Goal: Task Accomplishment & Management: Manage account settings

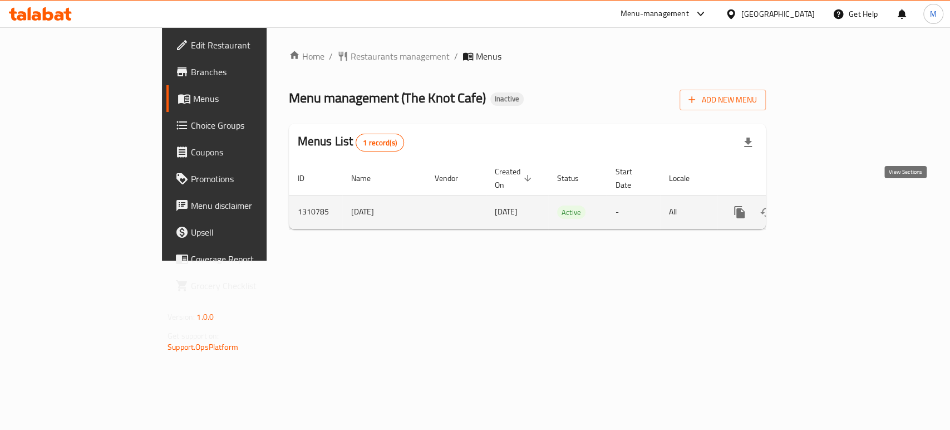
click at [827, 205] on icon "enhanced table" at bounding box center [819, 211] width 13 height 13
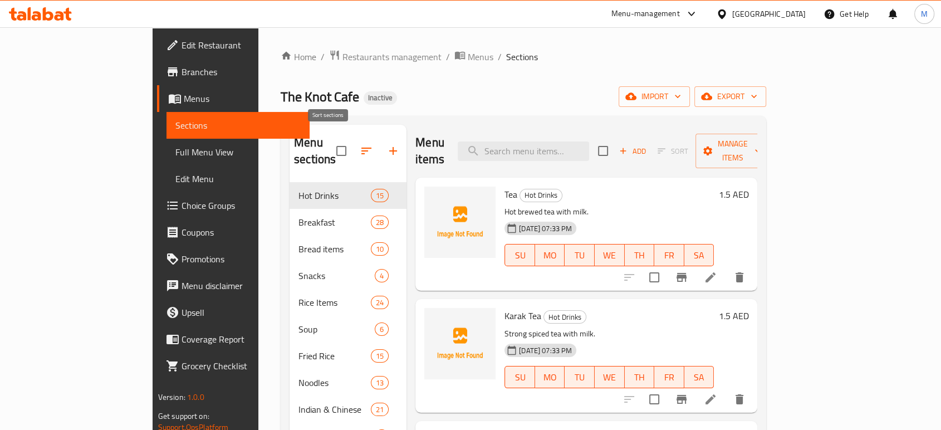
click at [360, 144] on icon "button" at bounding box center [366, 150] width 13 height 13
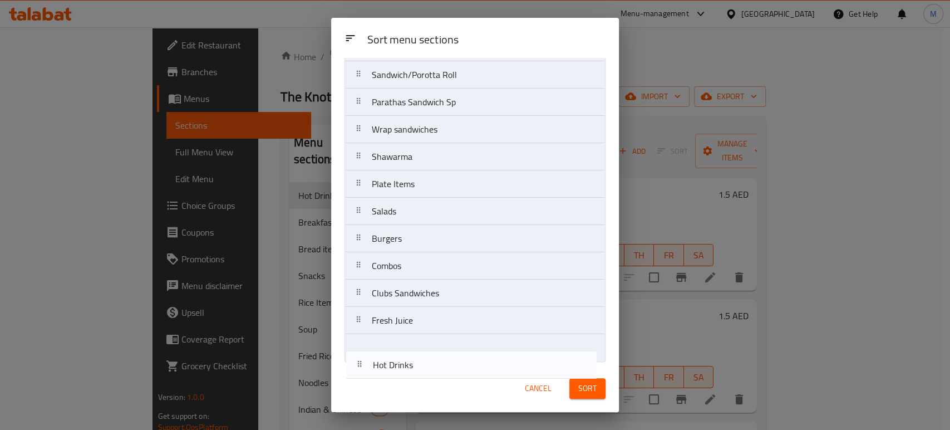
scroll to position [356, 0]
drag, startPoint x: 451, startPoint y: 109, endPoint x: 454, endPoint y: 368, distance: 258.8
click at [454, 368] on div "Sort menu sections Sort menu sections Hot Drinks Breakfast Bread items Snacks R…" at bounding box center [475, 215] width 288 height 394
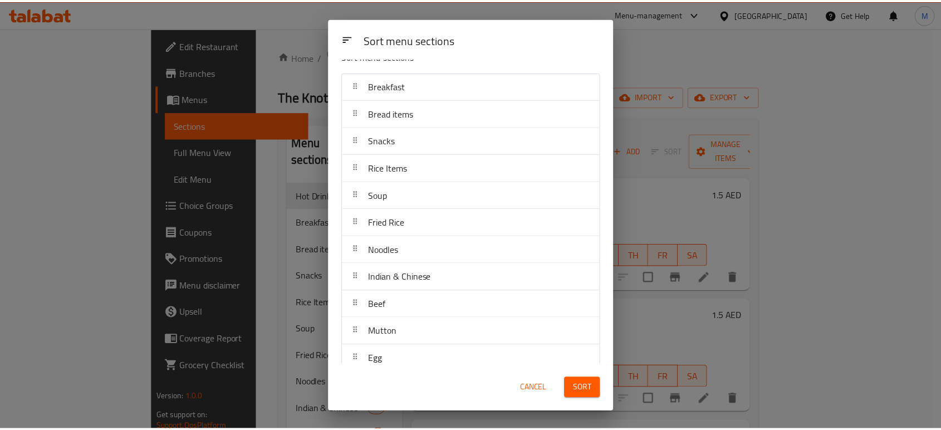
scroll to position [0, 0]
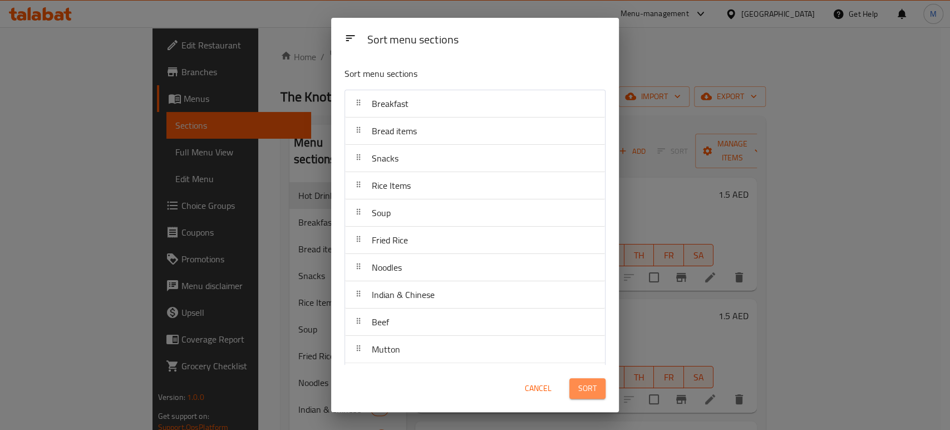
click at [585, 390] on span "Sort" at bounding box center [587, 388] width 18 height 14
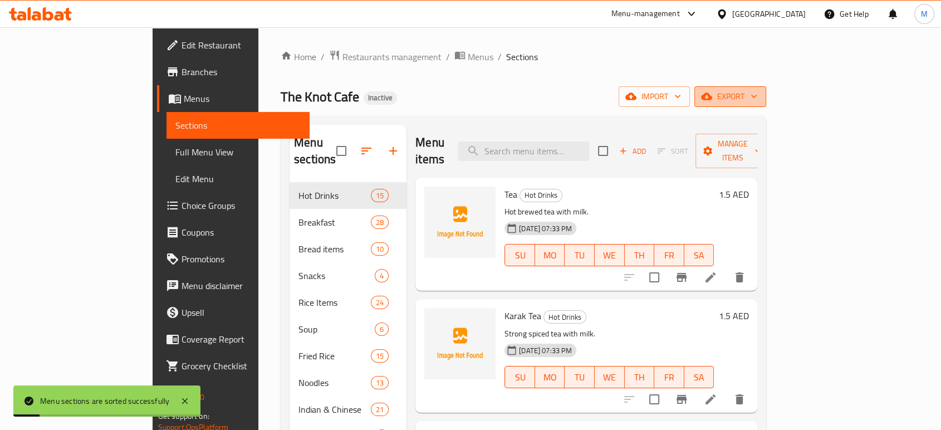
click at [766, 87] on button "export" at bounding box center [730, 96] width 72 height 21
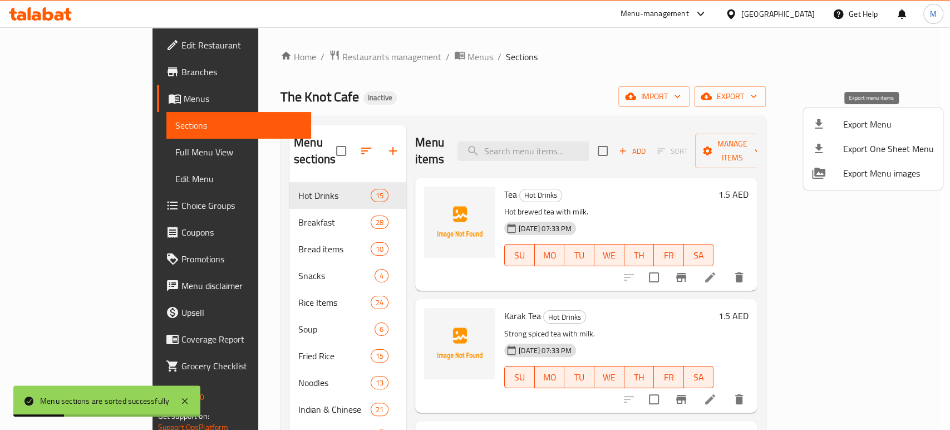
click at [849, 126] on span "Export Menu" at bounding box center [888, 123] width 91 height 13
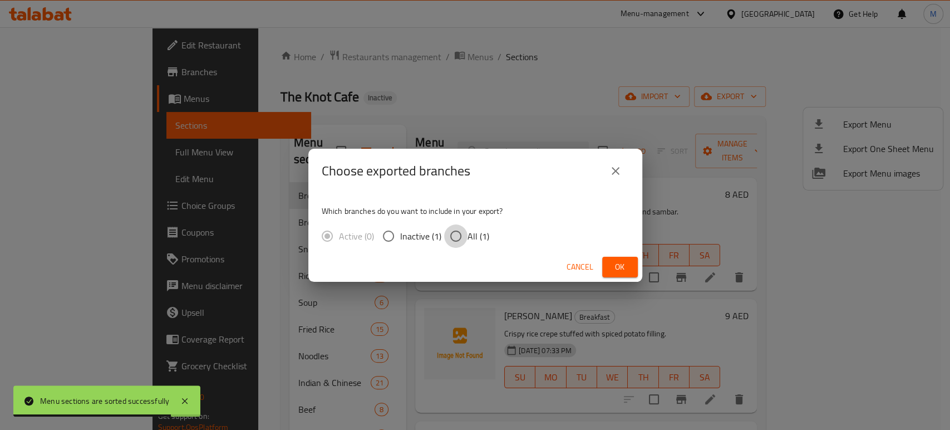
click at [453, 239] on input "All (1)" at bounding box center [455, 235] width 23 height 23
radio input "true"
click at [615, 272] on span "Ok" at bounding box center [620, 267] width 18 height 14
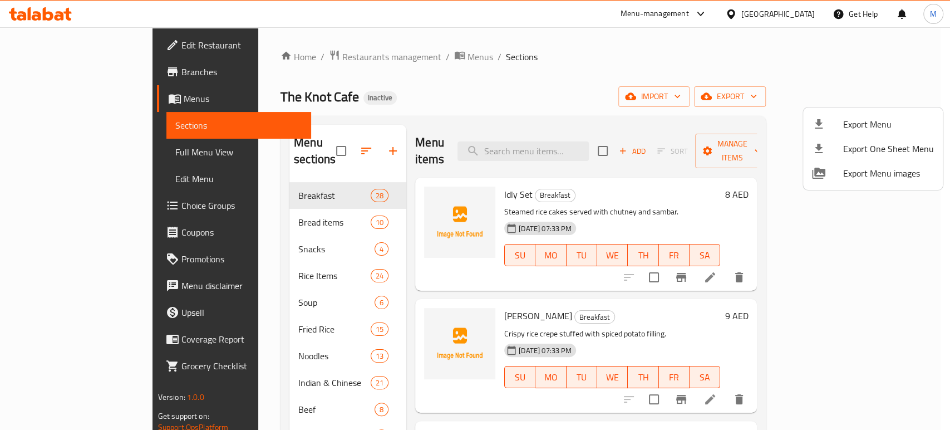
click at [76, 155] on div at bounding box center [475, 215] width 950 height 430
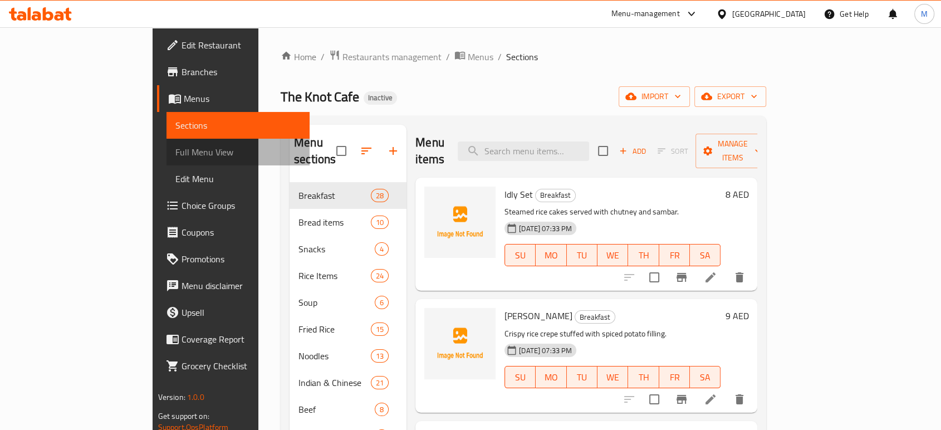
click at [175, 155] on span "Full Menu View" at bounding box center [237, 151] width 125 height 13
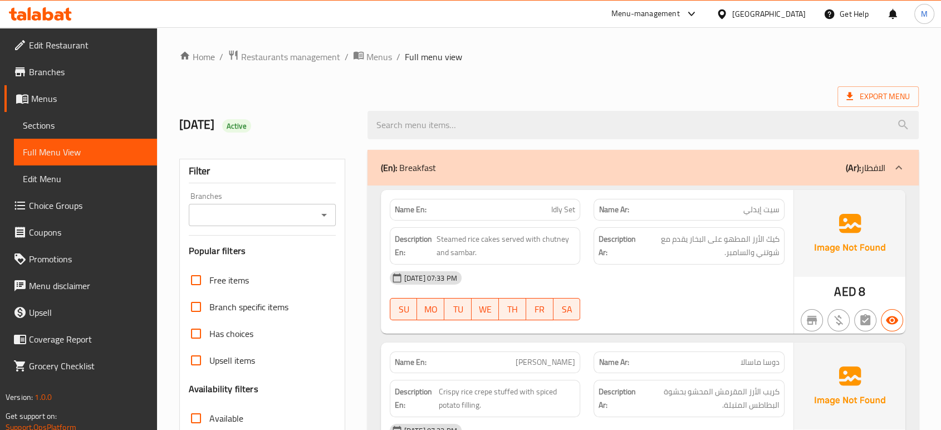
click at [648, 282] on div "[DATE] 07:33 PM" at bounding box center [587, 277] width 408 height 27
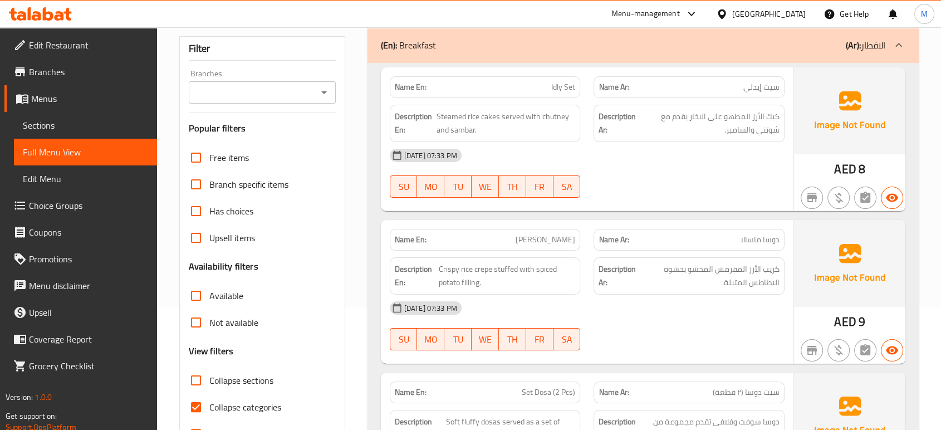
scroll to position [124, 0]
click at [667, 322] on div "[DATE] 07:33 PM SU MO TU WE TH FR SA" at bounding box center [587, 324] width 408 height 62
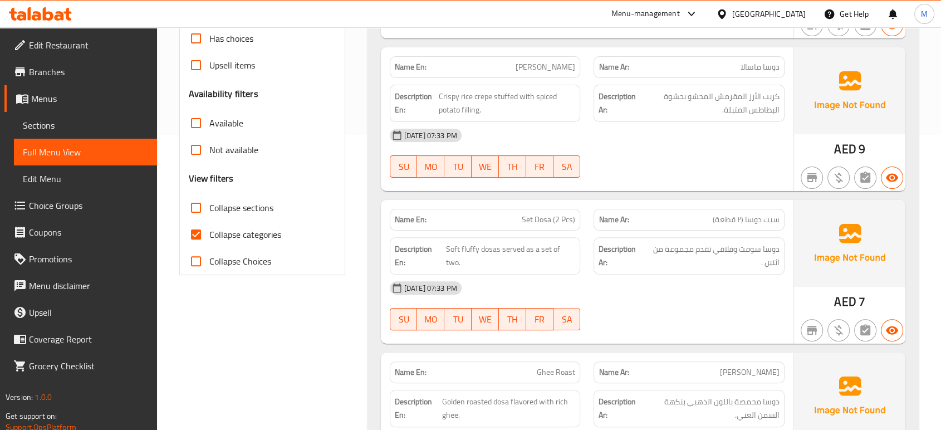
scroll to position [297, 0]
click at [700, 279] on div "[DATE] 07:33 PM" at bounding box center [587, 286] width 408 height 27
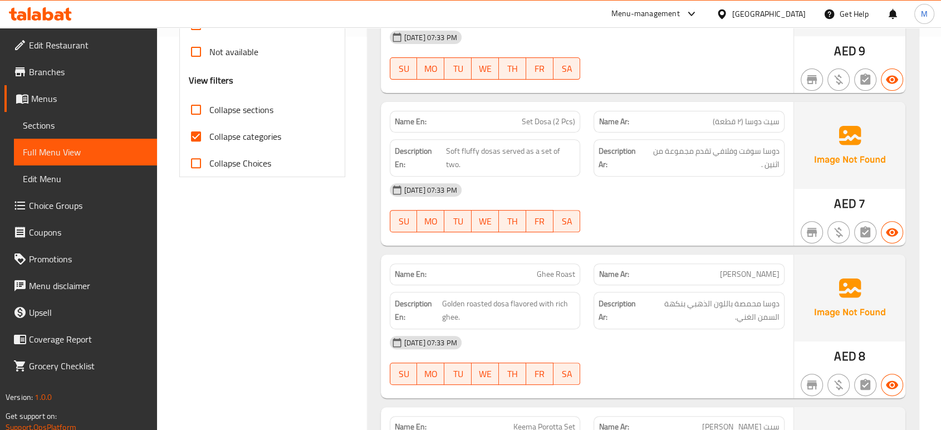
scroll to position [396, 0]
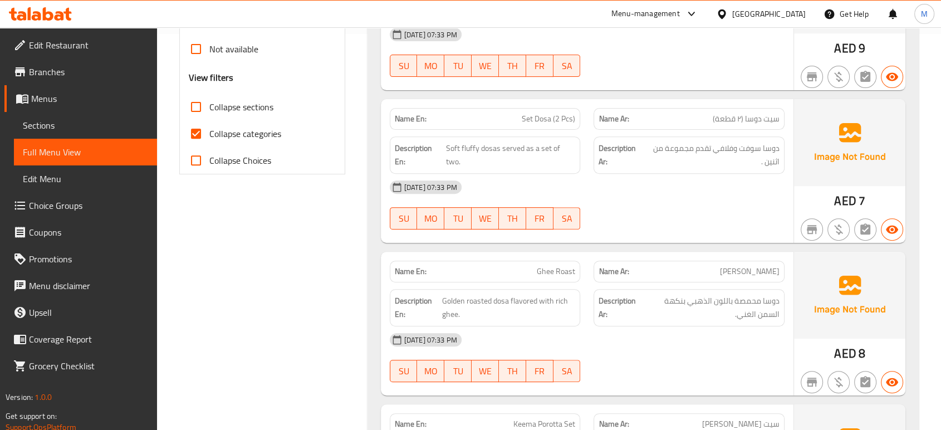
click at [614, 367] on div "[DATE] 07:33 PM SU MO TU WE TH FR SA" at bounding box center [587, 357] width 408 height 62
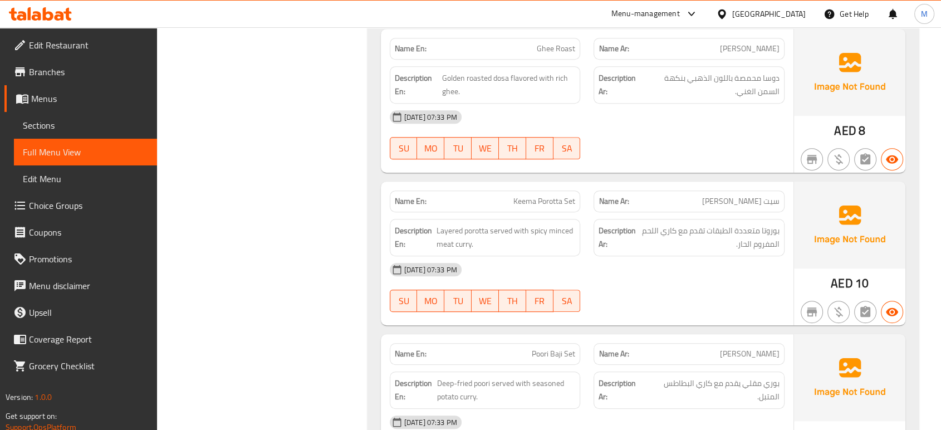
scroll to position [643, 0]
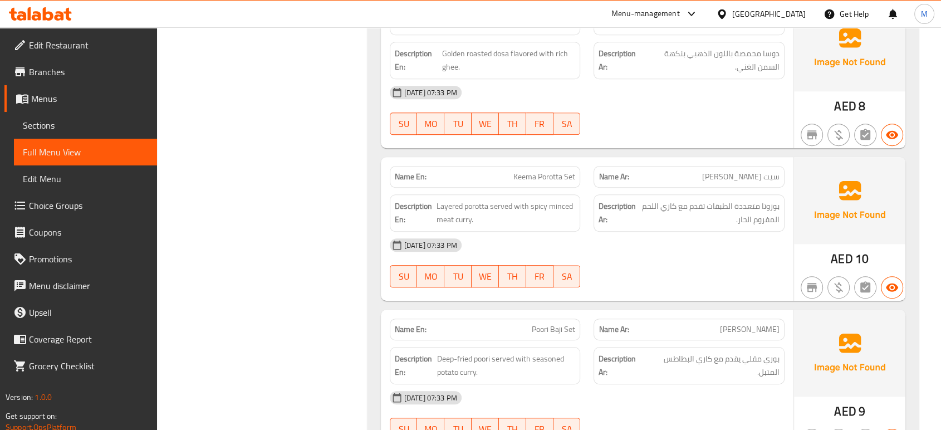
click at [707, 253] on div "[DATE] 07:33 PM" at bounding box center [587, 245] width 408 height 27
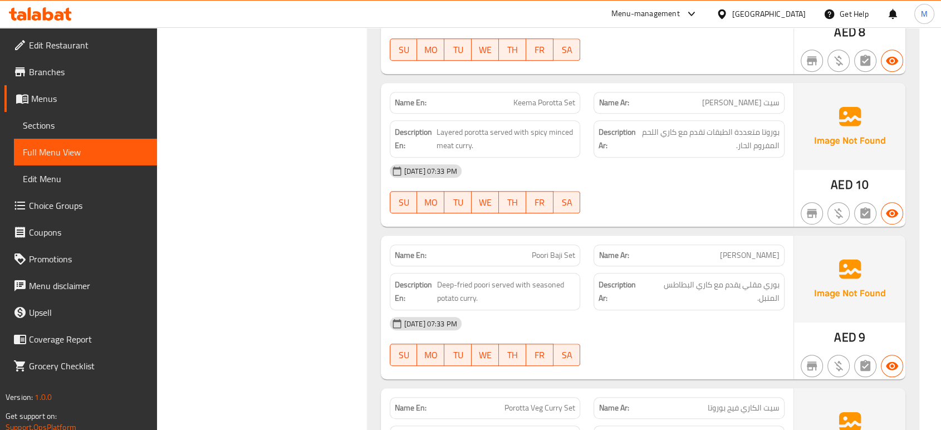
scroll to position [742, 0]
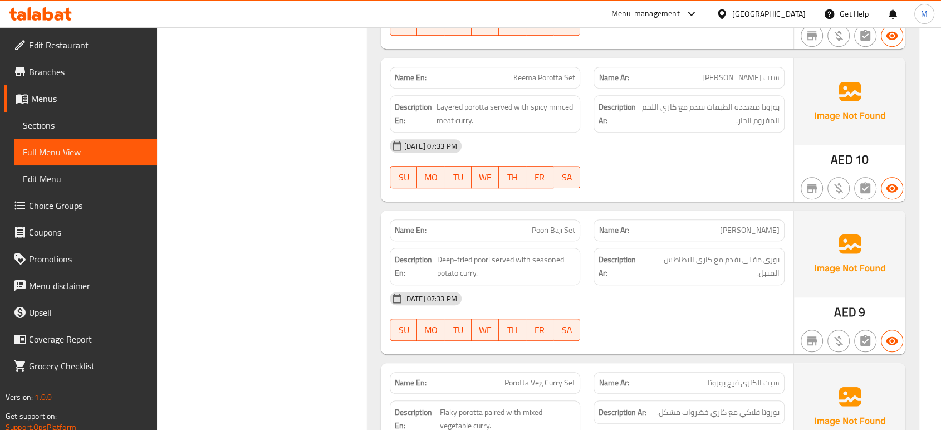
click at [655, 294] on div "[DATE] 07:33 PM" at bounding box center [587, 298] width 408 height 27
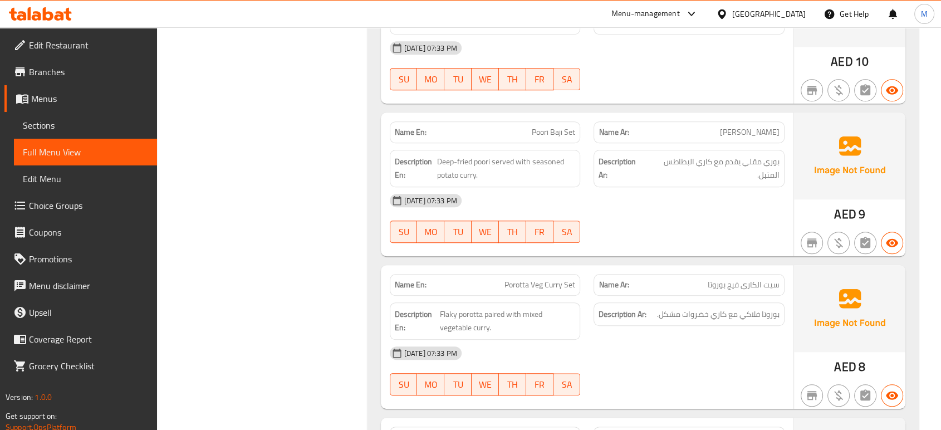
scroll to position [841, 0]
click at [649, 230] on div "[DATE] 07:33 PM SU MO TU WE TH FR SA" at bounding box center [587, 217] width 408 height 62
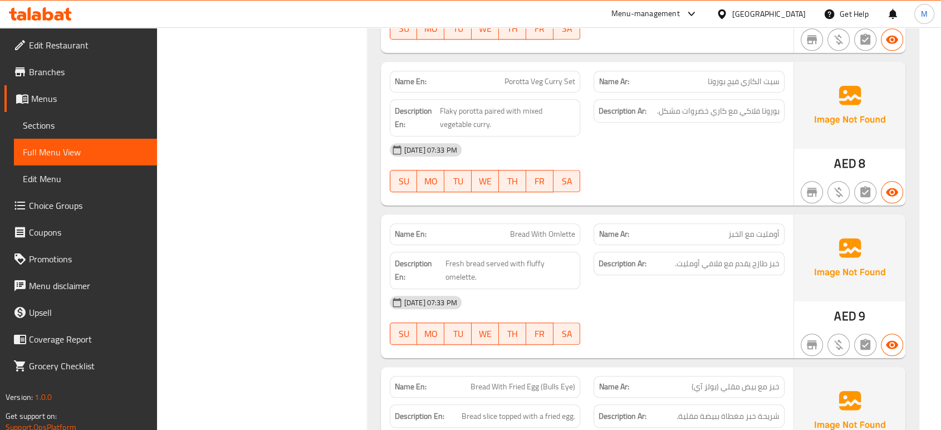
scroll to position [1088, 0]
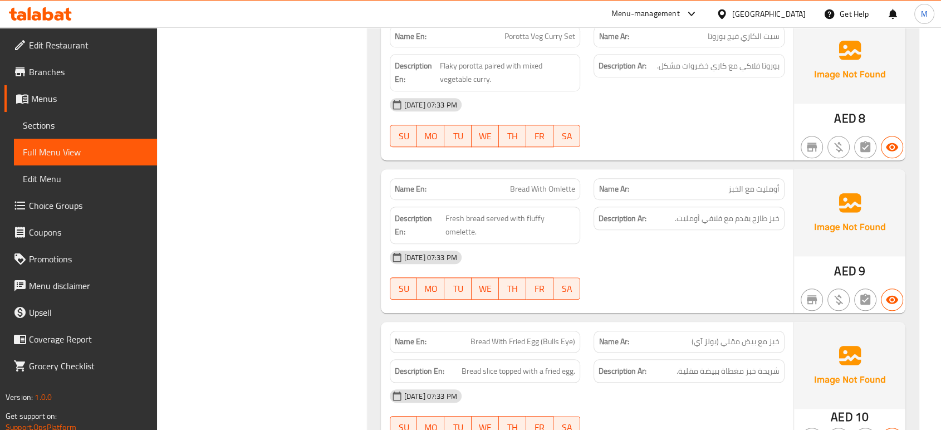
click at [648, 287] on div "[DATE] 07:33 PM SU MO TU WE TH FR SA" at bounding box center [587, 275] width 408 height 62
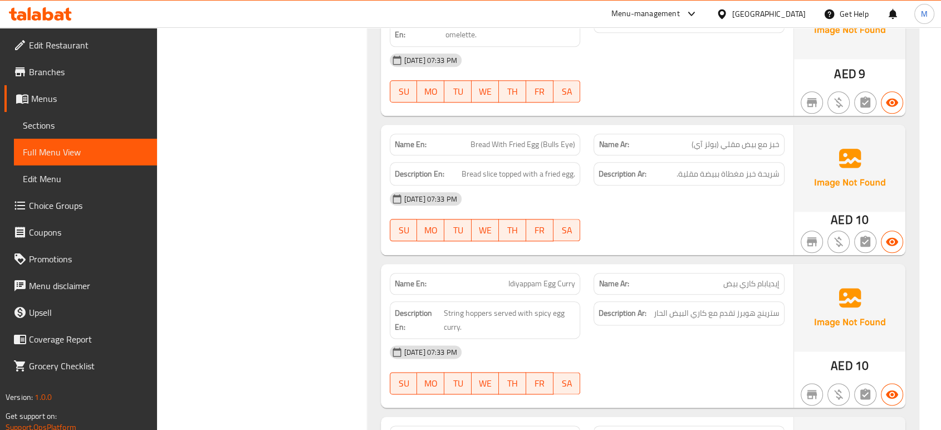
scroll to position [1286, 0]
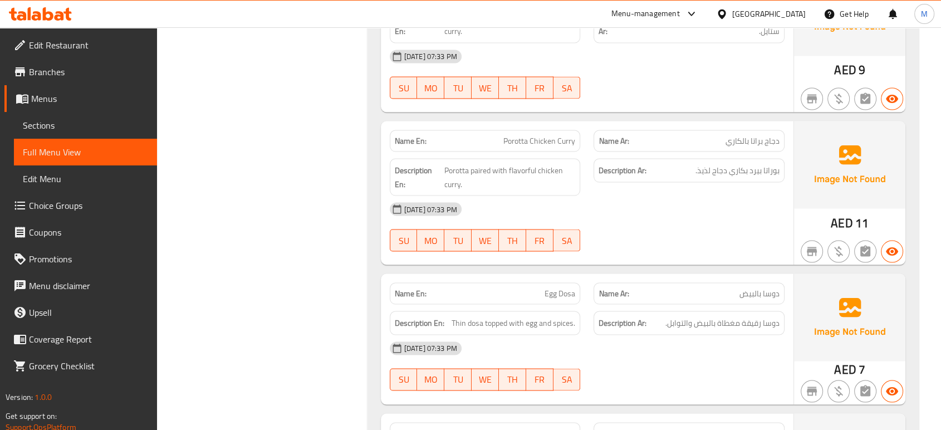
scroll to position [2043, 0]
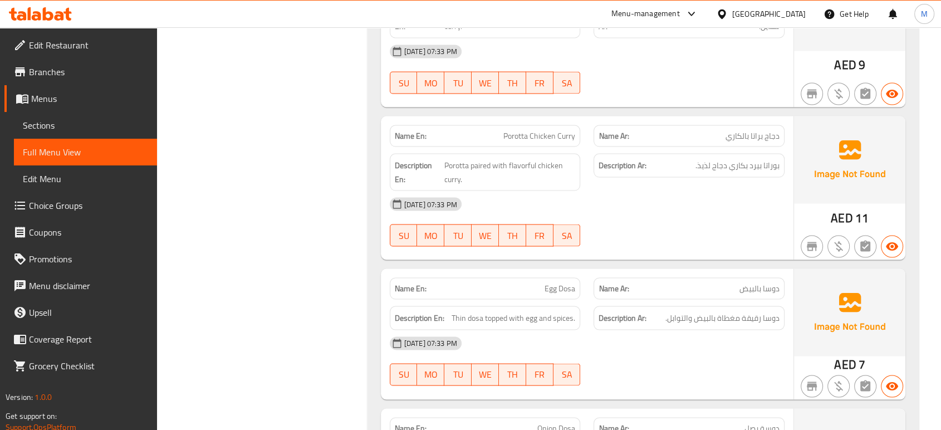
click at [714, 179] on div "Description Ar: بوراتا بيرد بكاري دجاج لذيذ." at bounding box center [689, 171] width 204 height 51
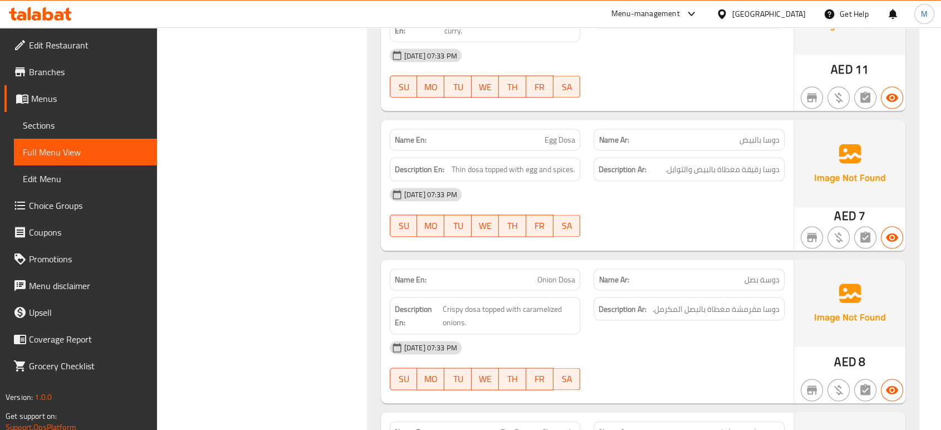
scroll to position [2216, 0]
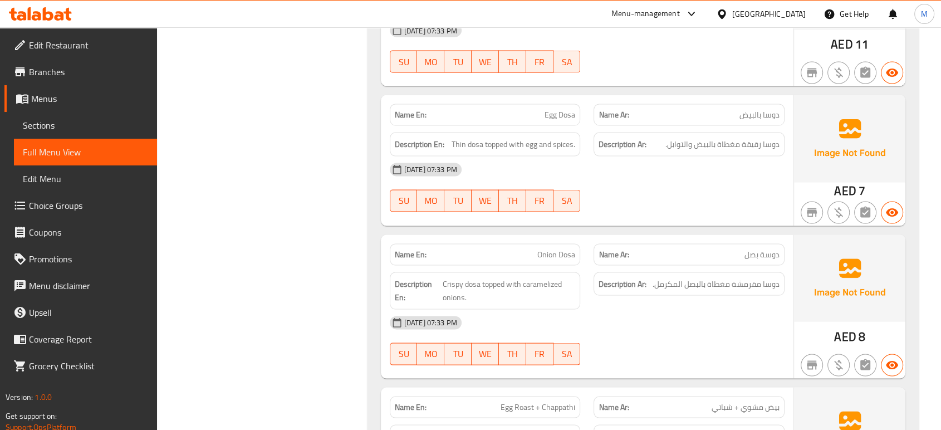
click at [638, 338] on div "[DATE] 07:33 PM SU MO TU WE TH FR SA" at bounding box center [587, 340] width 408 height 62
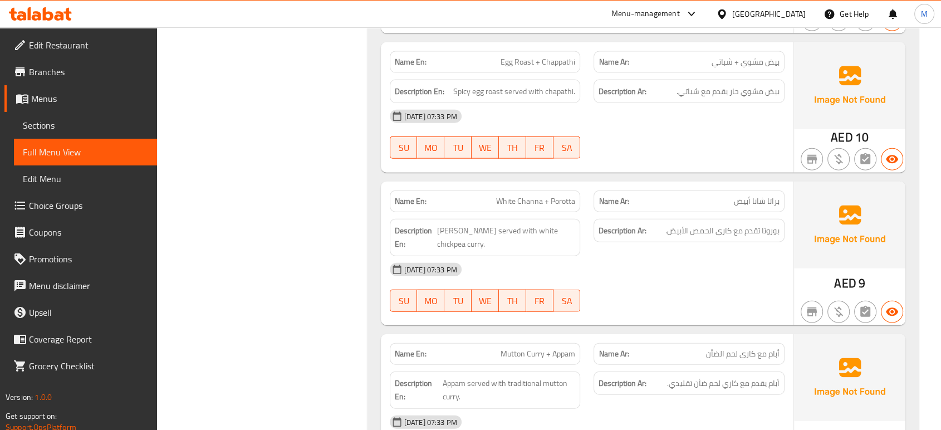
scroll to position [2562, 0]
click at [675, 275] on div "[DATE] 07:33 PM" at bounding box center [587, 268] width 408 height 27
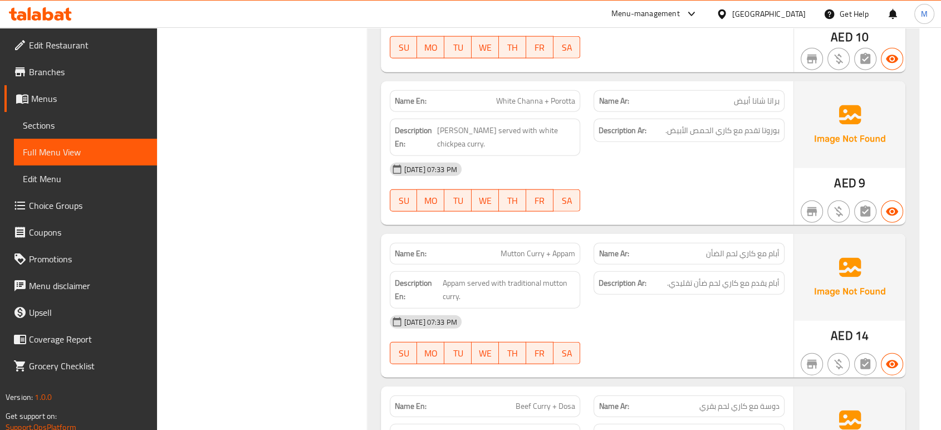
scroll to position [2686, 0]
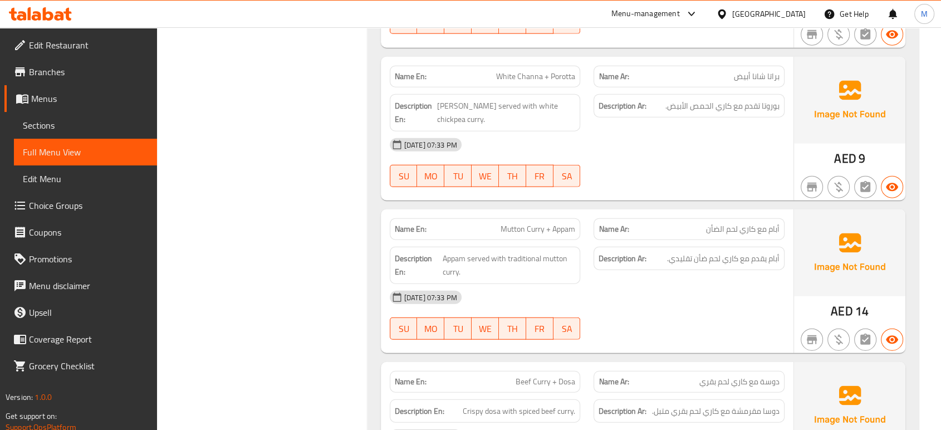
click at [663, 324] on div "[DATE] 07:33 PM SU MO TU WE TH FR SA" at bounding box center [587, 315] width 408 height 62
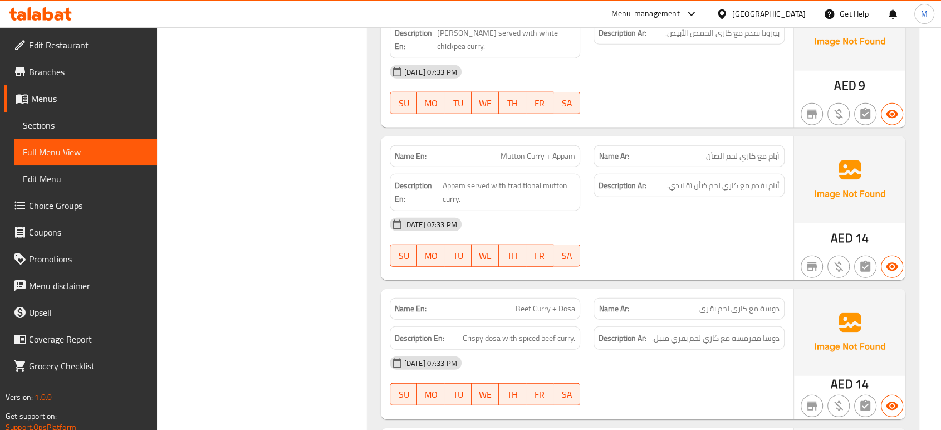
scroll to position [2761, 0]
click at [609, 373] on div "[DATE] 07:33 PM SU MO TU WE TH FR SA" at bounding box center [587, 379] width 408 height 62
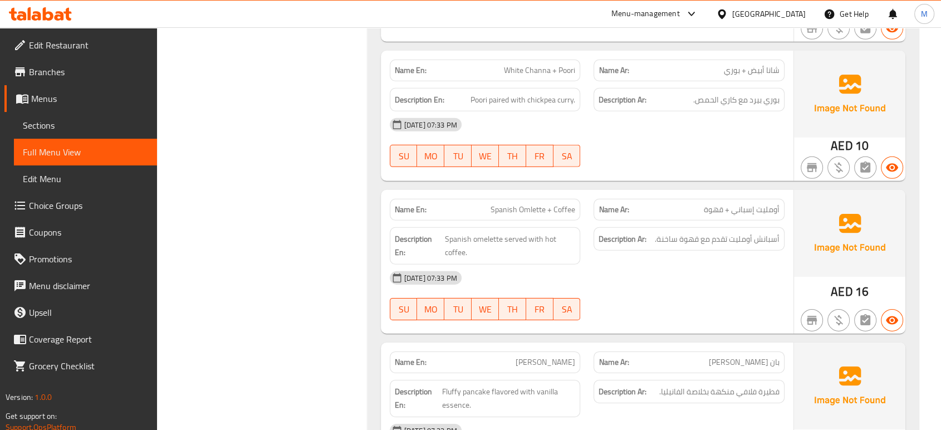
scroll to position [3453, 0]
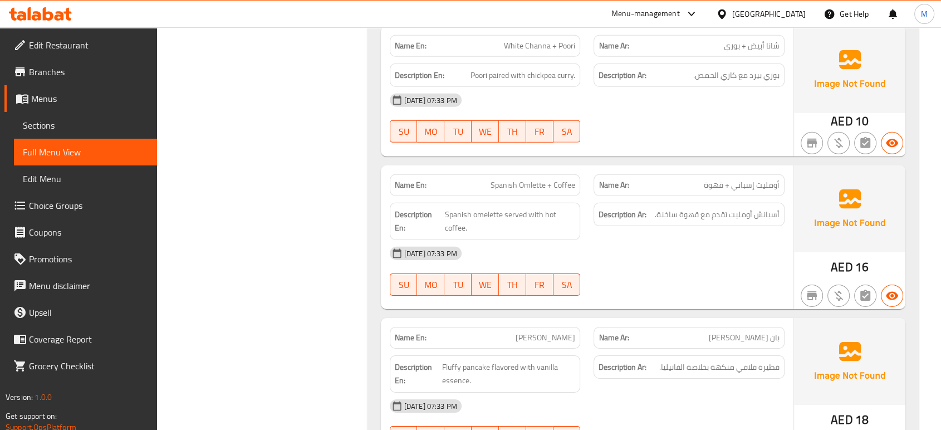
click at [686, 400] on div "[DATE] 07:33 PM" at bounding box center [587, 405] width 408 height 27
click at [690, 275] on div "[DATE] 07:33 PM SU MO TU WE TH FR SA" at bounding box center [587, 271] width 408 height 62
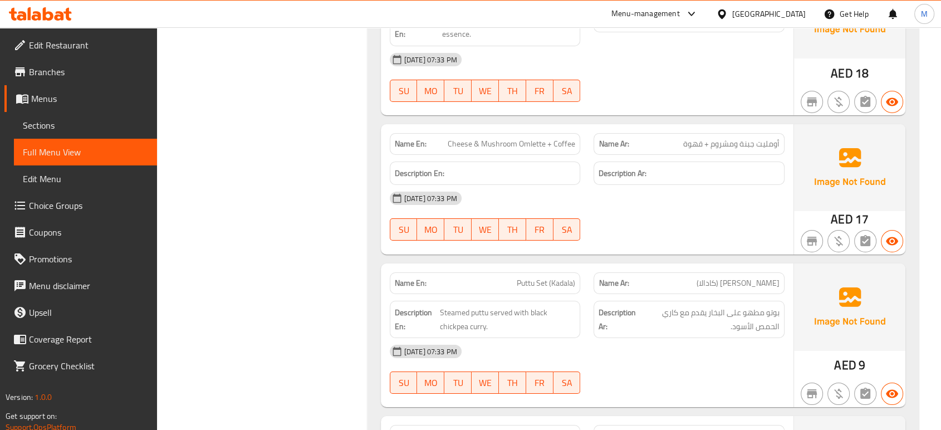
scroll to position [3824, 0]
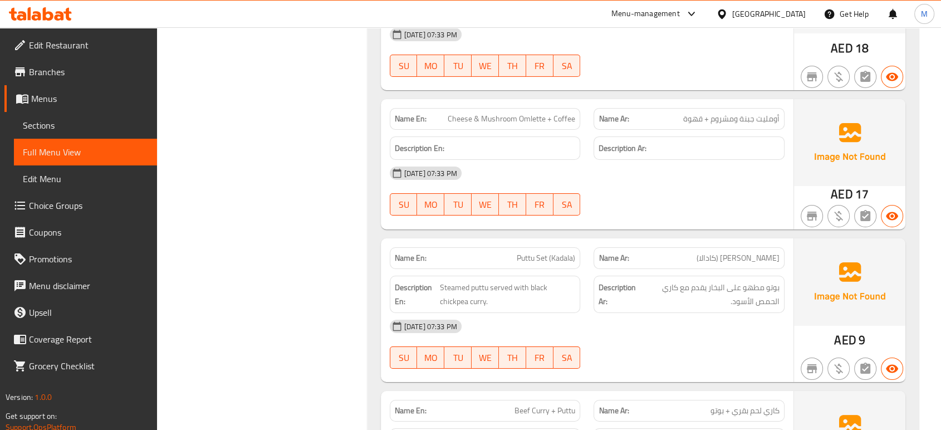
click at [668, 341] on div "[DATE] 07:33 PM SU MO TU WE TH FR SA" at bounding box center [587, 344] width 408 height 62
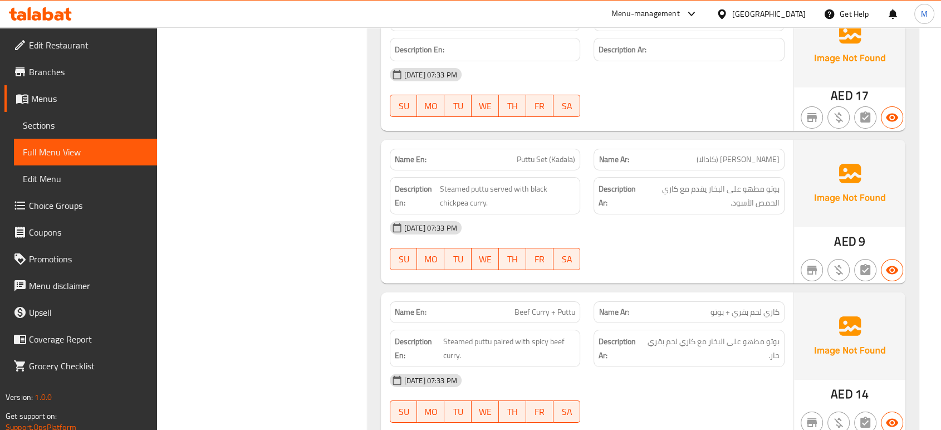
scroll to position [3948, 0]
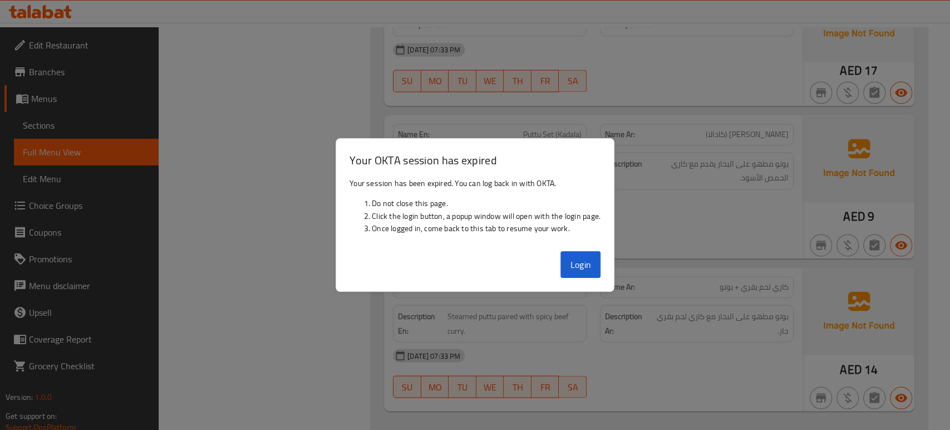
click at [768, 353] on div at bounding box center [475, 215] width 950 height 430
click at [570, 268] on button "Login" at bounding box center [580, 264] width 40 height 27
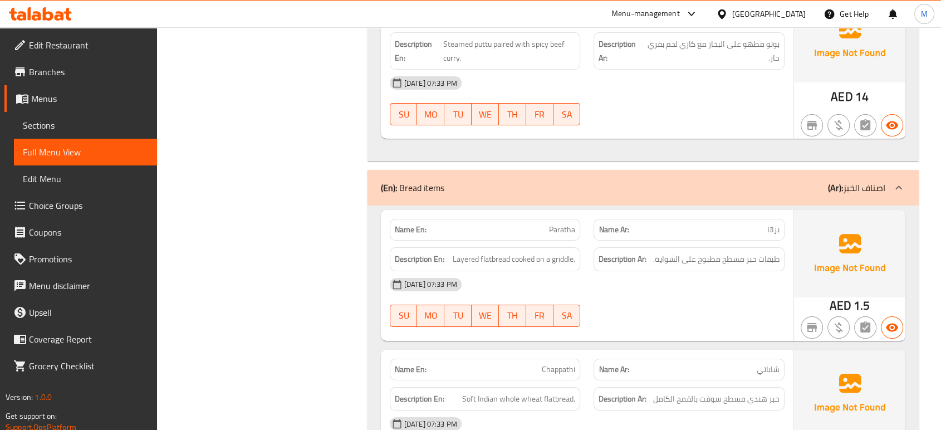
scroll to position [4244, 0]
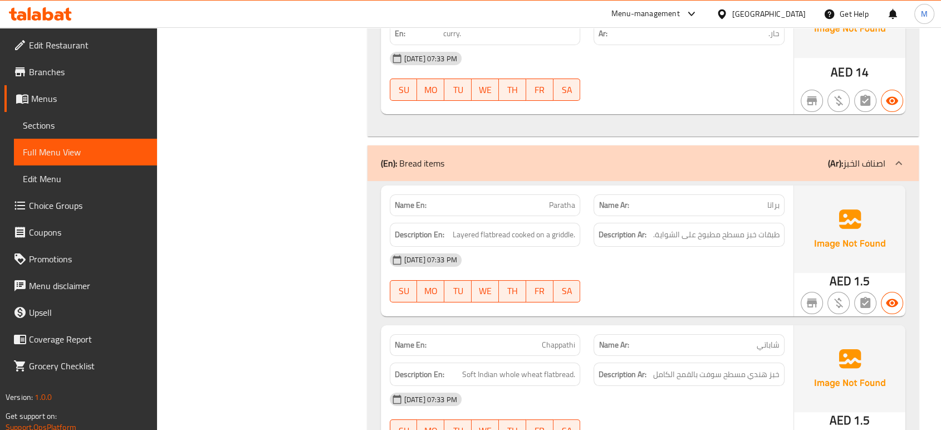
click at [680, 270] on div "[DATE] 07:33 PM SU MO TU WE TH FR SA" at bounding box center [587, 278] width 408 height 62
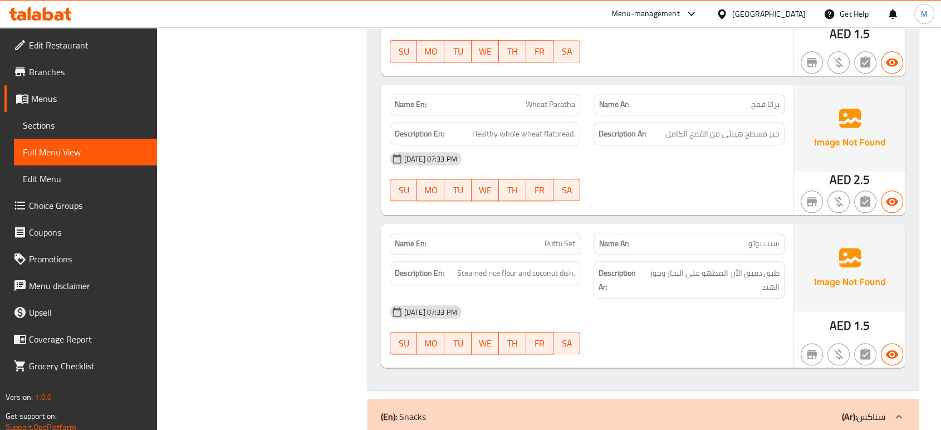
scroll to position [5531, 0]
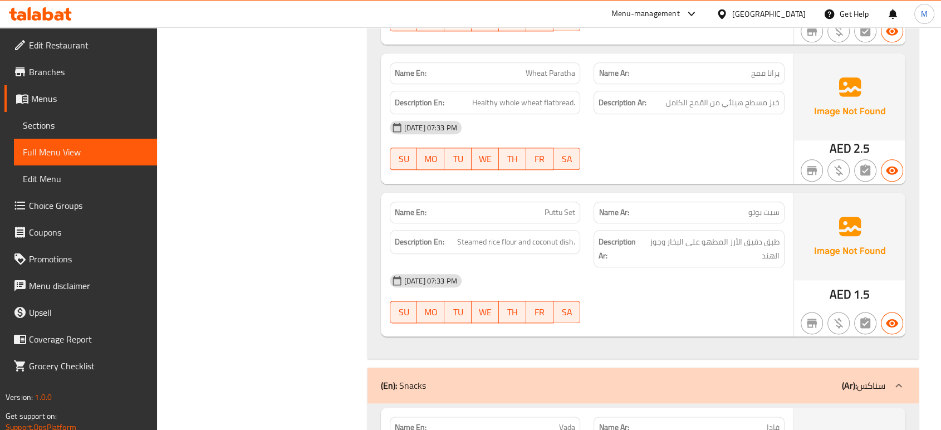
click at [656, 129] on div "[DATE] 07:33 PM SU MO TU WE TH FR SA" at bounding box center [587, 145] width 408 height 62
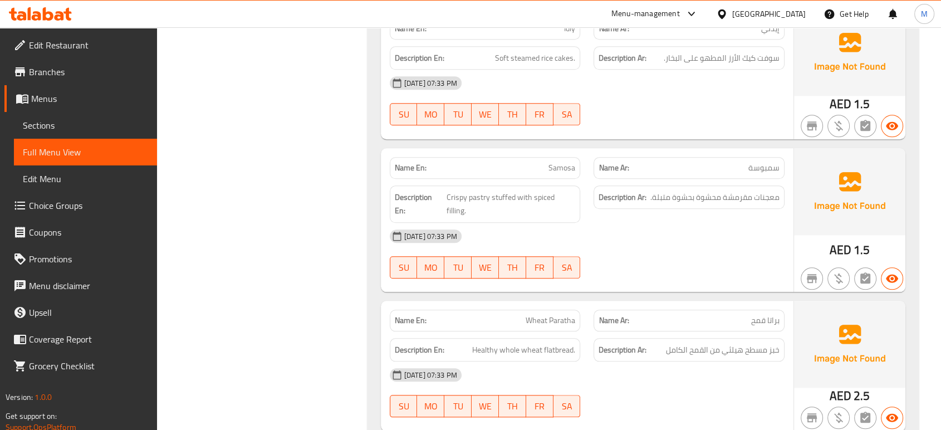
scroll to position [5258, 0]
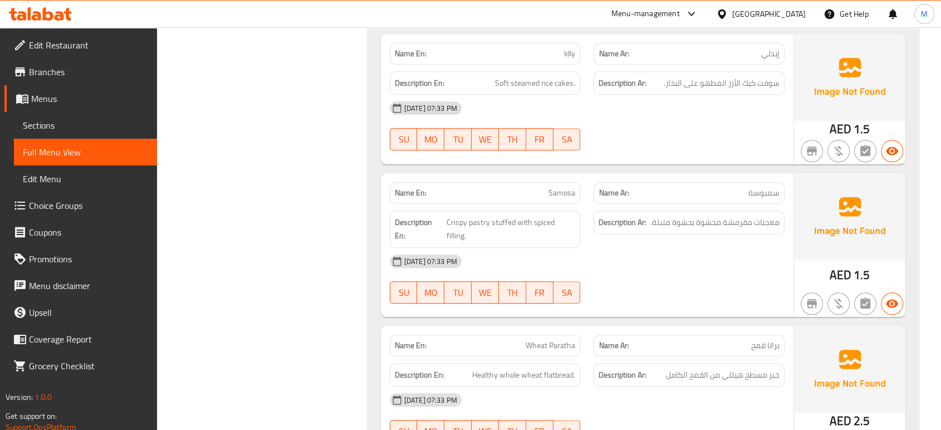
click at [650, 144] on div at bounding box center [689, 150] width 204 height 13
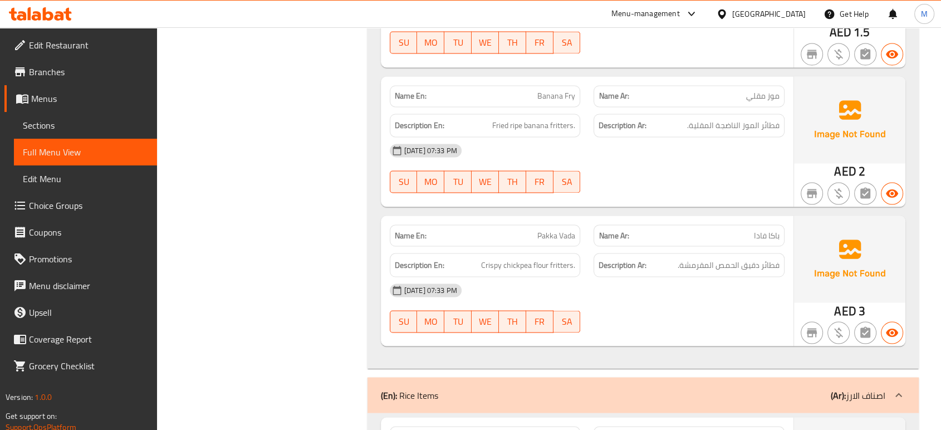
scroll to position [5723, 0]
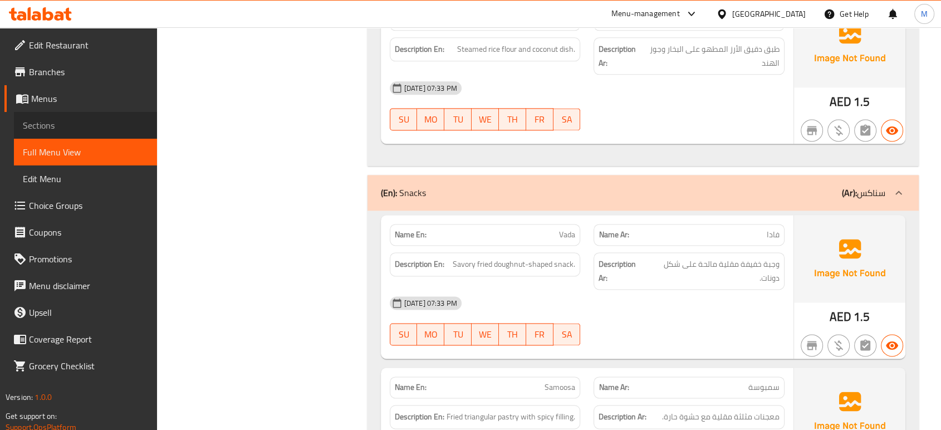
click at [38, 128] on span "Sections" at bounding box center [85, 125] width 125 height 13
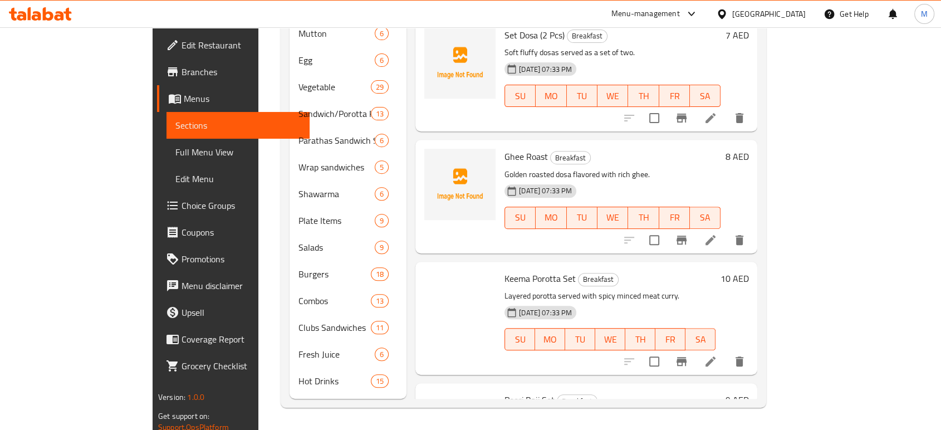
scroll to position [156, 0]
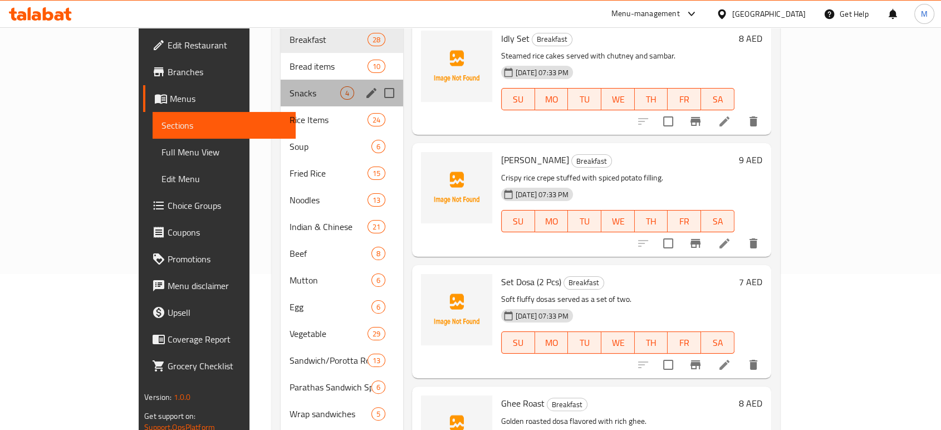
click at [281, 83] on div "Snacks 4" at bounding box center [342, 93] width 122 height 27
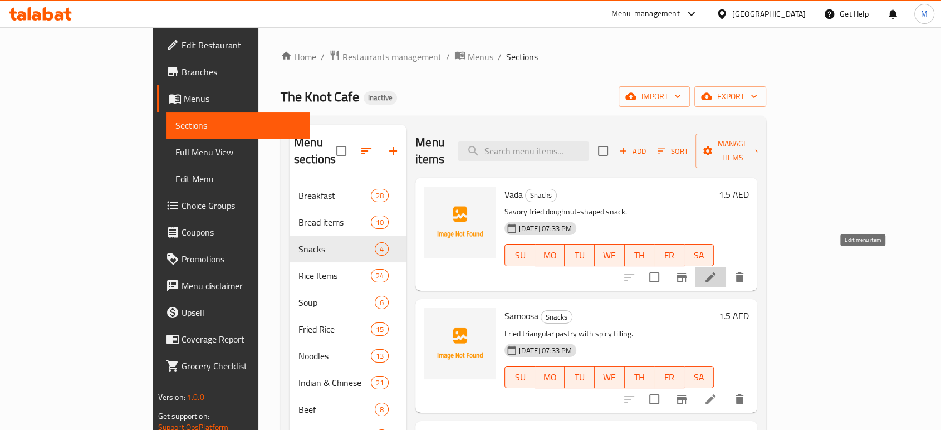
click at [717, 270] on icon at bounding box center [710, 276] width 13 height 13
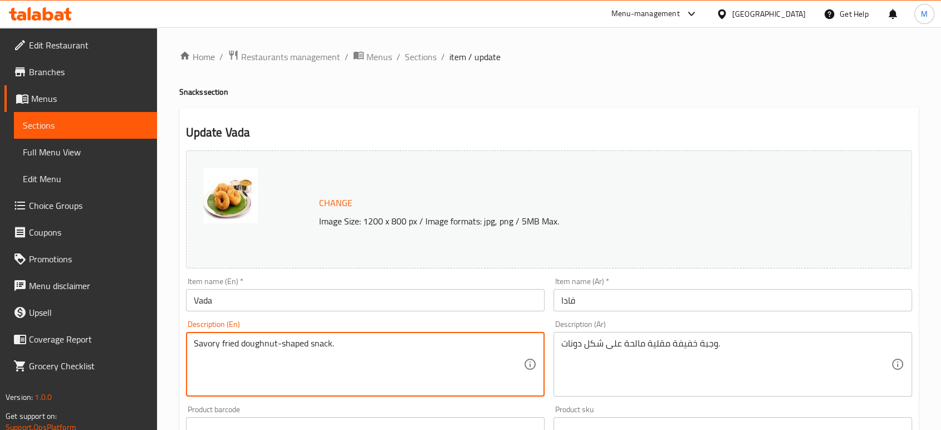
click at [381, 338] on textarea "Savory fried doughnut-shaped snack." at bounding box center [358, 364] width 329 height 53
paste textarea "outh Indian savory fri"
type textarea "South Indian savory fried snack."
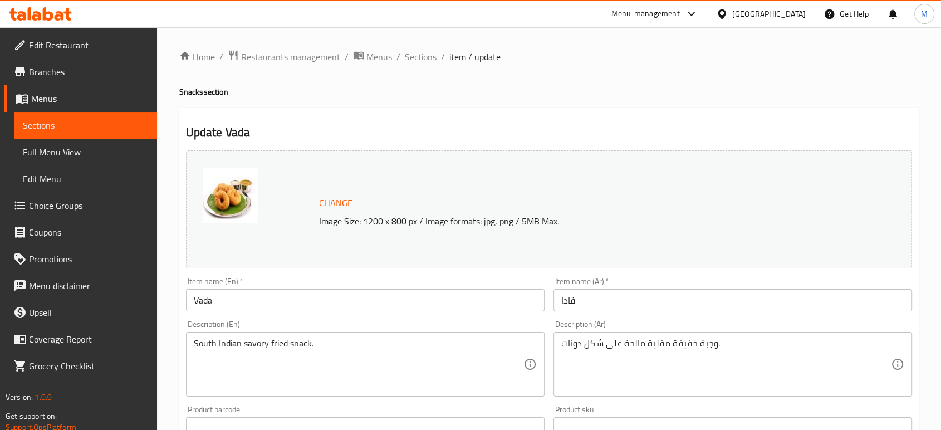
click at [685, 337] on div "وجبة خفيفة مقلية مالحة على شكل دونات. Description (Ar)" at bounding box center [732, 364] width 358 height 65
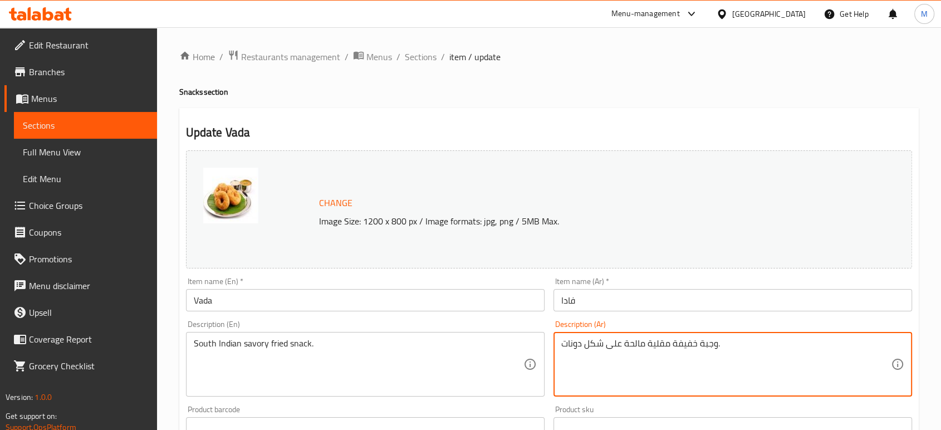
click at [686, 360] on textarea "وجبة خفيفة مقلية مالحة على شكل دونات." at bounding box center [725, 364] width 329 height 53
paste textarea "ذيذة من جنوب الهند"
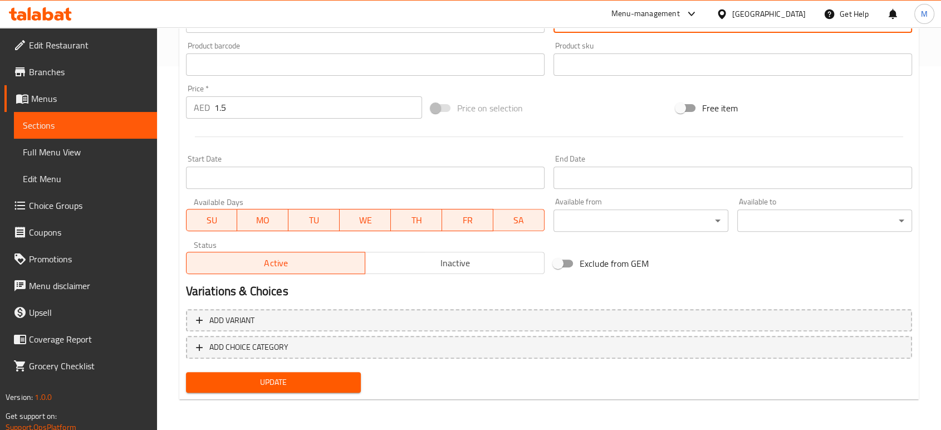
type textarea "وجبة خفيفة مقلية لذيذة من جنوب [GEOGRAPHIC_DATA]."
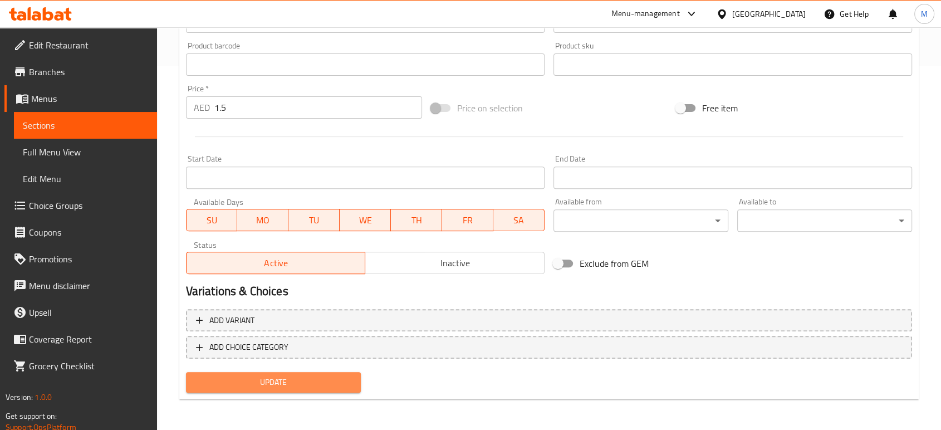
click at [270, 376] on span "Update" at bounding box center [273, 382] width 157 height 14
drag, startPoint x: 655, startPoint y: 94, endPoint x: 654, endPoint y: 114, distance: 19.5
click at [654, 114] on div "Price on selection" at bounding box center [548, 108] width 245 height 30
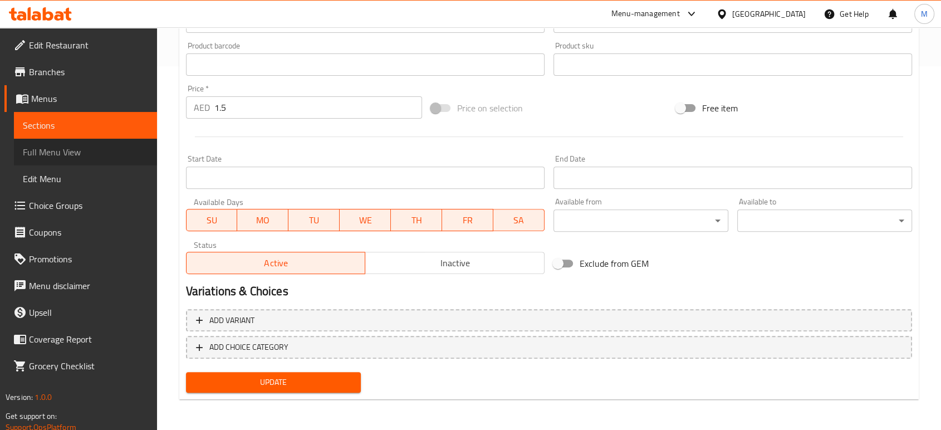
click at [123, 141] on link "Full Menu View" at bounding box center [85, 152] width 143 height 27
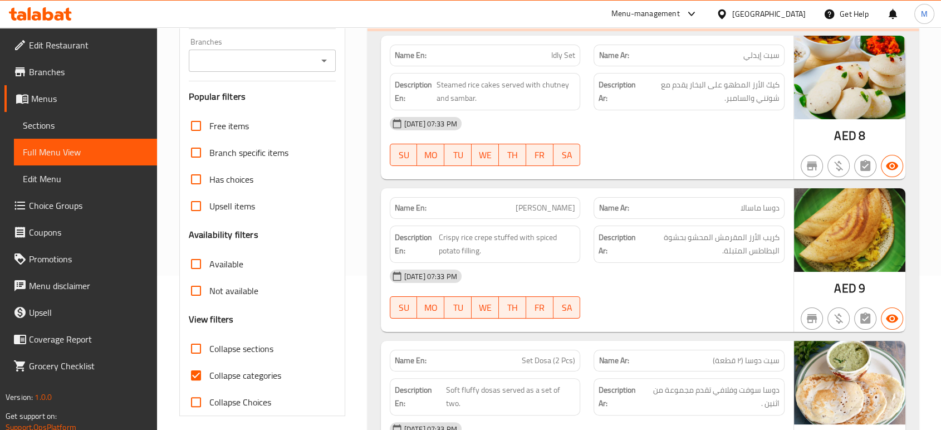
scroll to position [39916, 0]
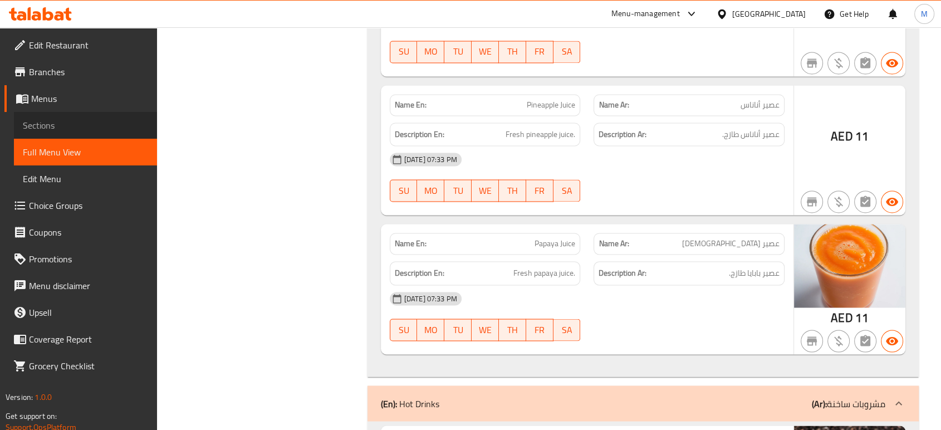
click at [52, 130] on span "Sections" at bounding box center [85, 125] width 125 height 13
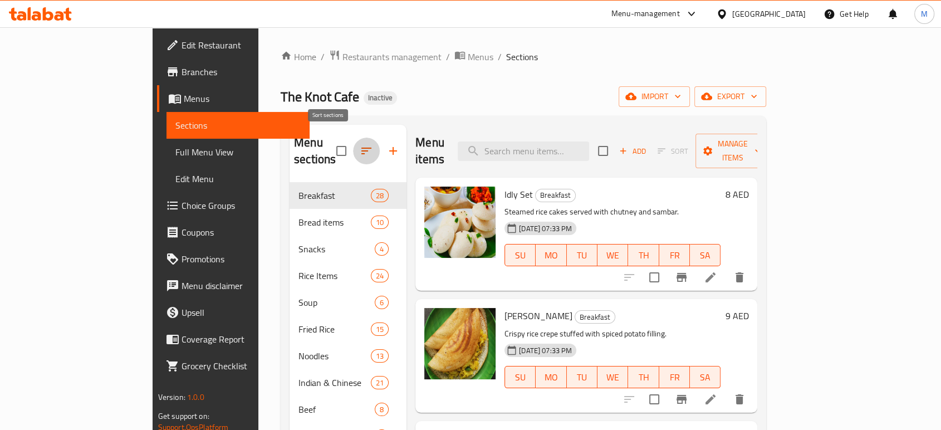
click at [353, 137] on button "button" at bounding box center [366, 150] width 27 height 27
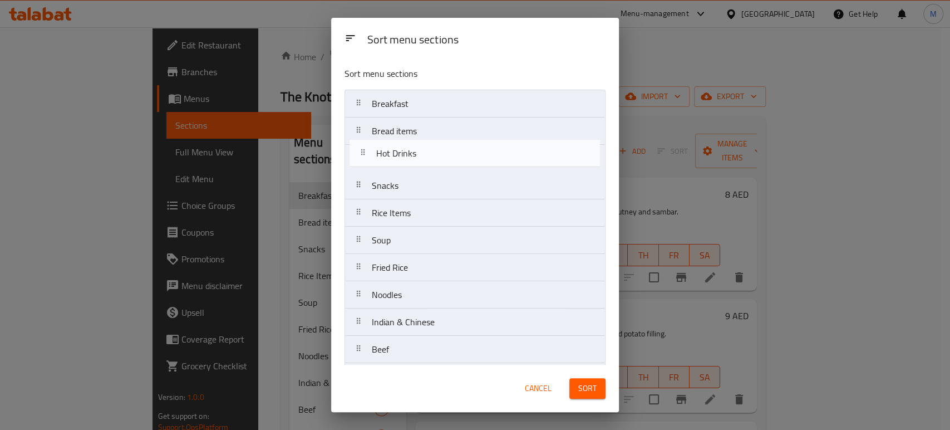
drag, startPoint x: 516, startPoint y: 349, endPoint x: 516, endPoint y: 153, distance: 195.9
click at [516, 153] on nav "Breakfast Bread items Snacks Rice Items Soup Fried Rice Noodles Indian & Chines…" at bounding box center [475, 404] width 261 height 628
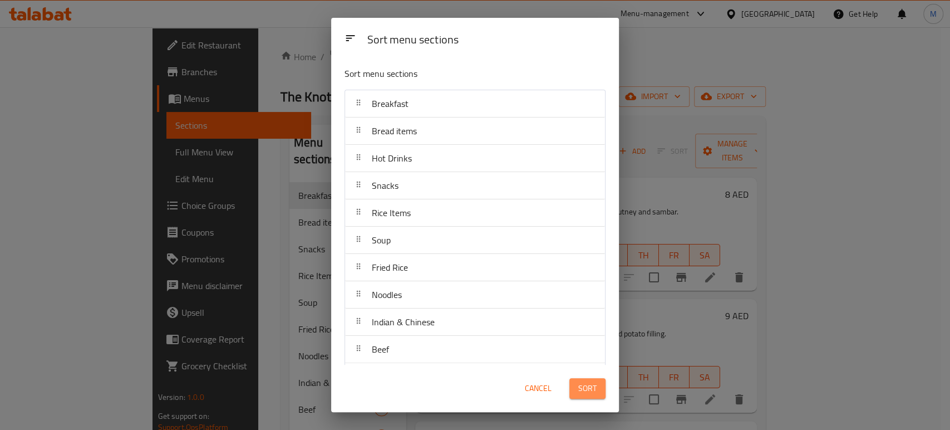
click at [591, 386] on span "Sort" at bounding box center [587, 388] width 18 height 14
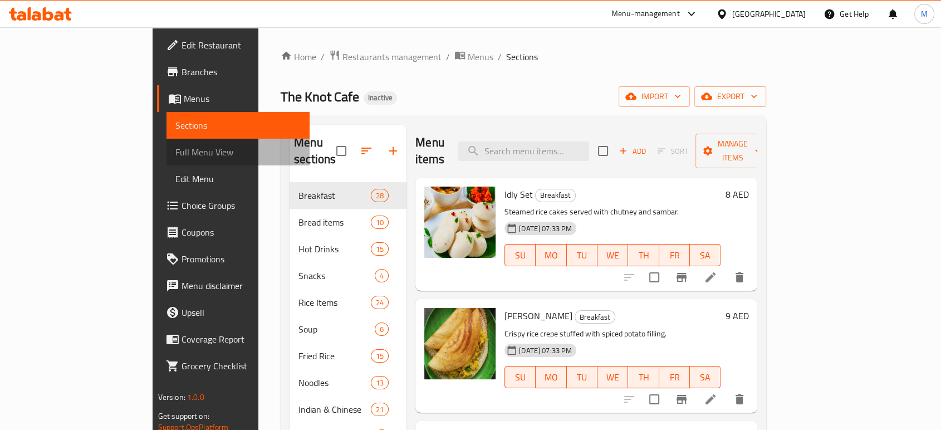
click at [175, 150] on span "Full Menu View" at bounding box center [237, 151] width 125 height 13
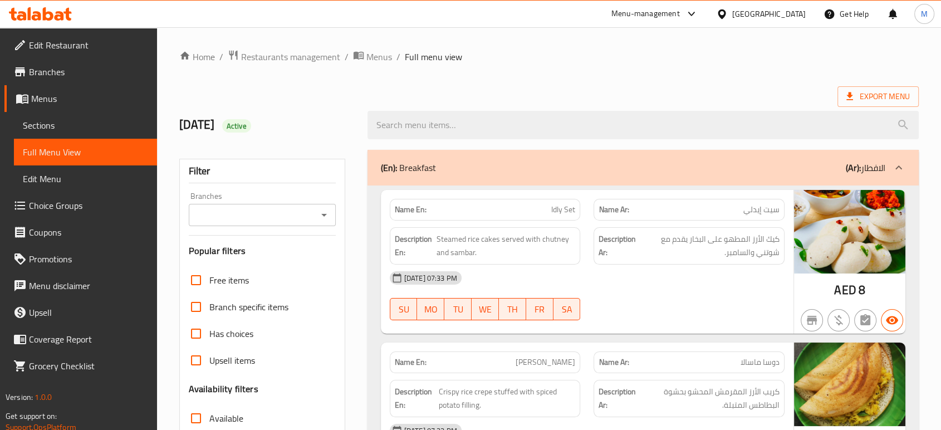
scroll to position [5672, 0]
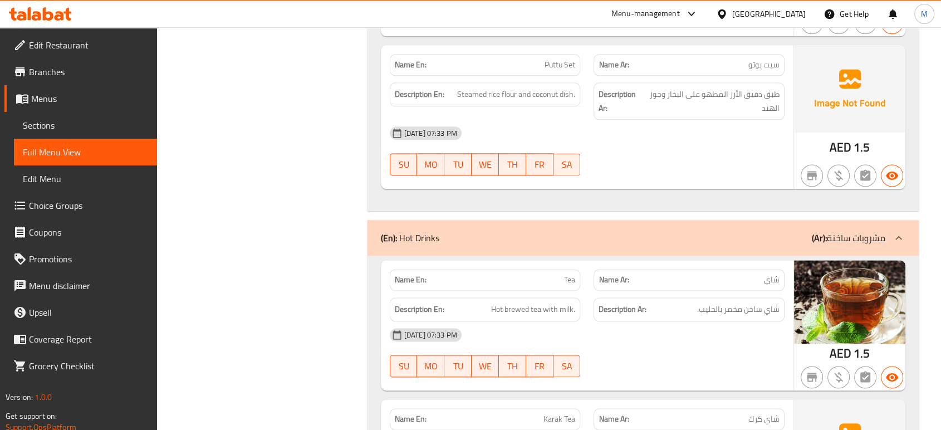
click at [700, 322] on div "[DATE] 07:33 PM" at bounding box center [587, 334] width 408 height 27
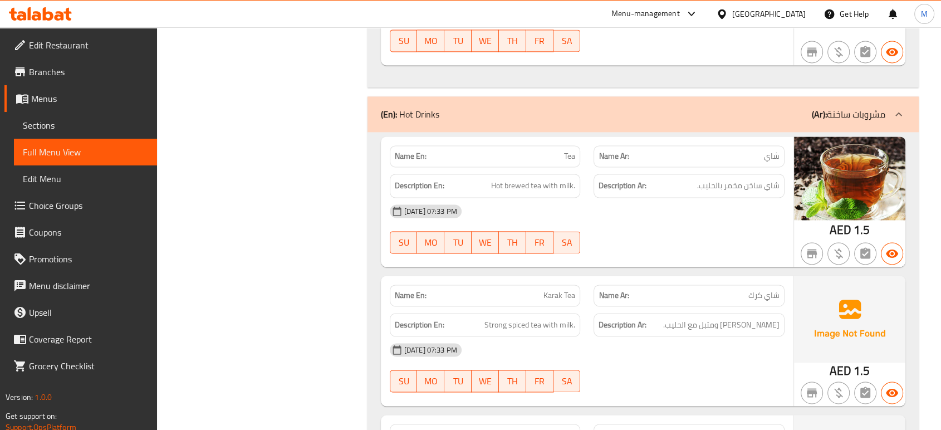
scroll to position [5820, 0]
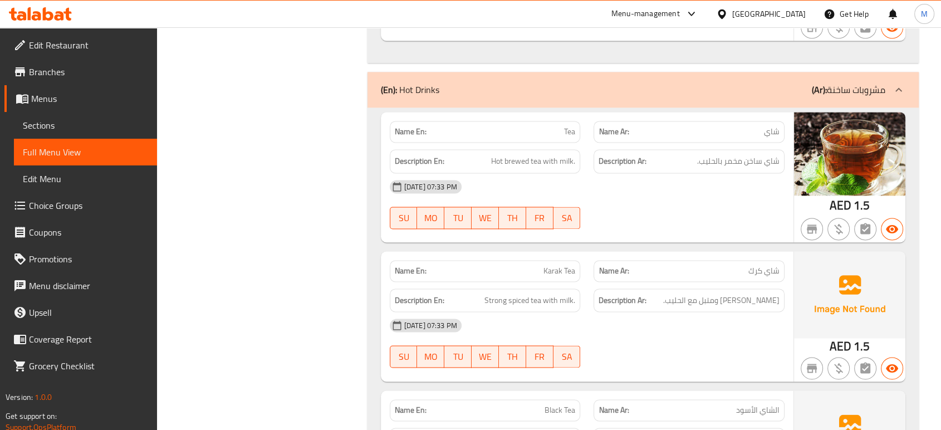
click at [609, 181] on div "[DATE] 07:33 PM SU MO TU WE TH FR SA" at bounding box center [587, 204] width 408 height 62
click at [64, 122] on span "Sections" at bounding box center [85, 125] width 125 height 13
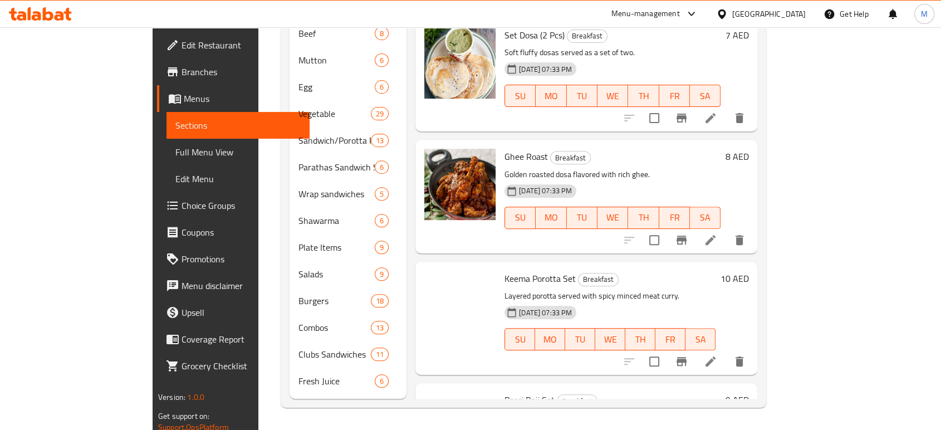
scroll to position [156, 0]
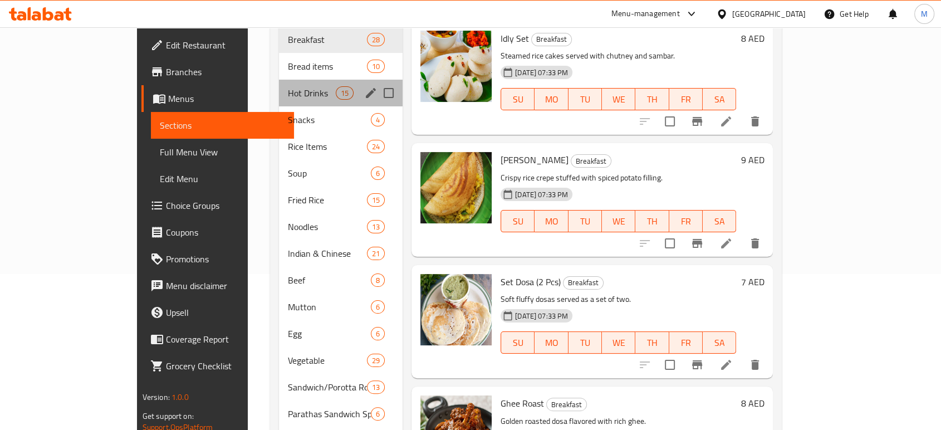
click at [279, 83] on div "Hot Drinks 15" at bounding box center [341, 93] width 124 height 27
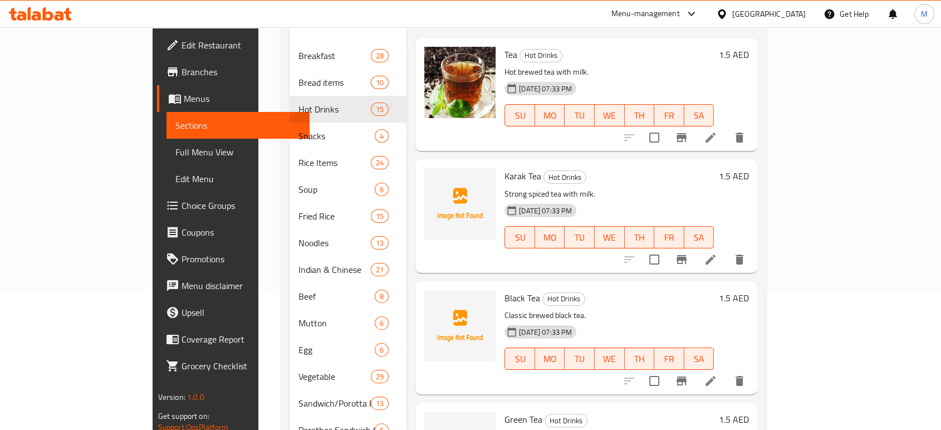
scroll to position [131, 0]
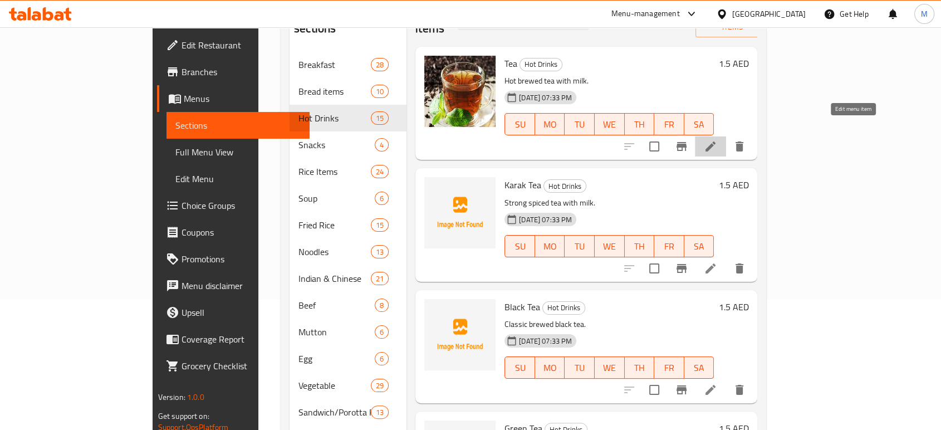
click at [717, 140] on icon at bounding box center [710, 146] width 13 height 13
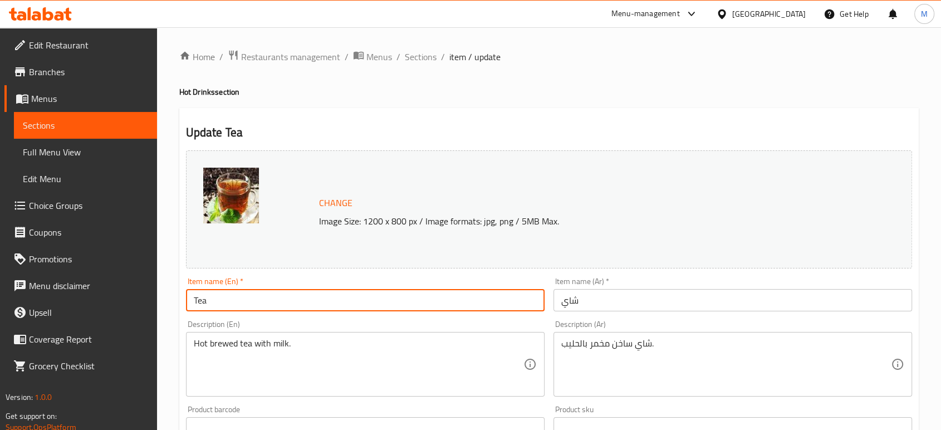
click at [263, 293] on input "Tea" at bounding box center [365, 300] width 358 height 22
type input "Tea with milk"
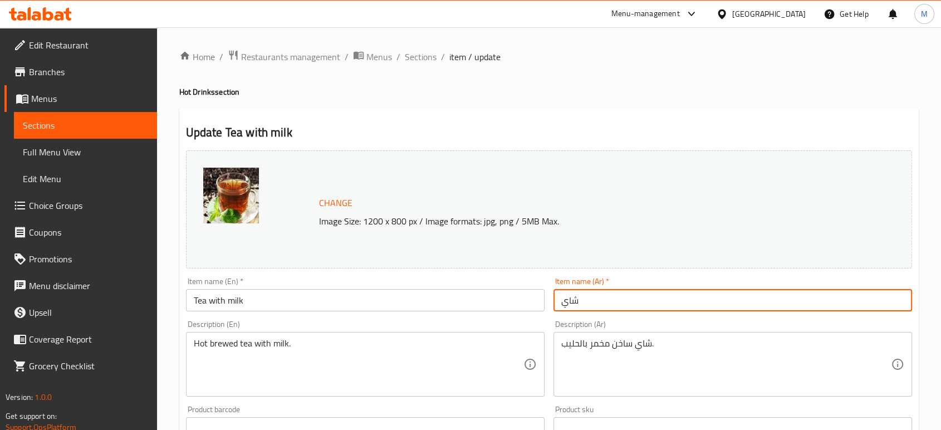
click at [592, 306] on input "شاي" at bounding box center [732, 300] width 358 height 22
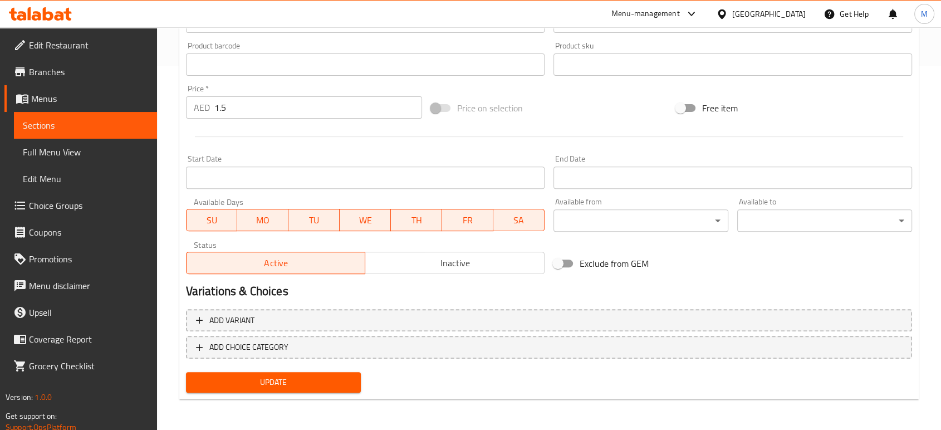
type input "شاي بالحليب"
click at [341, 386] on span "Update" at bounding box center [273, 382] width 157 height 14
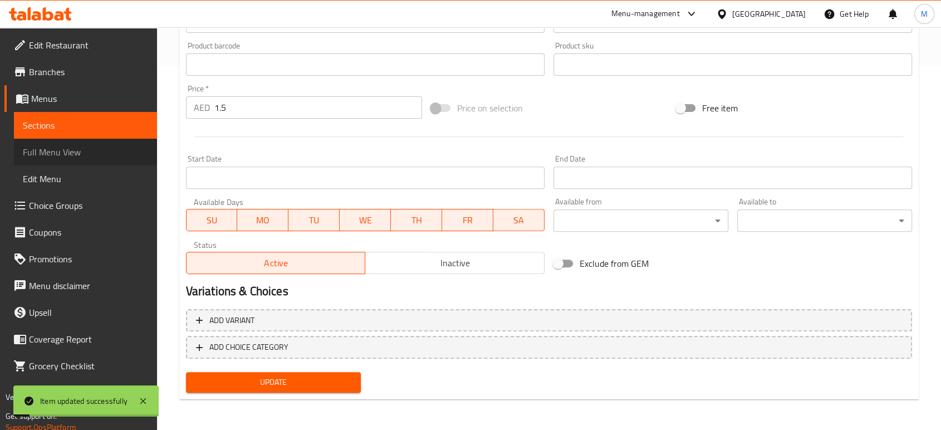
click at [99, 149] on span "Full Menu View" at bounding box center [85, 151] width 125 height 13
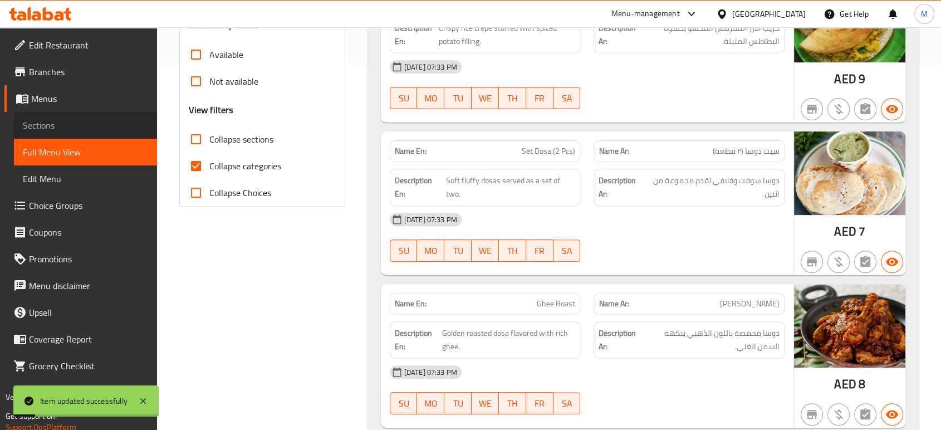
click at [62, 117] on link "Sections" at bounding box center [85, 125] width 143 height 27
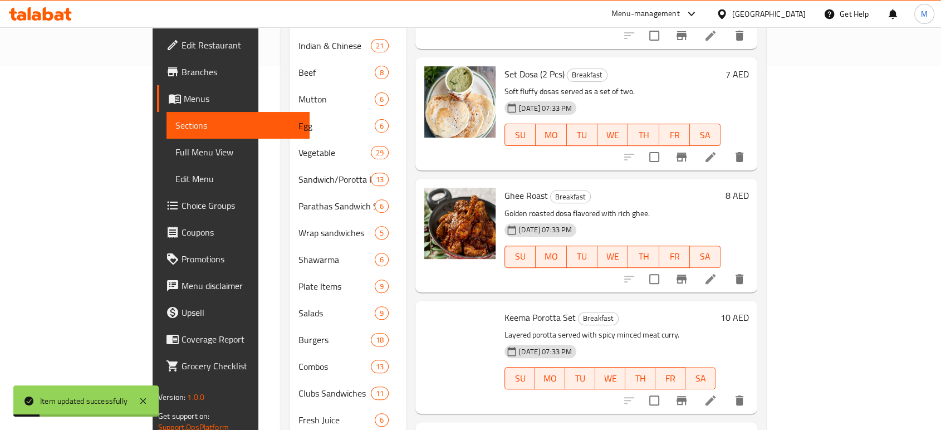
scroll to position [156, 0]
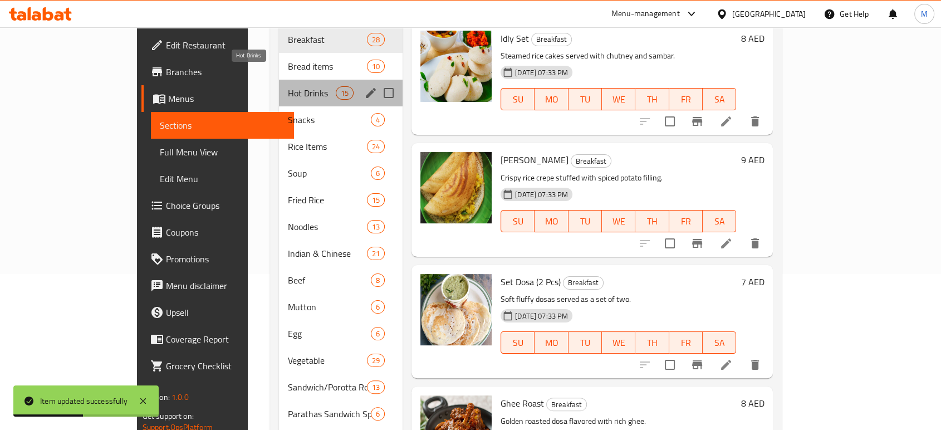
click at [288, 86] on span "Hot Drinks" at bounding box center [311, 92] width 47 height 13
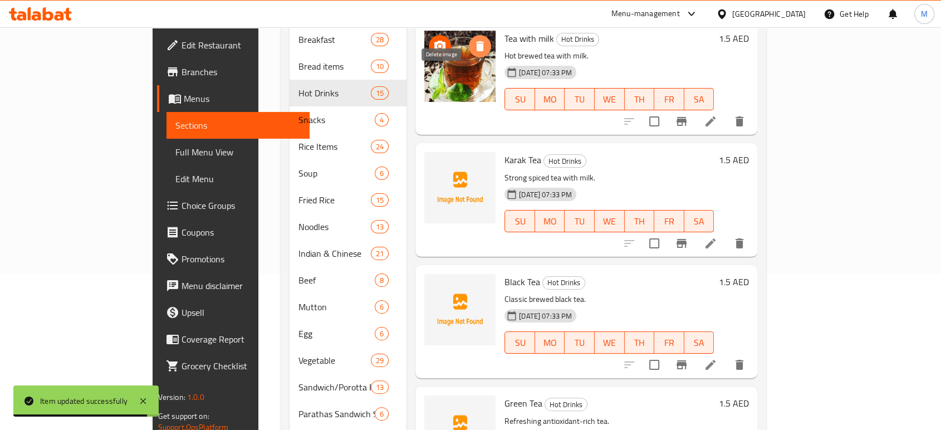
click at [473, 40] on icon "delete image" at bounding box center [479, 46] width 13 height 13
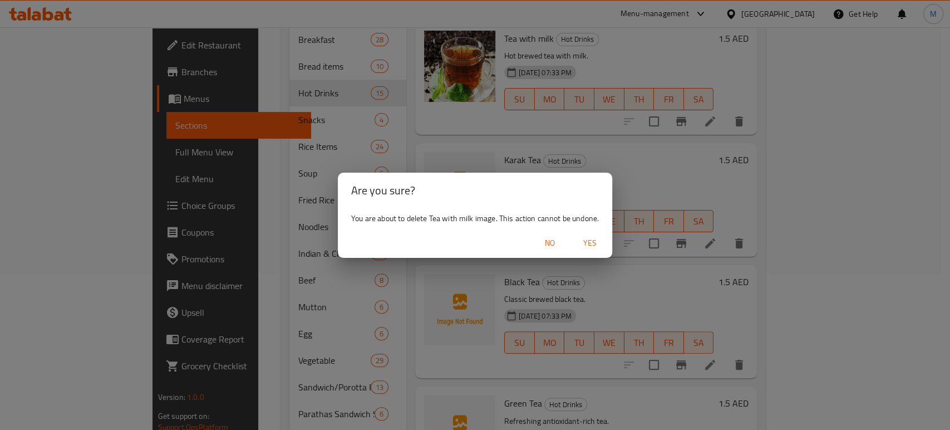
click at [545, 243] on span "No" at bounding box center [550, 243] width 27 height 14
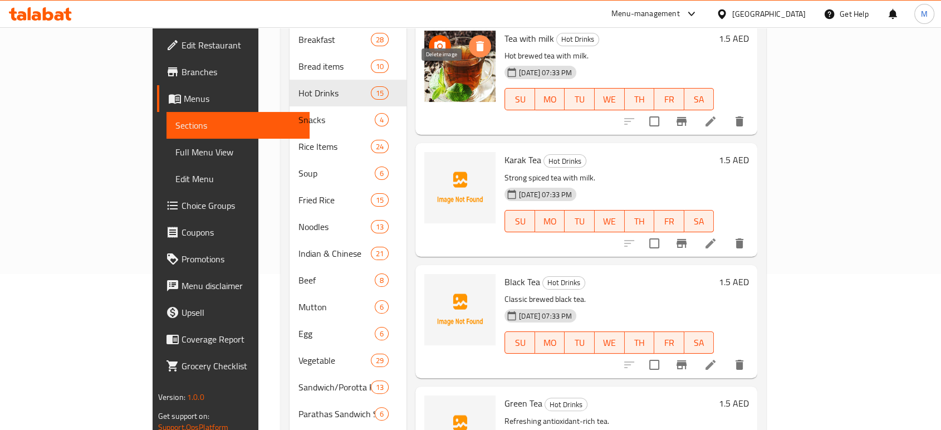
click at [473, 40] on icon "delete image" at bounding box center [479, 46] width 13 height 13
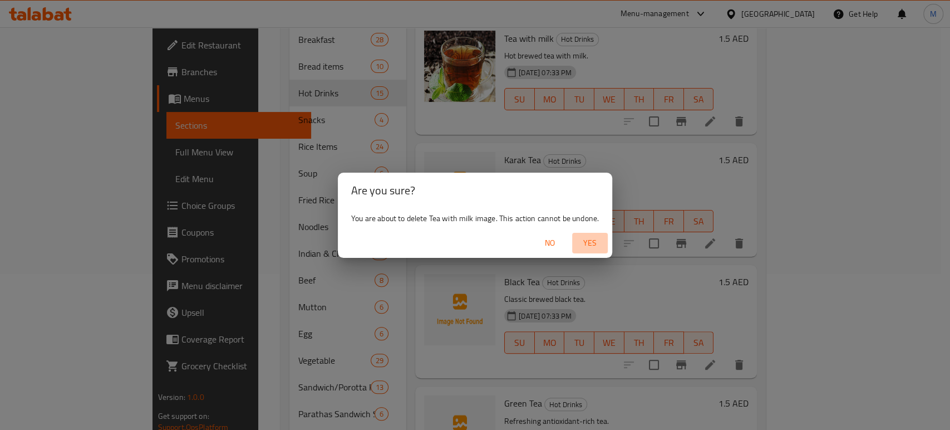
click at [586, 244] on span "Yes" at bounding box center [590, 243] width 27 height 14
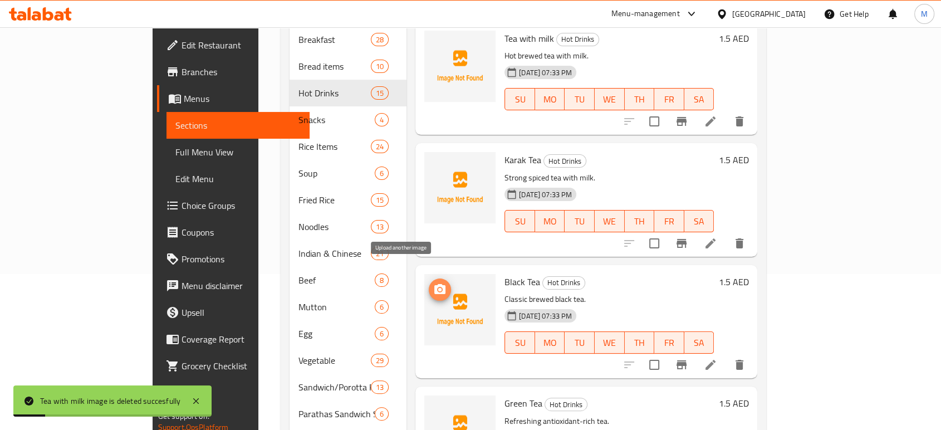
click at [434, 284] on icon "upload picture" at bounding box center [439, 289] width 11 height 10
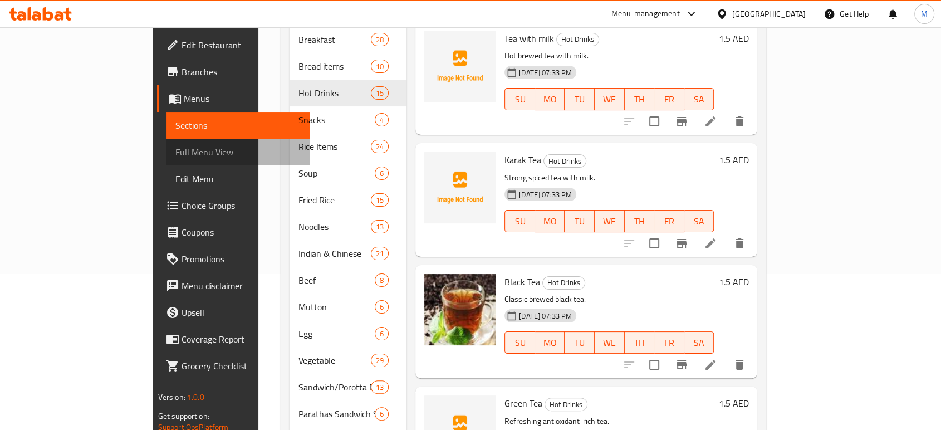
click at [175, 152] on span "Full Menu View" at bounding box center [237, 151] width 125 height 13
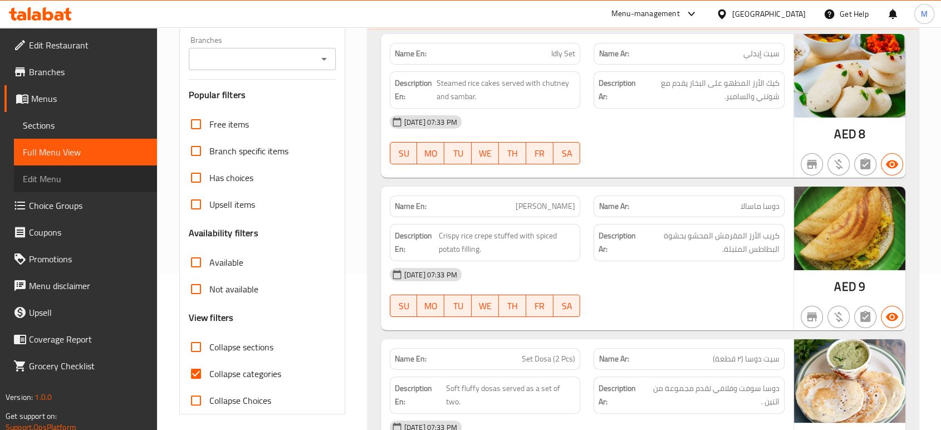
click at [87, 165] on link "Edit Menu" at bounding box center [85, 178] width 143 height 27
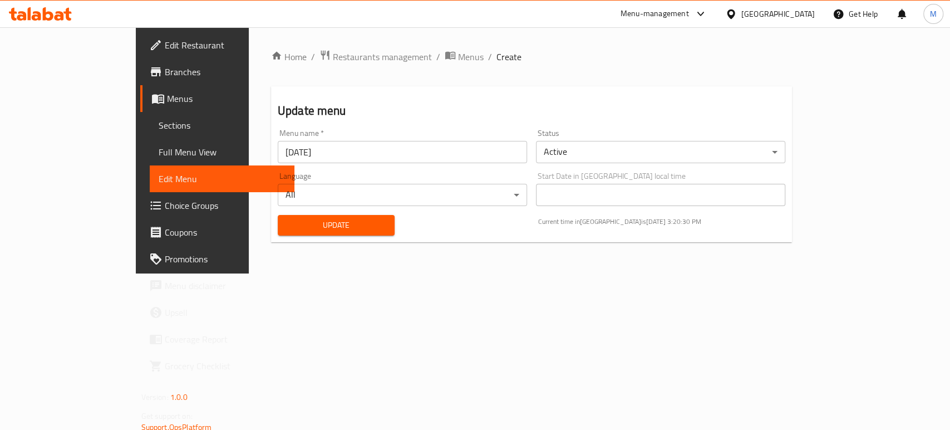
click at [150, 142] on link "Full Menu View" at bounding box center [222, 152] width 145 height 27
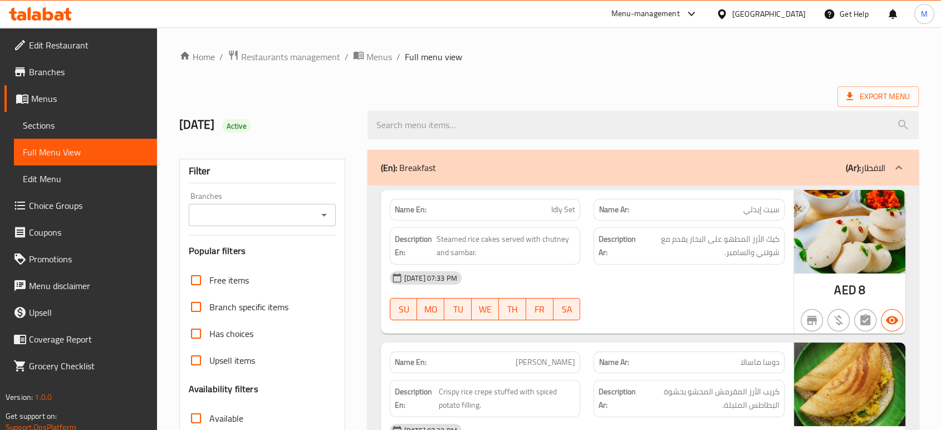
scroll to position [5672, 0]
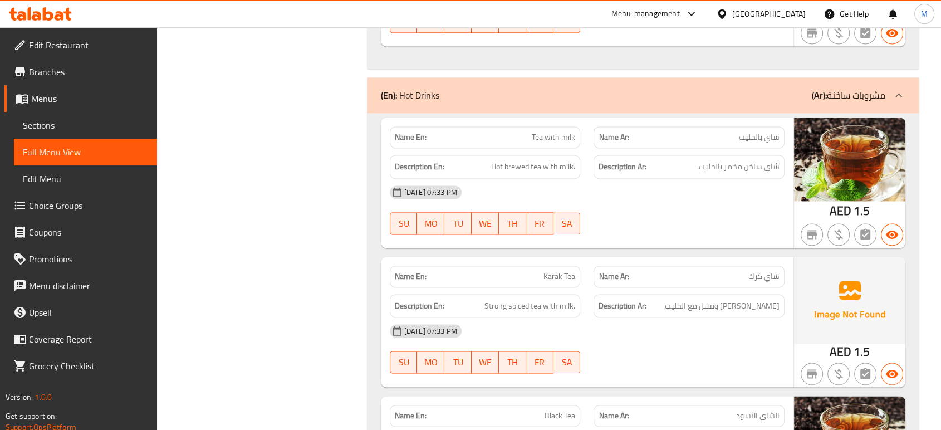
scroll to position [5845, 0]
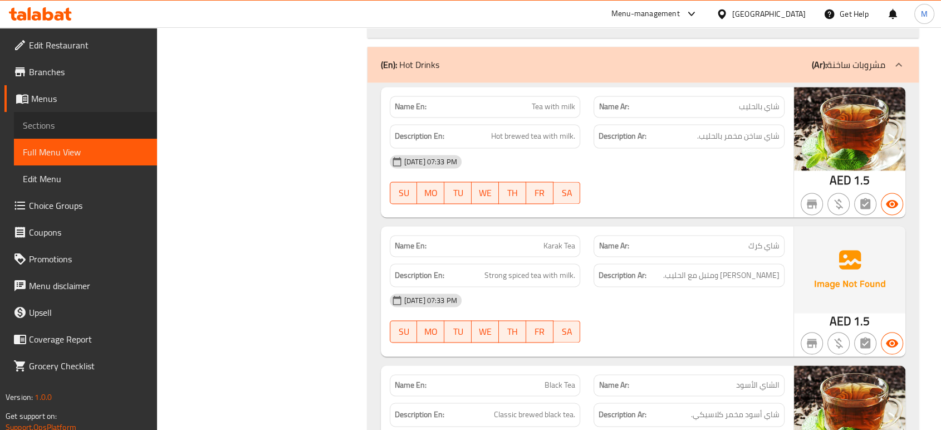
click at [68, 120] on span "Sections" at bounding box center [85, 125] width 125 height 13
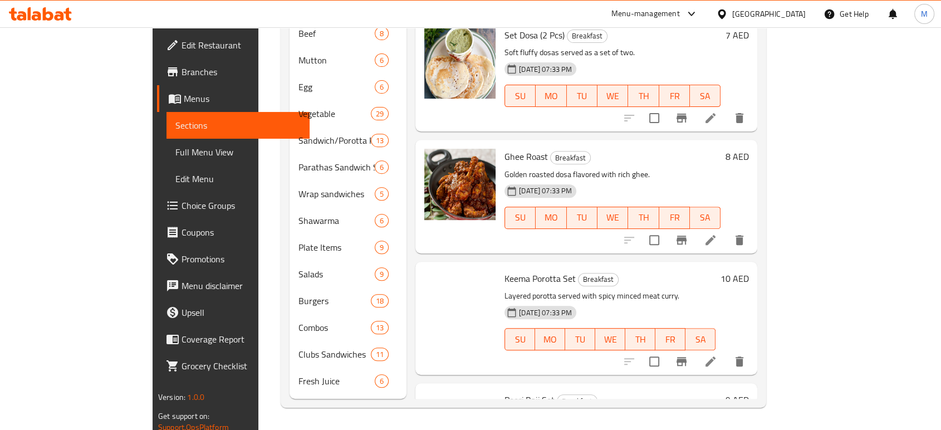
scroll to position [156, 0]
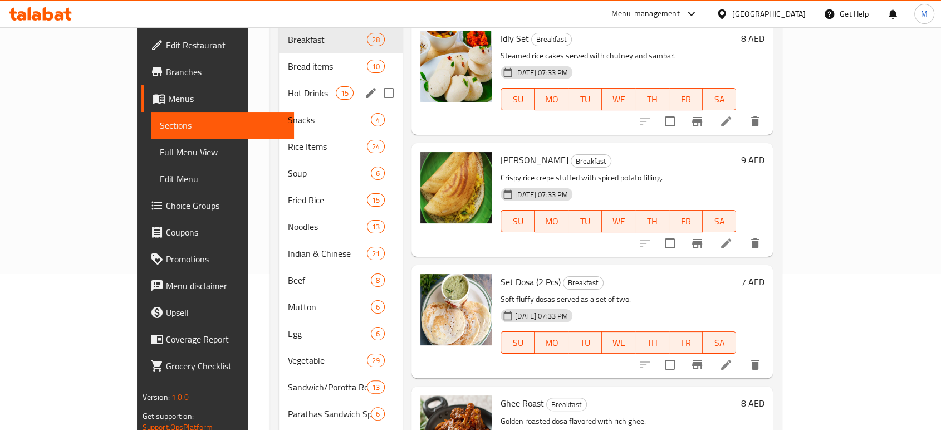
click at [284, 83] on div "Hot Drinks 15" at bounding box center [341, 93] width 124 height 27
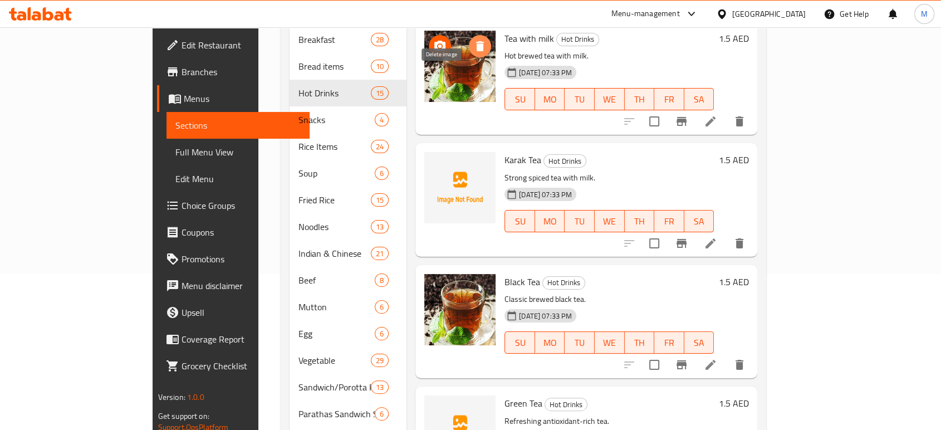
click at [473, 40] on icon "delete image" at bounding box center [479, 46] width 13 height 13
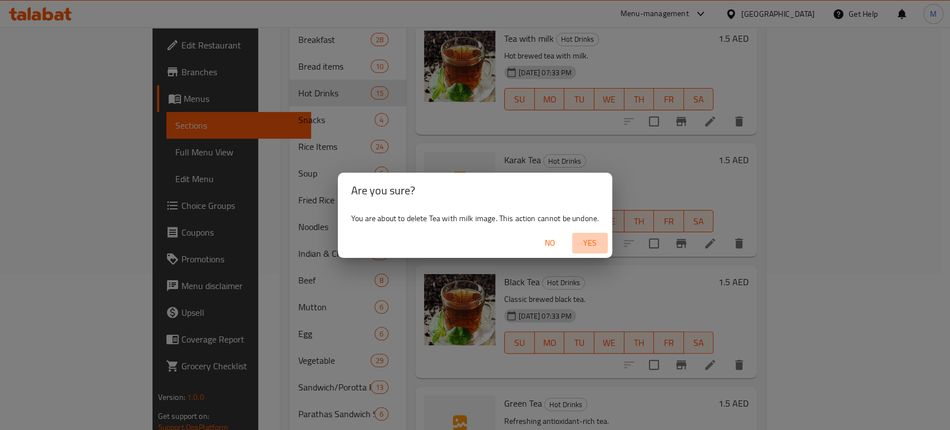
click at [596, 243] on span "Yes" at bounding box center [590, 243] width 27 height 14
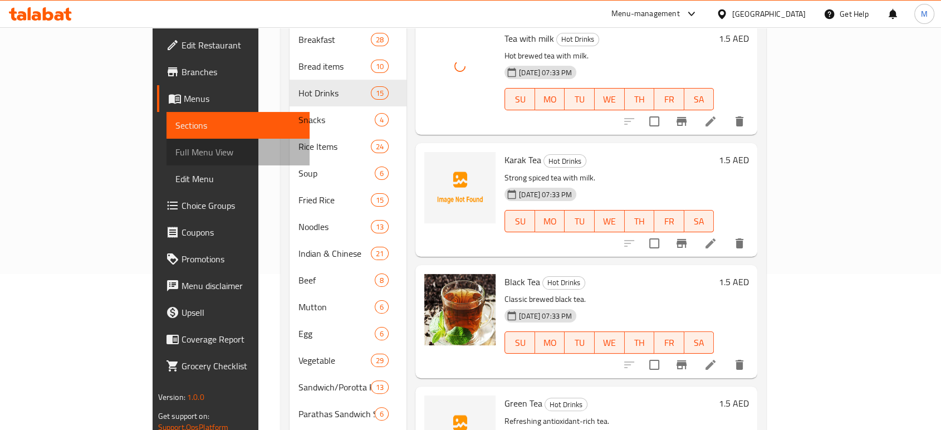
click at [175, 156] on span "Full Menu View" at bounding box center [237, 151] width 125 height 13
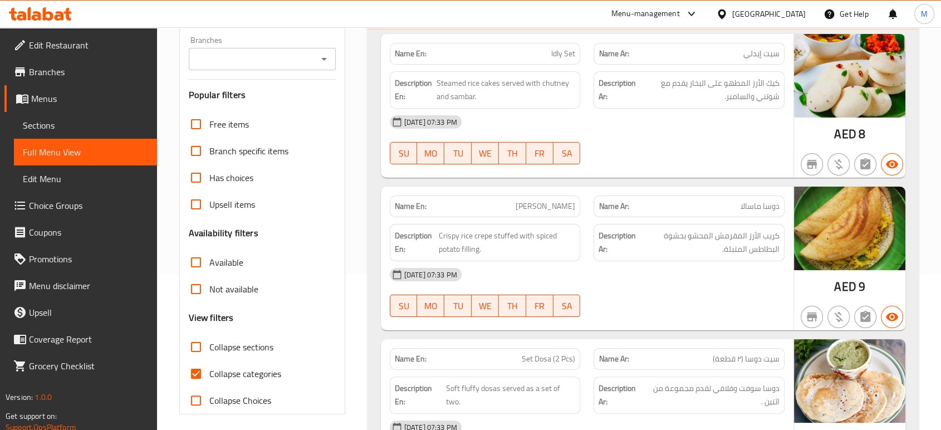
click at [683, 279] on div "[DATE] 07:33 PM" at bounding box center [587, 274] width 408 height 27
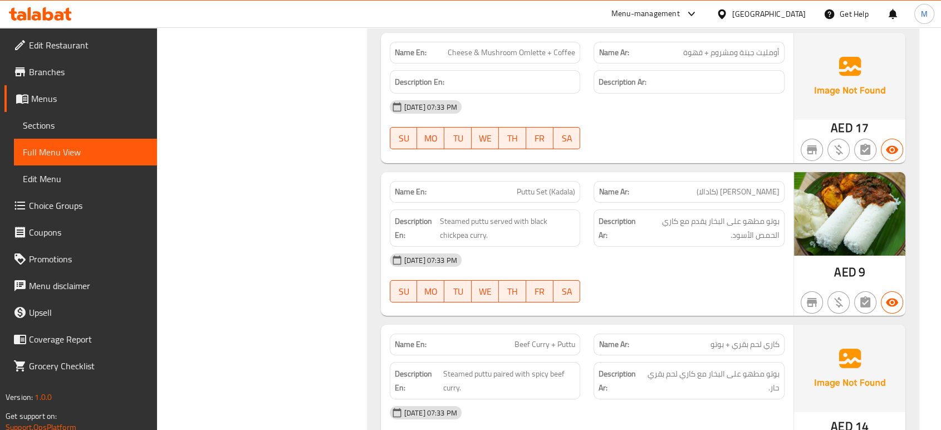
scroll to position [5714, 0]
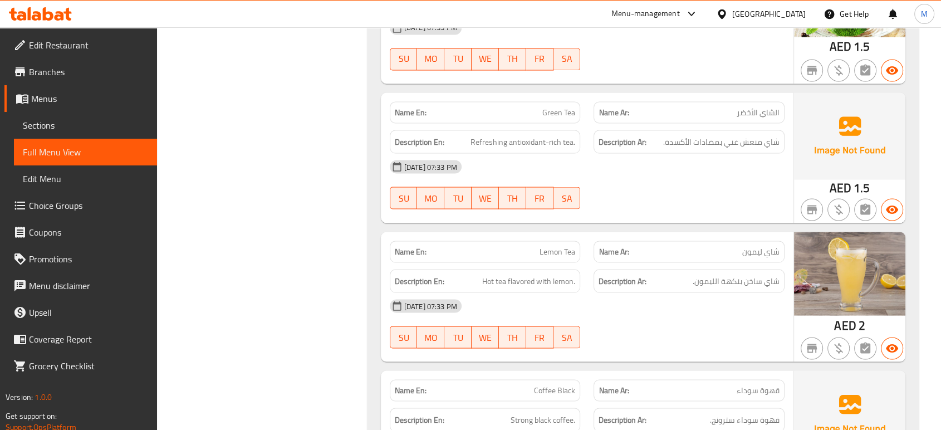
scroll to position [6258, 0]
click at [683, 309] on div "[DATE] 07:33 PM SU MO TU WE TH FR SA" at bounding box center [587, 323] width 408 height 62
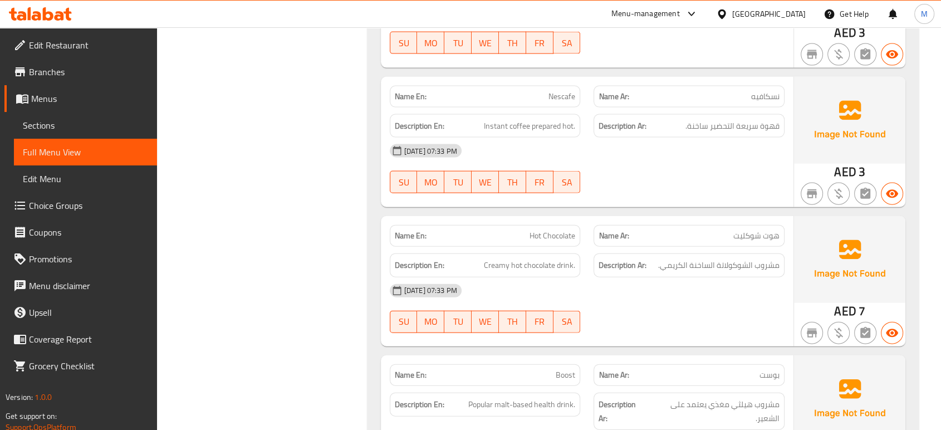
scroll to position [6753, 0]
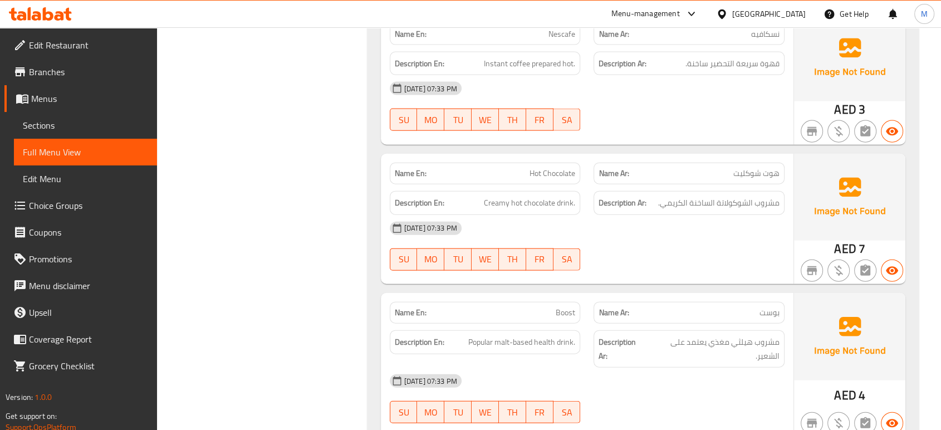
click at [712, 390] on div "[DATE] 07:33 PM SU MO TU WE TH FR SA" at bounding box center [587, 398] width 408 height 62
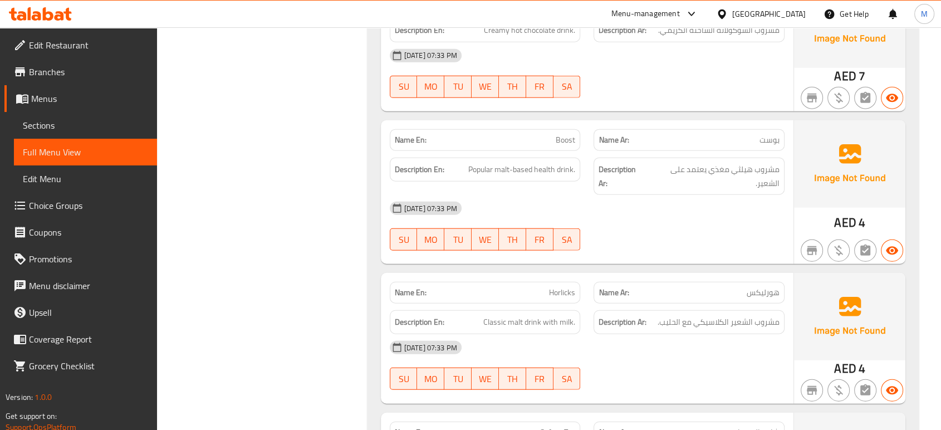
scroll to position [6926, 0]
click at [647, 337] on div "[DATE] 07:33 PM SU MO TU WE TH FR SA" at bounding box center [587, 364] width 408 height 62
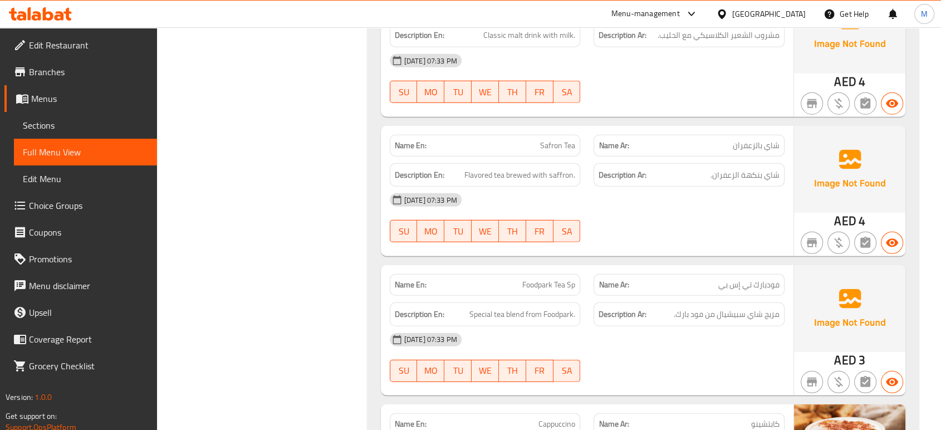
scroll to position [7223, 0]
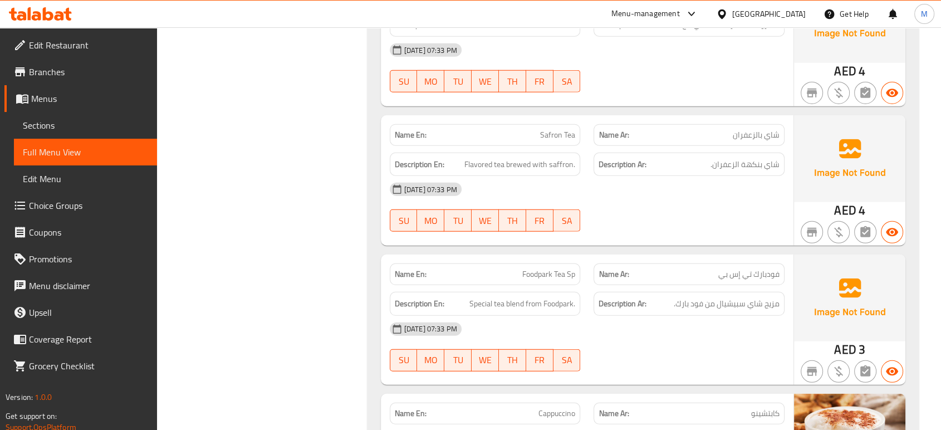
click at [698, 316] on div "[DATE] 07:33 PM" at bounding box center [587, 329] width 408 height 27
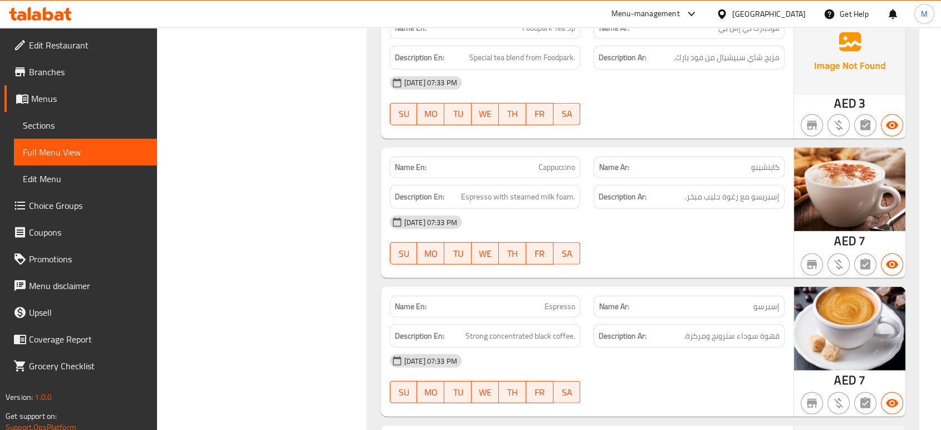
scroll to position [7470, 0]
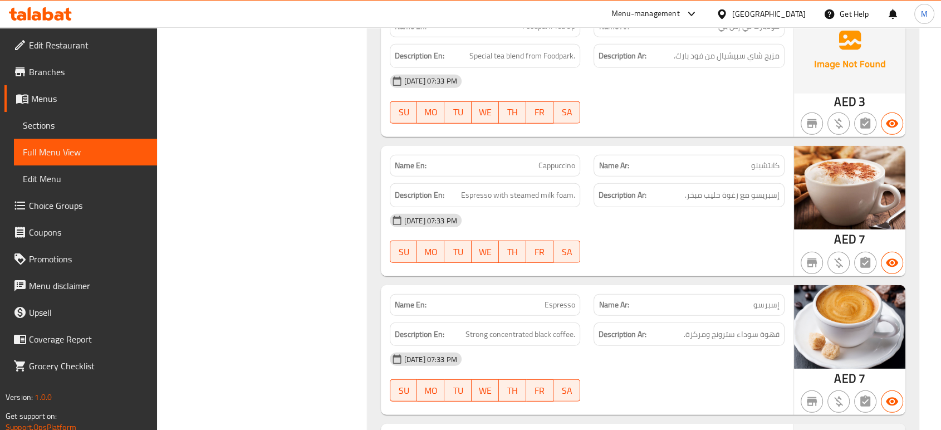
click at [702, 346] on div "[DATE] 07:33 PM" at bounding box center [587, 359] width 408 height 27
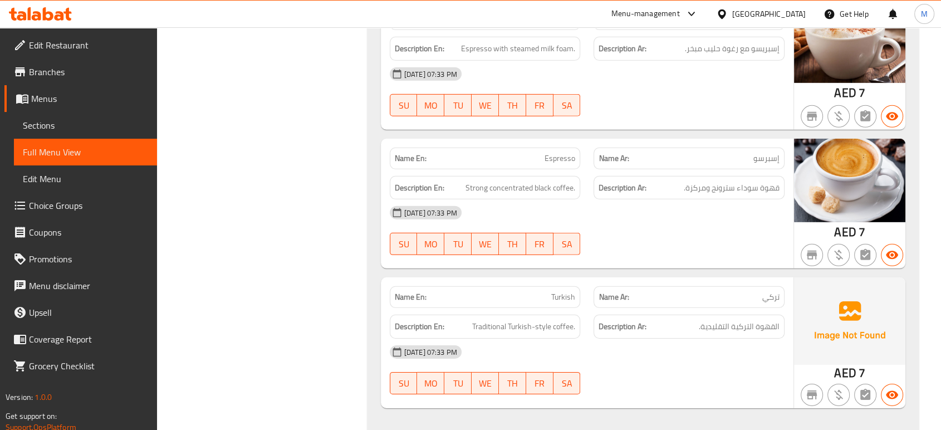
scroll to position [7668, 0]
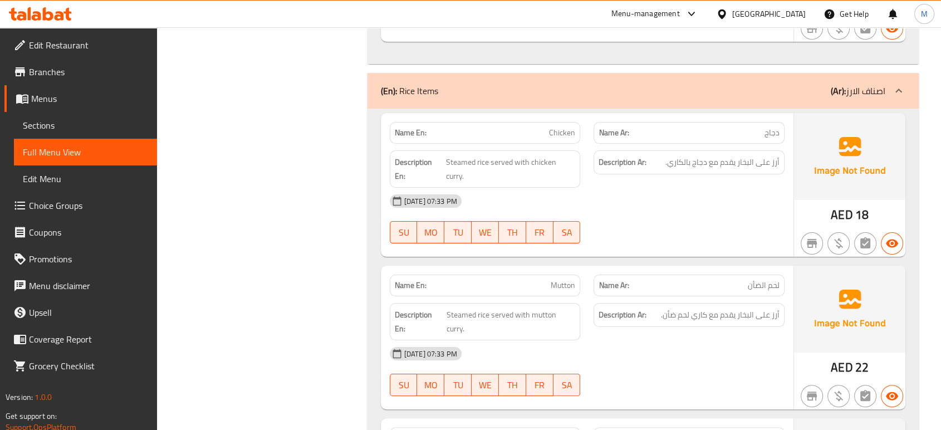
scroll to position [8623, 0]
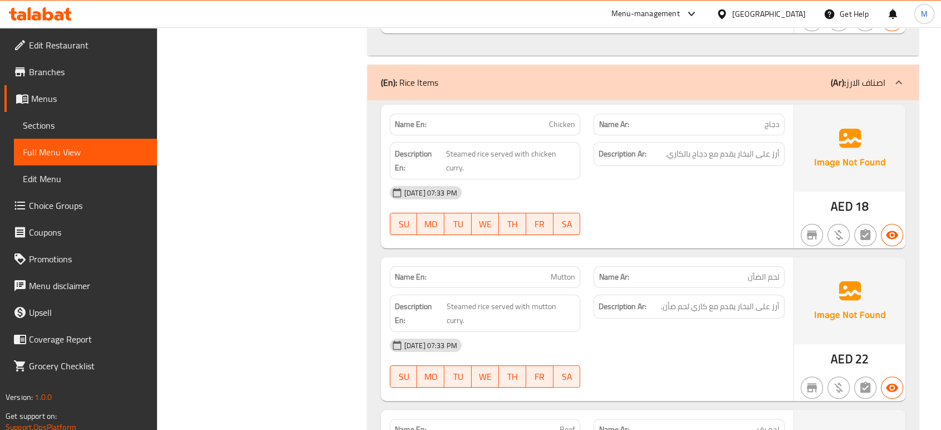
click at [751, 332] on div "[DATE] 07:33 PM SU MO TU WE TH FR SA" at bounding box center [587, 363] width 408 height 62
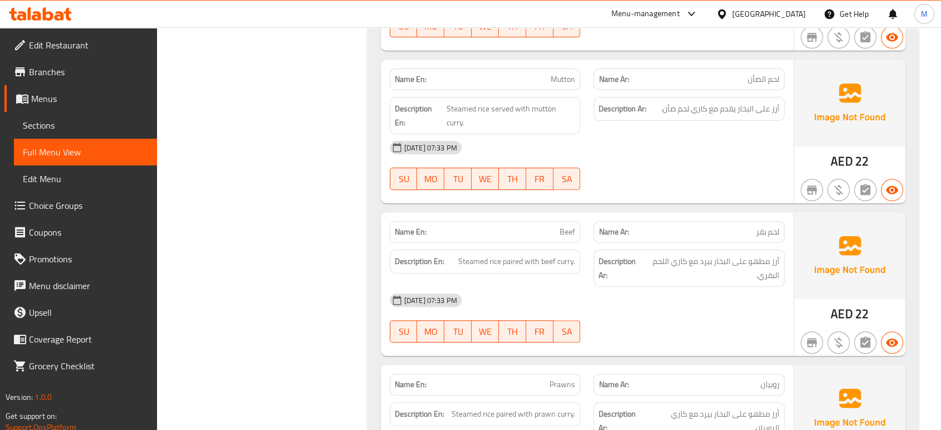
scroll to position [8846, 0]
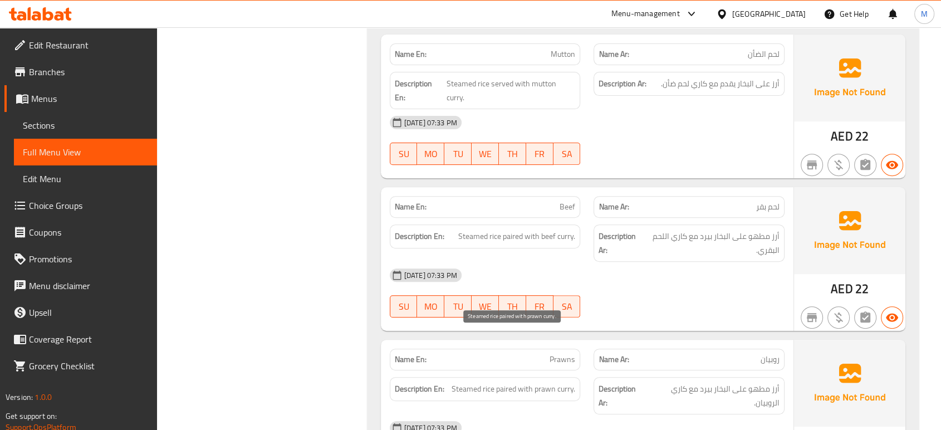
click at [516, 382] on span "Steamed rice paired with prawn curry." at bounding box center [513, 389] width 124 height 14
copy span "Steamed rice paired with prawn curry."
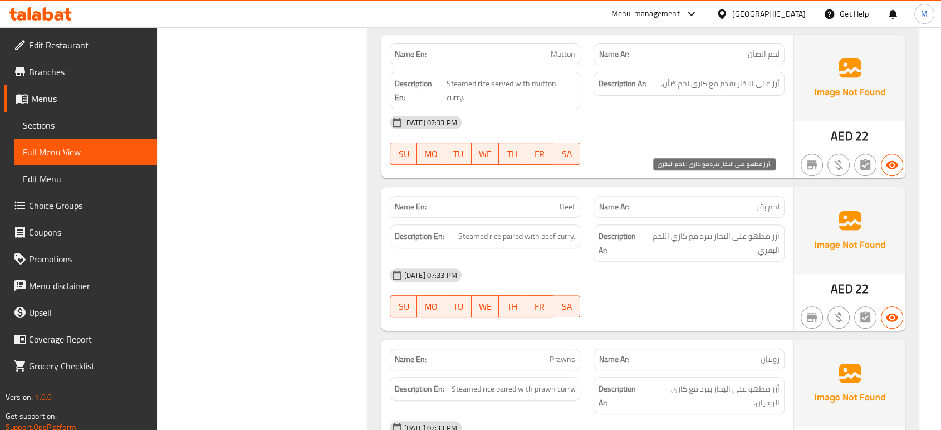
click at [687, 229] on span "أرز مطهو على البخار بيرد مع كاري اللحم البقري." at bounding box center [711, 242] width 136 height 27
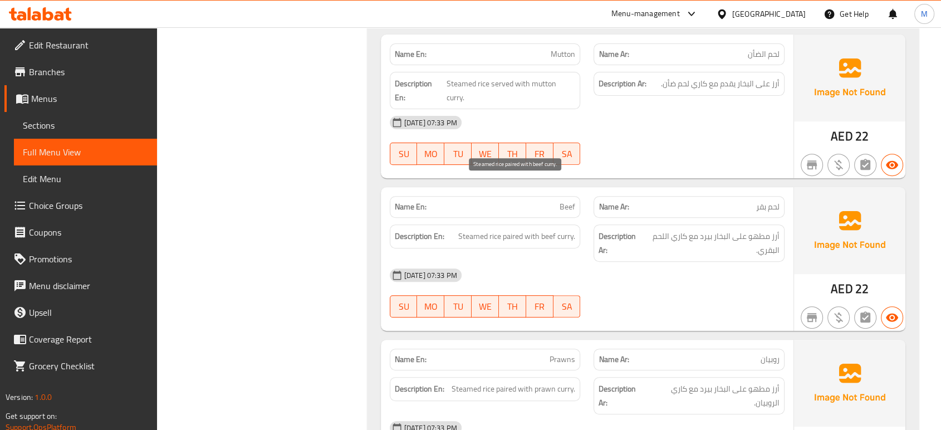
click at [470, 229] on span "Steamed rice paired with beef curry." at bounding box center [516, 236] width 117 height 14
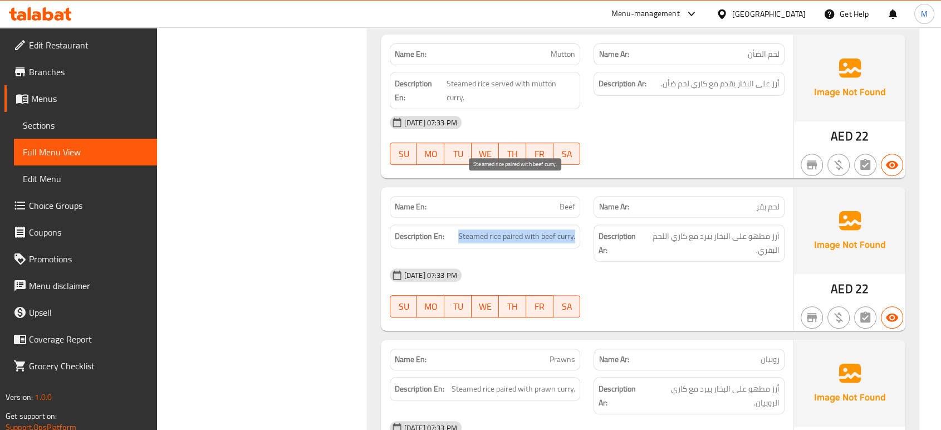
click at [470, 229] on span "Steamed rice paired with beef curry." at bounding box center [516, 236] width 117 height 14
click at [48, 130] on span "Sections" at bounding box center [85, 125] width 125 height 13
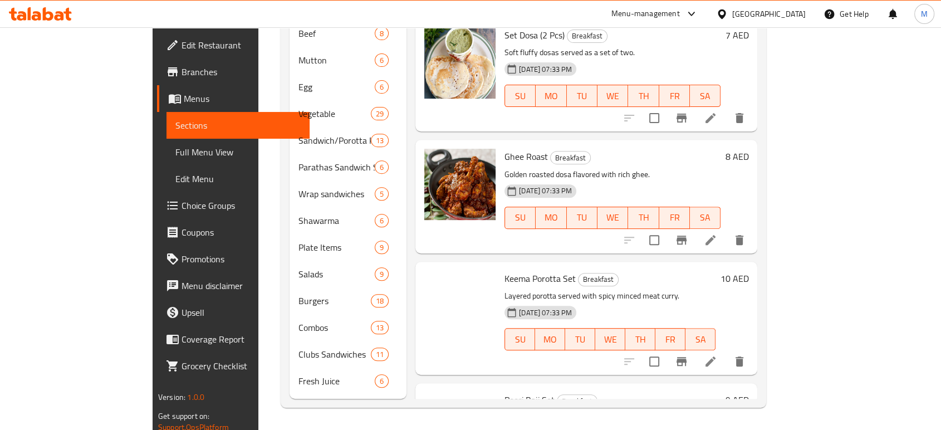
scroll to position [156, 0]
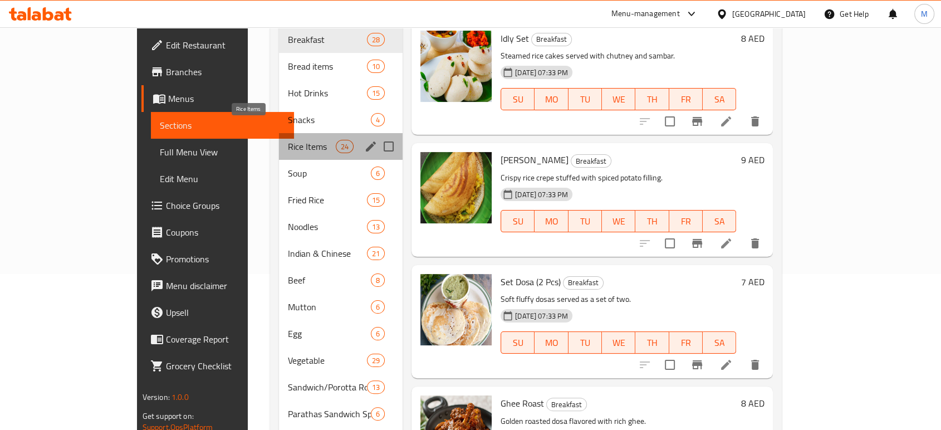
click at [288, 140] on span "Rice Items" at bounding box center [311, 146] width 47 height 13
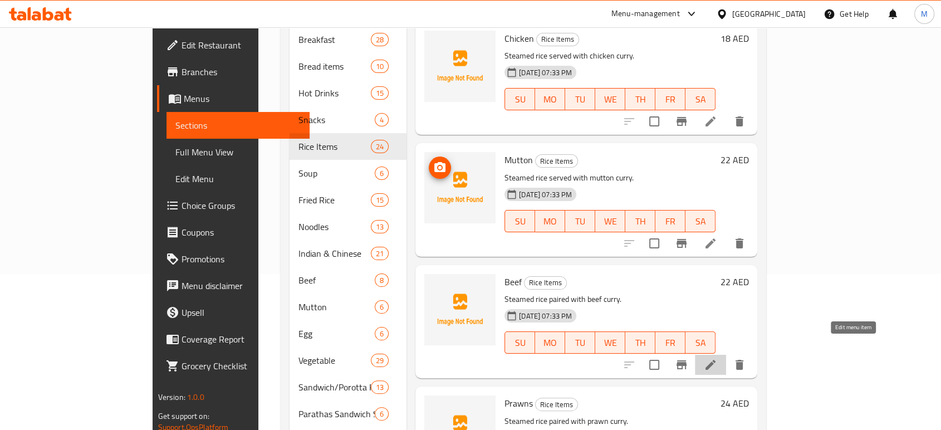
click at [717, 358] on icon at bounding box center [710, 364] width 13 height 13
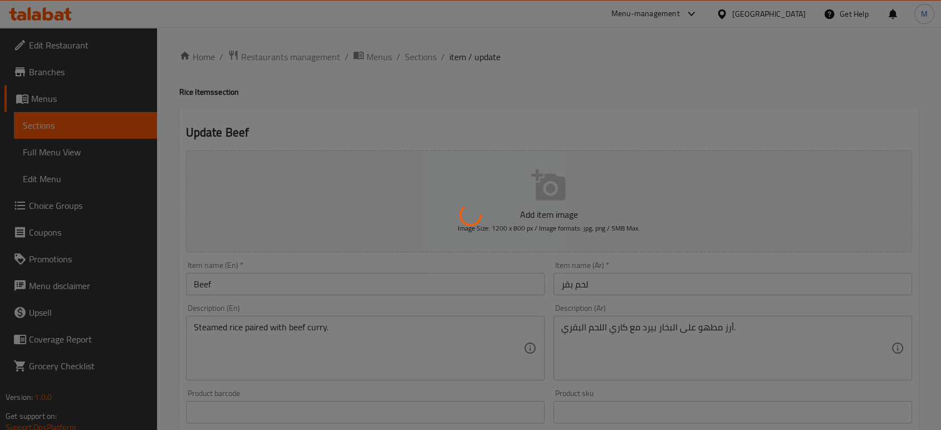
click at [712, 347] on div at bounding box center [470, 215] width 941 height 430
click at [767, 316] on div at bounding box center [470, 215] width 941 height 430
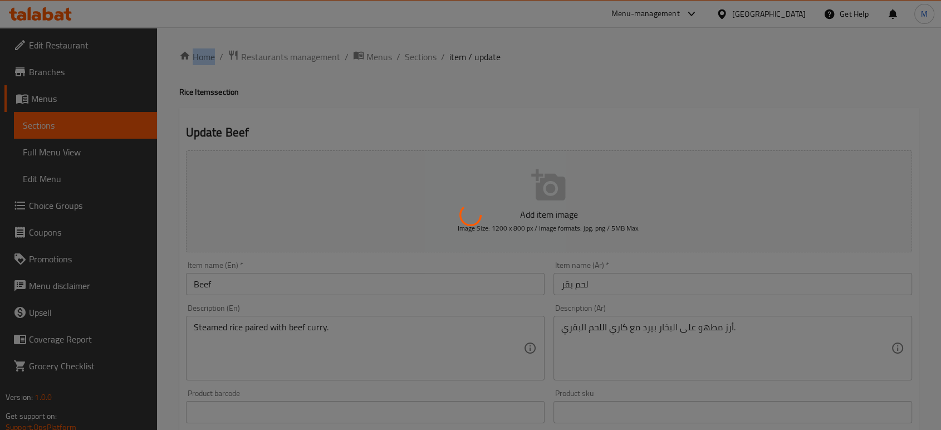
click at [767, 316] on div at bounding box center [470, 215] width 941 height 430
click at [706, 324] on div at bounding box center [470, 215] width 941 height 430
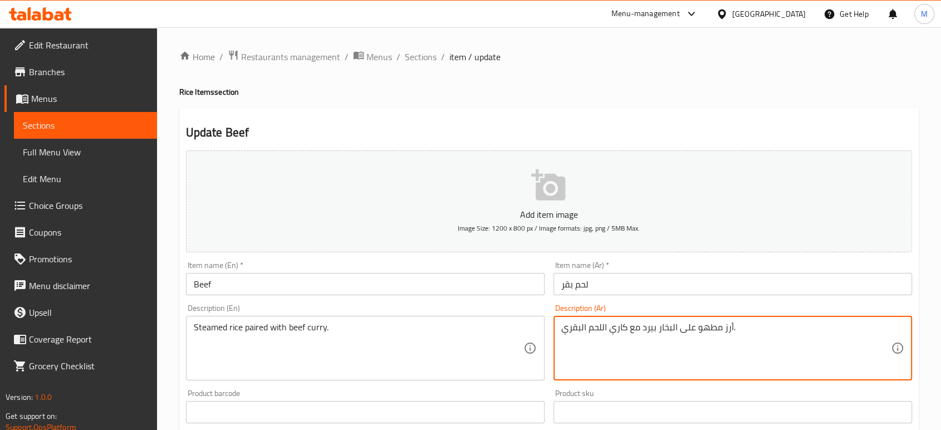
click at [620, 351] on textarea "أرز مطهو على البخار بيرد مع كاري اللحم البقري." at bounding box center [725, 348] width 329 height 53
paste textarea
paste textarea "مع كاري اللحم البقري."
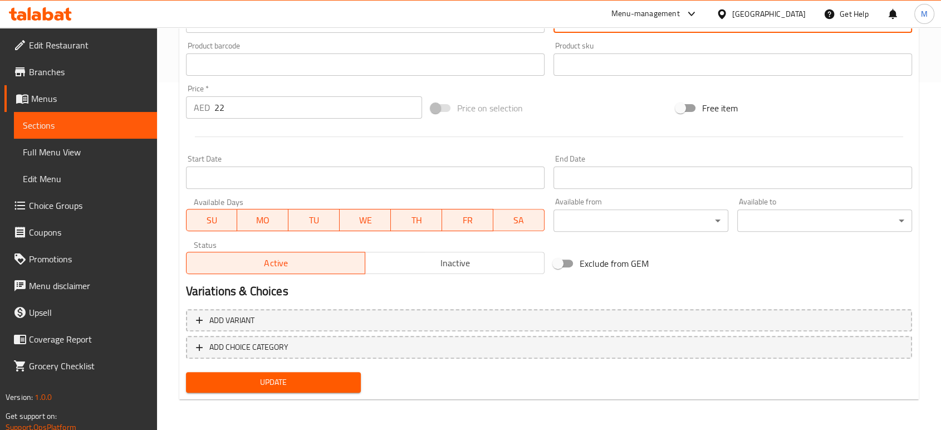
type textarea "أرز مطهو على البخار مع كاري اللحم البقري."
click at [273, 375] on span "Update" at bounding box center [273, 382] width 157 height 14
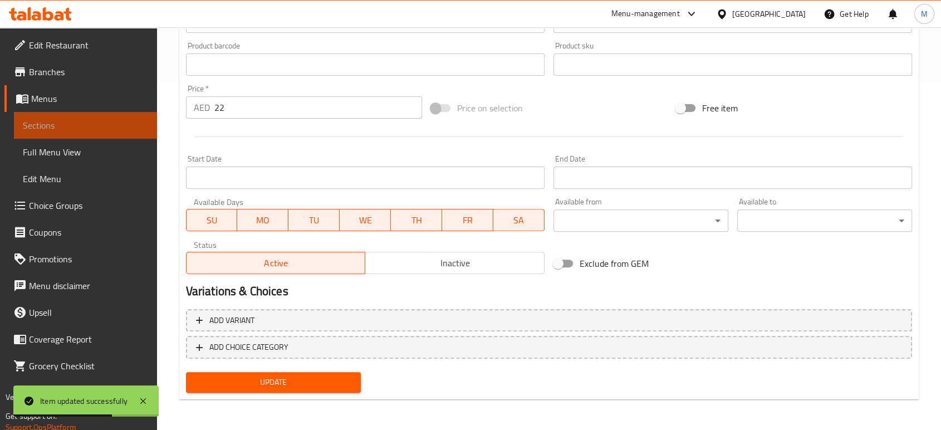
click at [109, 128] on span "Sections" at bounding box center [85, 125] width 125 height 13
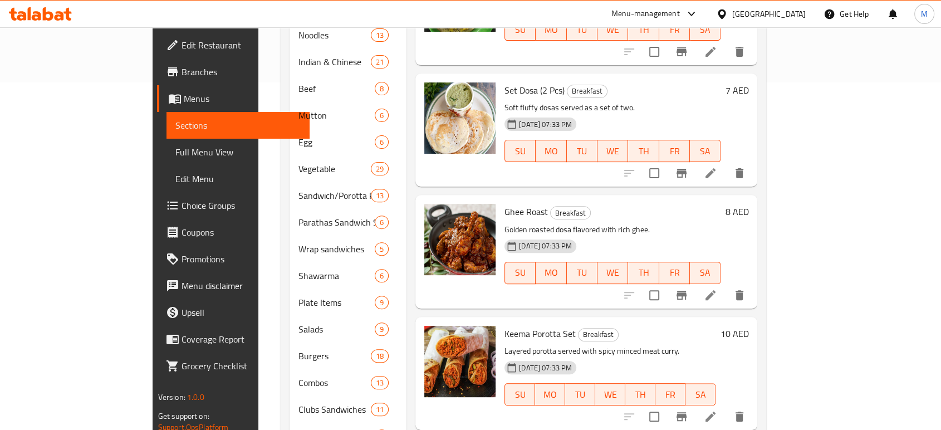
click at [788, 46] on div "Home / Restaurants management / Menus / Sections The Knot Cafe Inactive import …" at bounding box center [523, 82] width 530 height 805
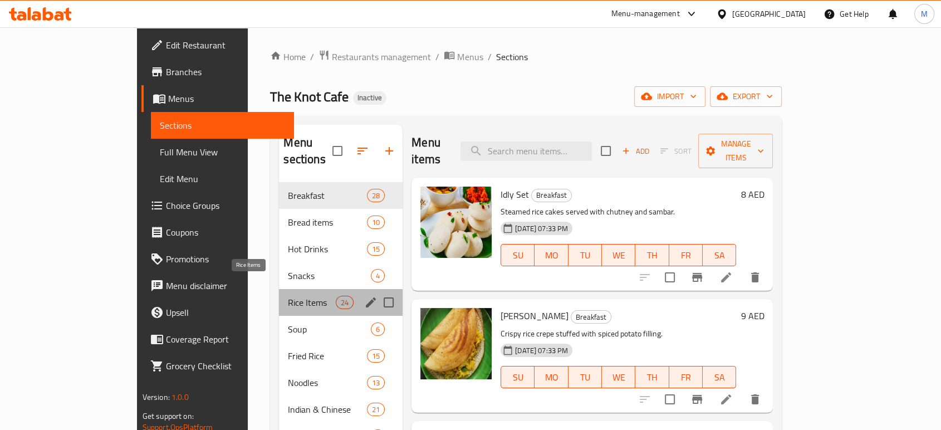
click at [288, 296] on span "Rice Items" at bounding box center [311, 302] width 47 height 13
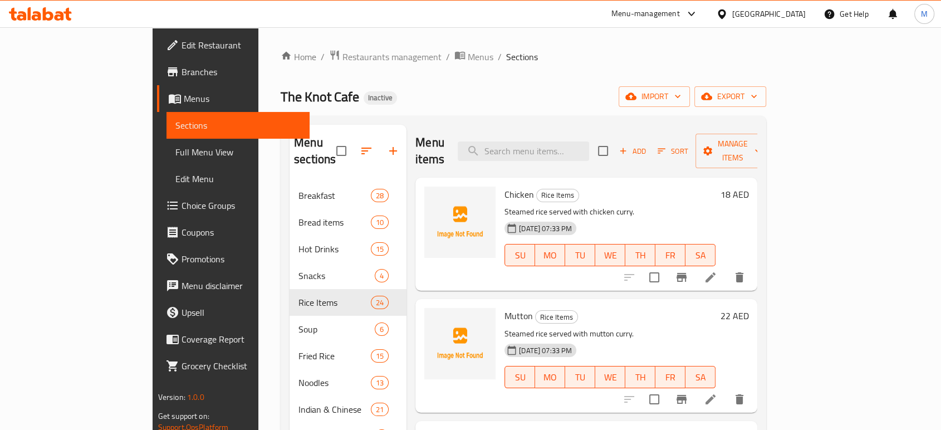
scroll to position [376, 0]
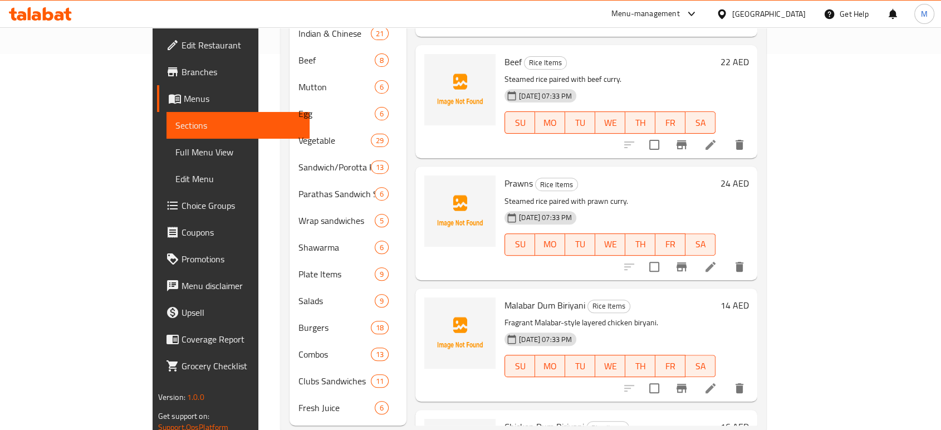
click at [766, 246] on div "Menu sections Breakfast 28 Bread items 10 Hot Drinks 15 Snacks 4 Rice Items 24 …" at bounding box center [523, 87] width 485 height 694
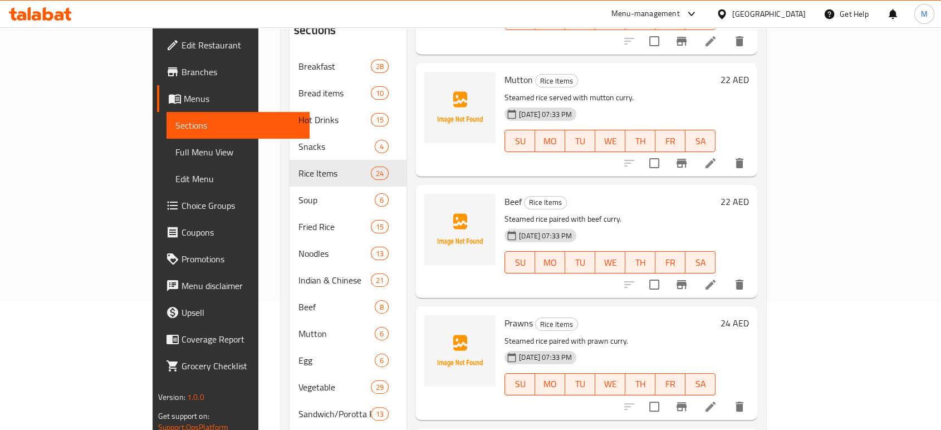
scroll to position [148, 0]
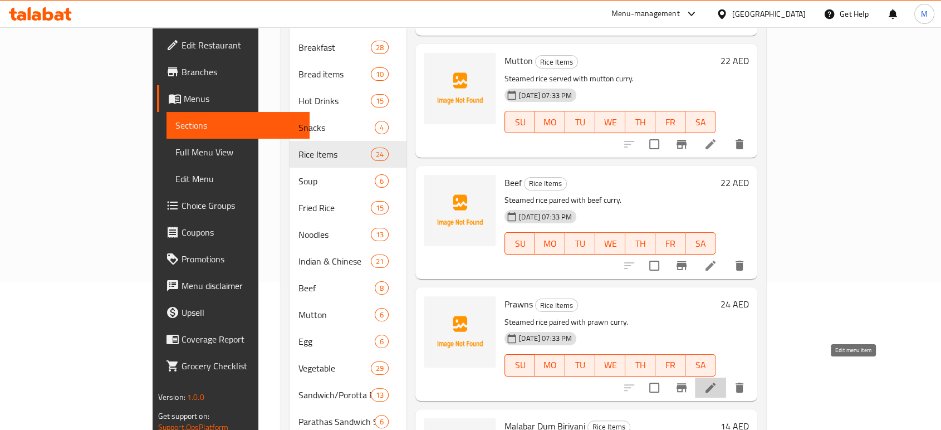
click at [717, 381] on icon at bounding box center [710, 387] width 13 height 13
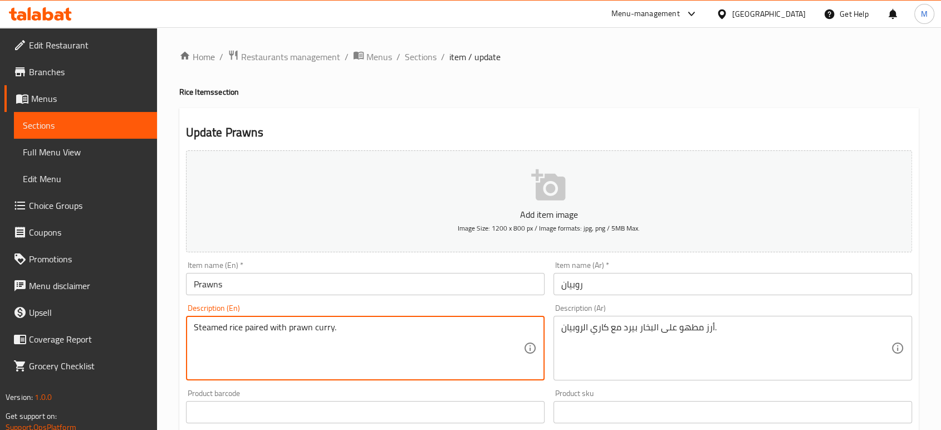
click at [352, 324] on textarea "Steamed rice paired with prawn curry." at bounding box center [358, 348] width 329 height 53
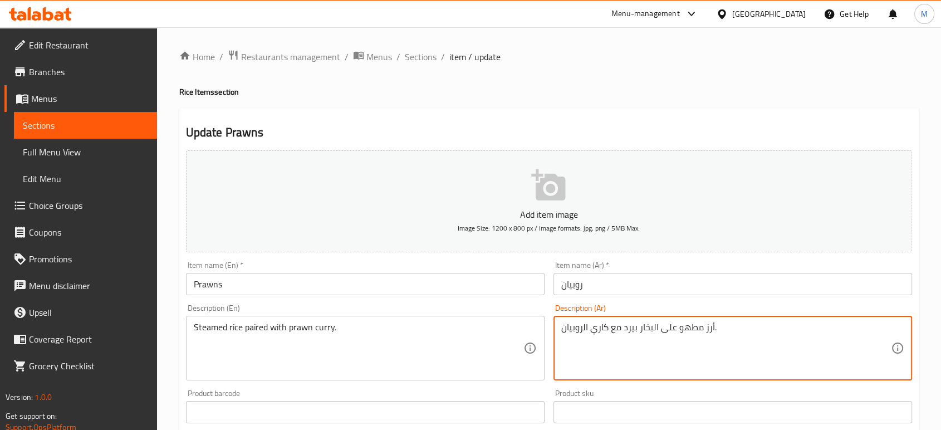
click at [748, 334] on textarea "أرز مطهو على البخار بيرد مع كاري الروبيان." at bounding box center [725, 348] width 329 height 53
paste textarea
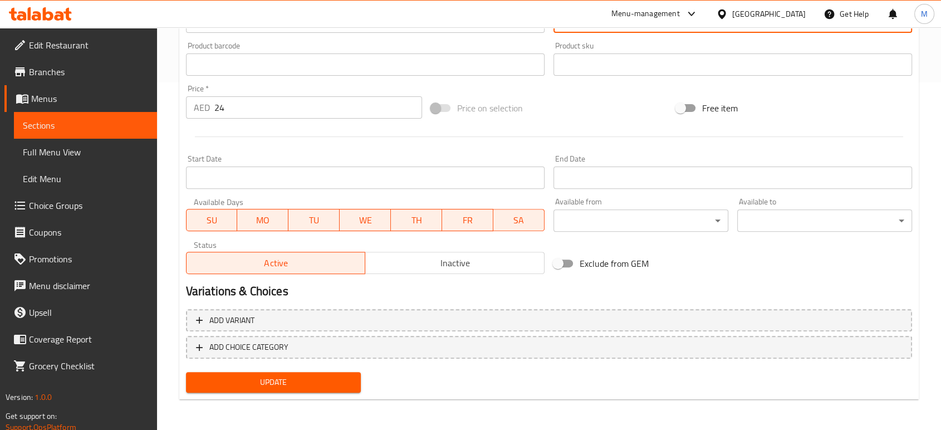
type textarea "أرز مطهو على البخار مع كاري الروبيان."
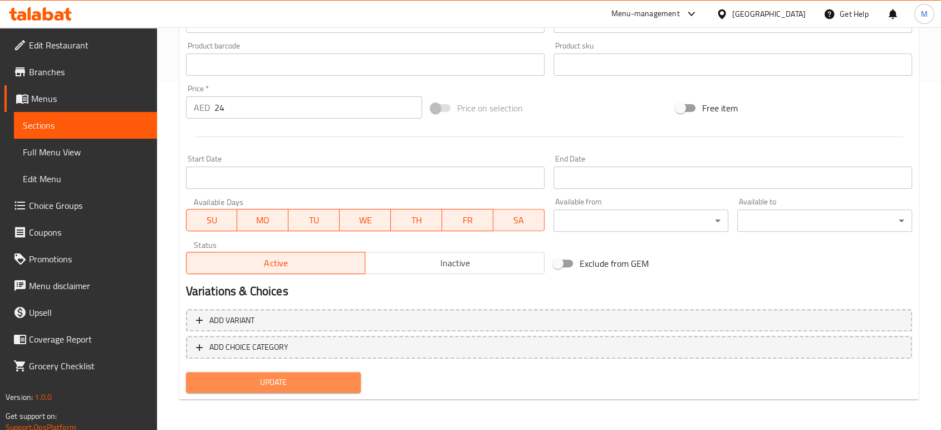
click at [337, 380] on span "Update" at bounding box center [273, 382] width 157 height 14
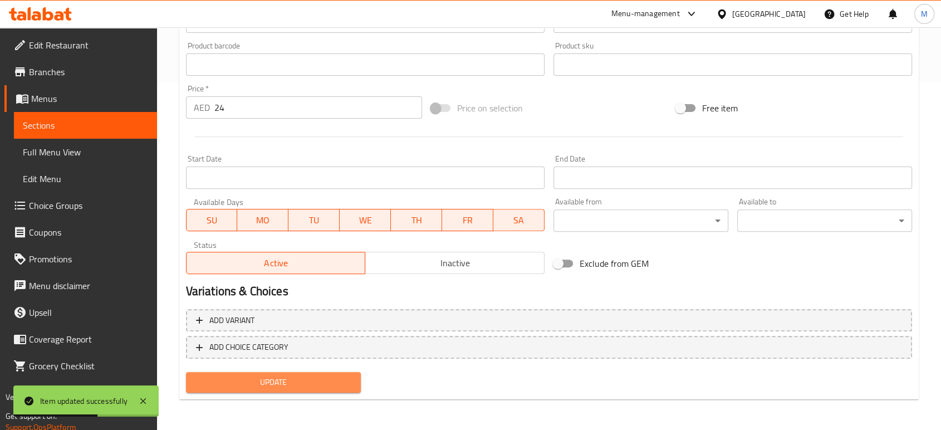
click at [337, 380] on span "Update" at bounding box center [273, 382] width 157 height 14
click at [287, 375] on span "Update" at bounding box center [273, 382] width 157 height 14
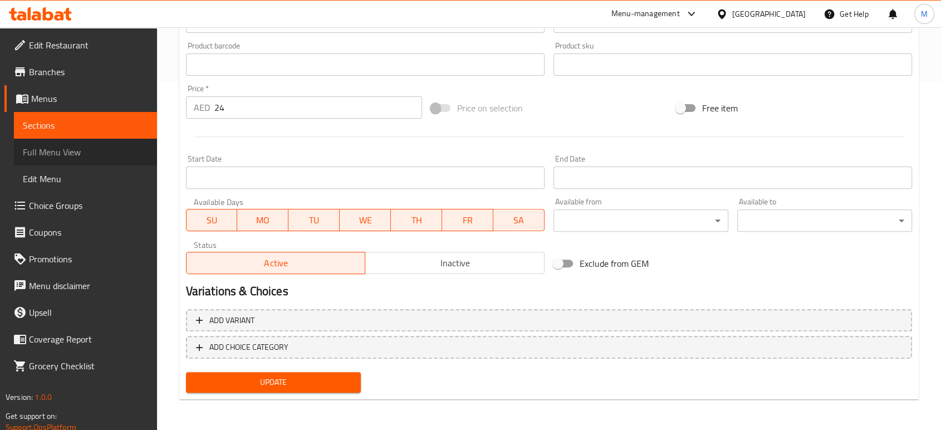
click at [38, 151] on span "Full Menu View" at bounding box center [85, 151] width 125 height 13
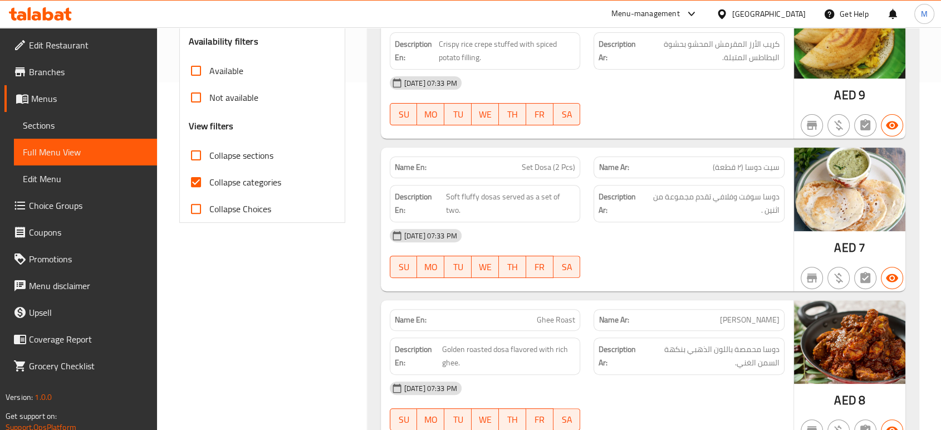
scroll to position [10106, 0]
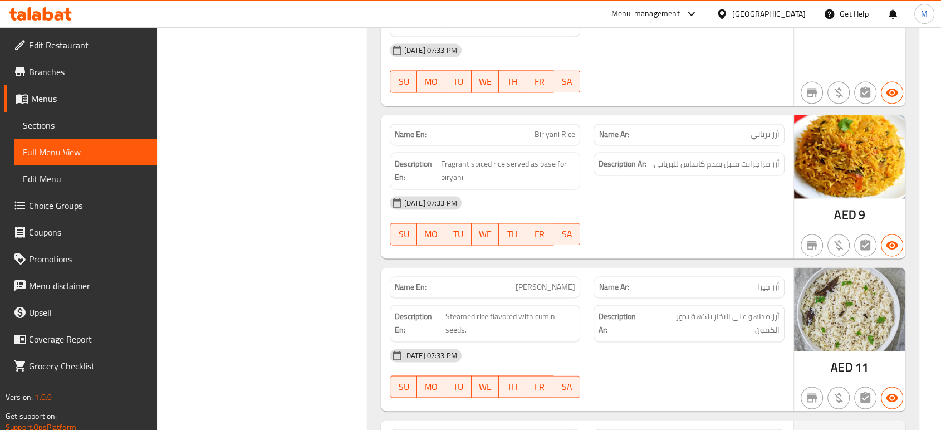
click at [693, 342] on div "[DATE] 07:33 PM" at bounding box center [587, 355] width 408 height 27
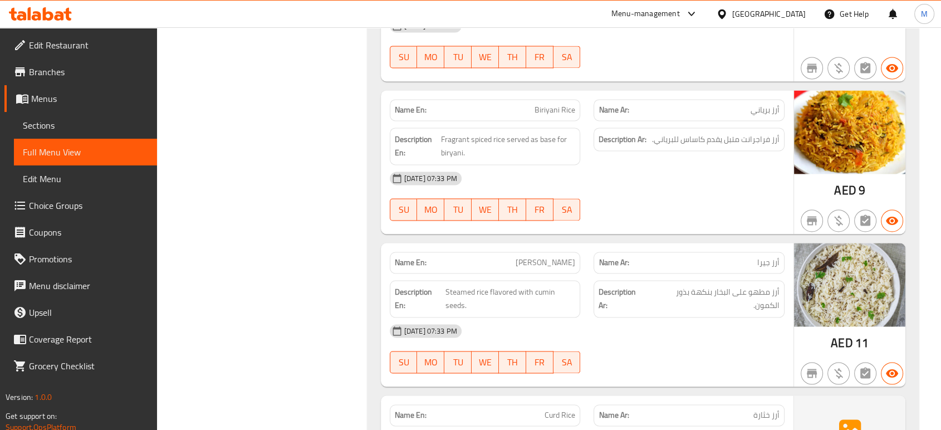
scroll to position [10155, 0]
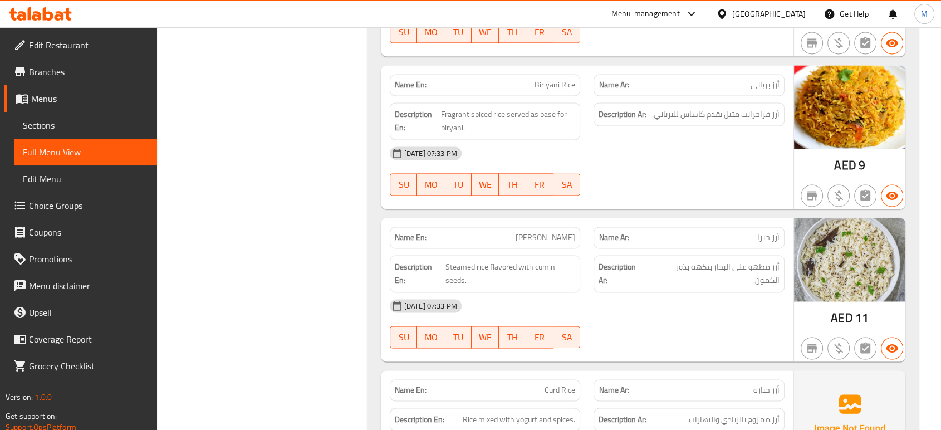
click at [671, 292] on div "[DATE] 07:33 PM SU MO TU WE TH FR SA" at bounding box center [587, 323] width 408 height 62
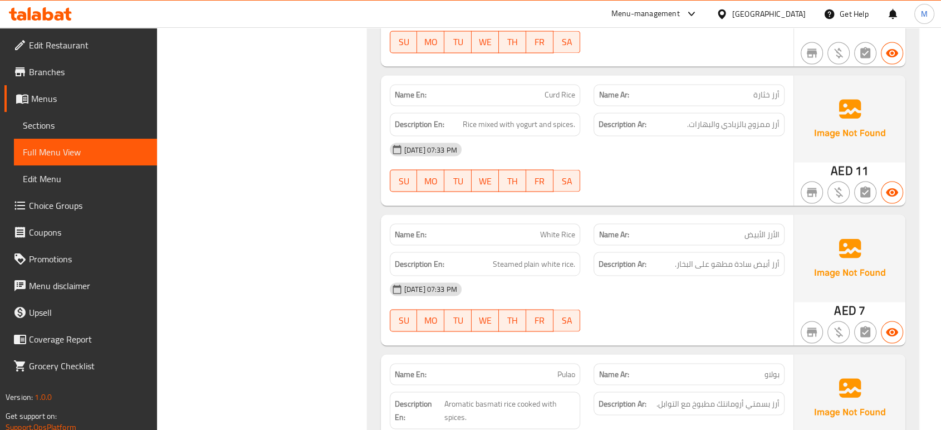
scroll to position [10452, 0]
click at [658, 323] on div at bounding box center [689, 329] width 204 height 13
click at [646, 274] on div "[DATE] 07:33 PM SU MO TU WE TH FR SA" at bounding box center [587, 305] width 408 height 62
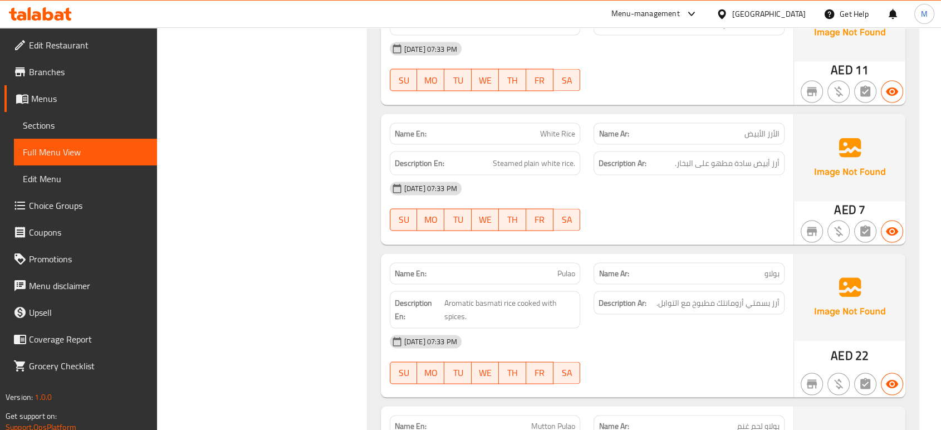
scroll to position [10575, 0]
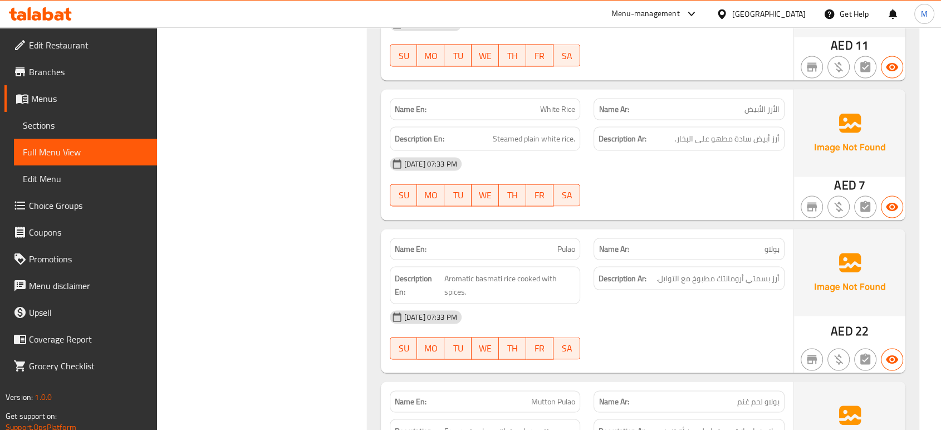
click at [711, 303] on div "[DATE] 07:33 PM SU MO TU WE TH FR SA" at bounding box center [587, 334] width 408 height 62
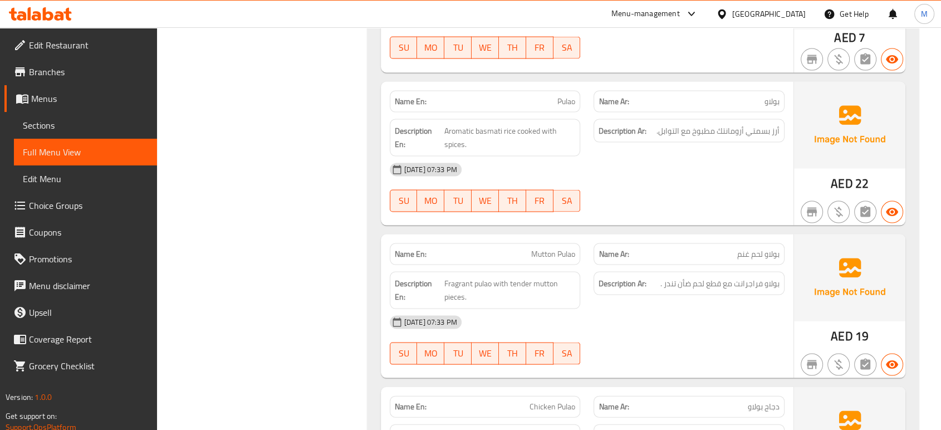
scroll to position [10724, 0]
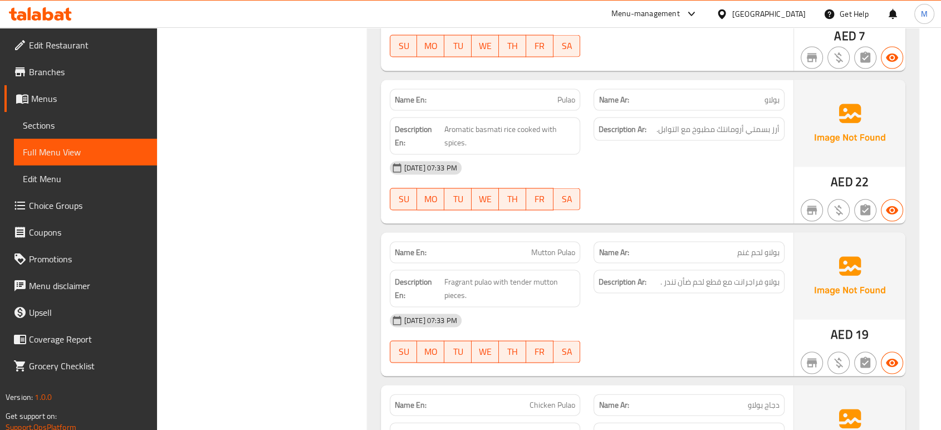
click at [669, 307] on div "[DATE] 07:33 PM SU MO TU WE TH FR SA" at bounding box center [587, 338] width 408 height 62
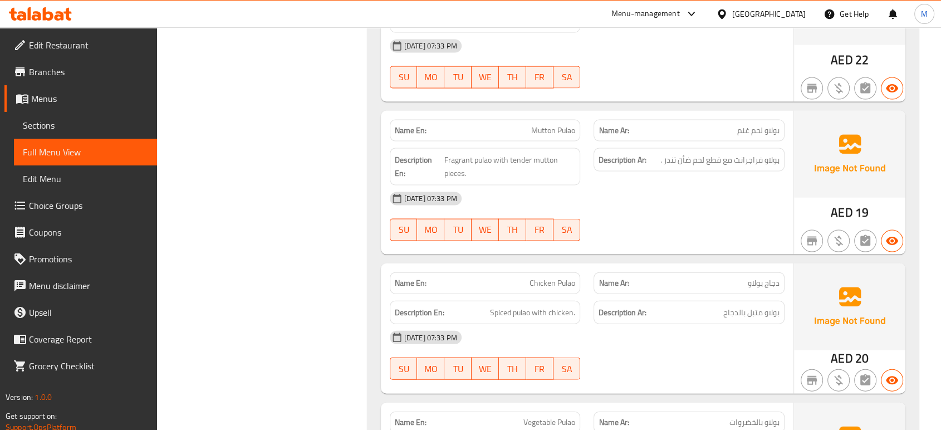
scroll to position [10847, 0]
click at [710, 322] on div "[DATE] 07:33 PM" at bounding box center [587, 335] width 408 height 27
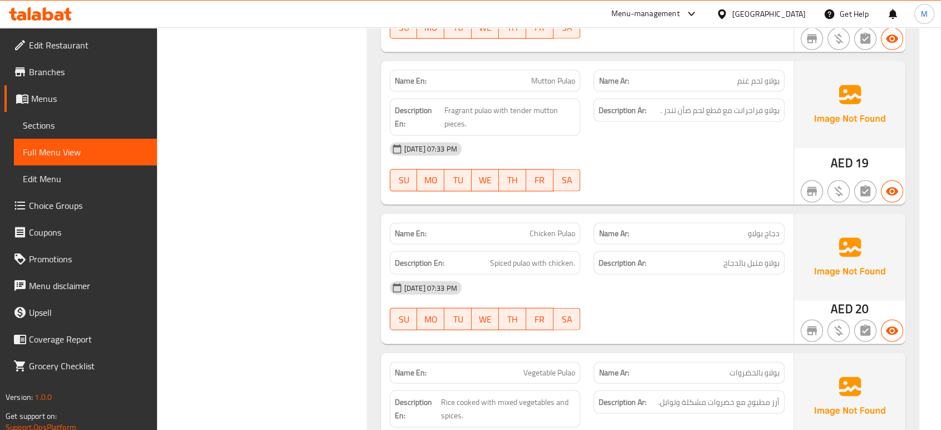
scroll to position [10897, 0]
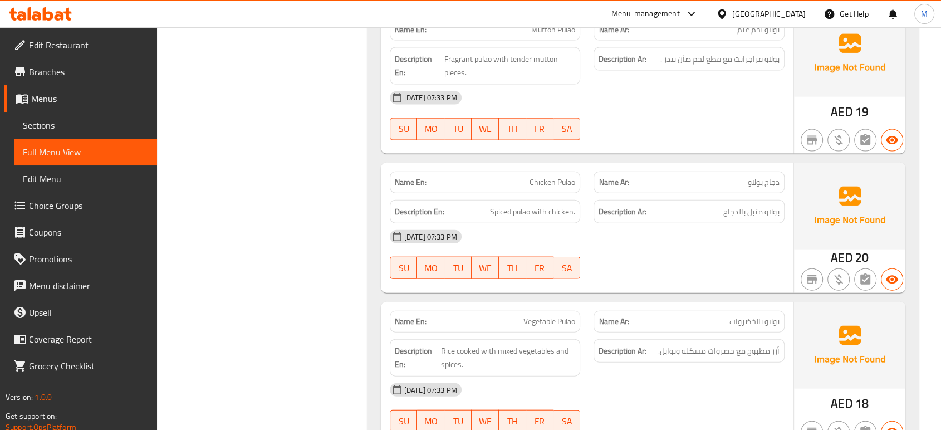
scroll to position [10971, 0]
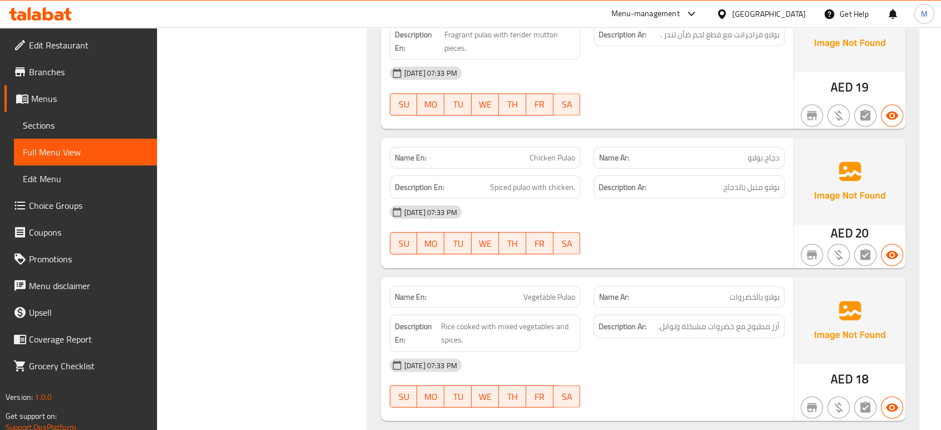
click at [687, 352] on div "[DATE] 07:33 PM SU MO TU WE TH FR SA" at bounding box center [587, 383] width 408 height 62
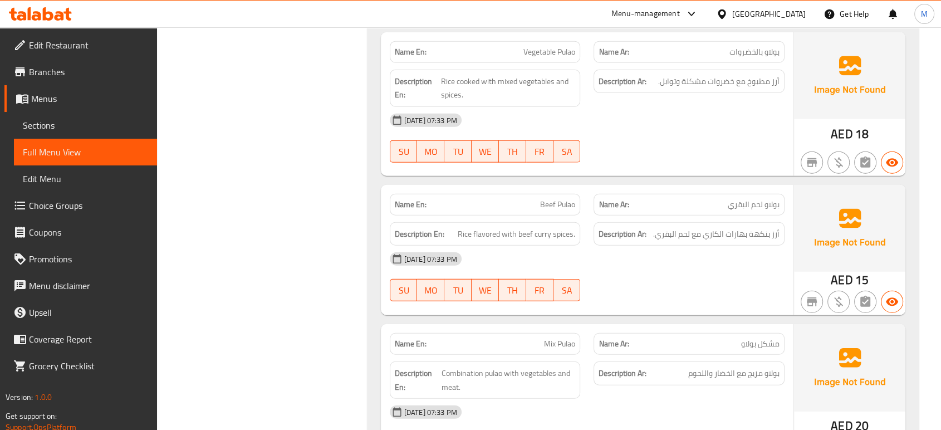
scroll to position [11243, 0]
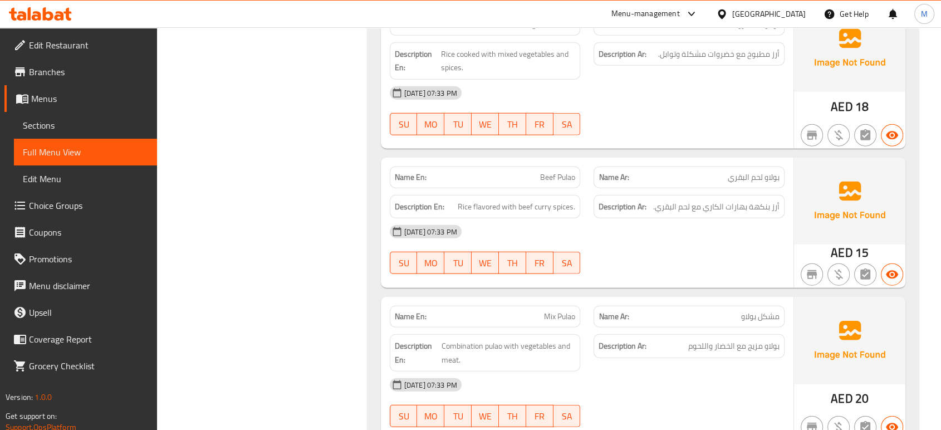
click at [673, 371] on div "[DATE] 07:33 PM" at bounding box center [587, 384] width 408 height 27
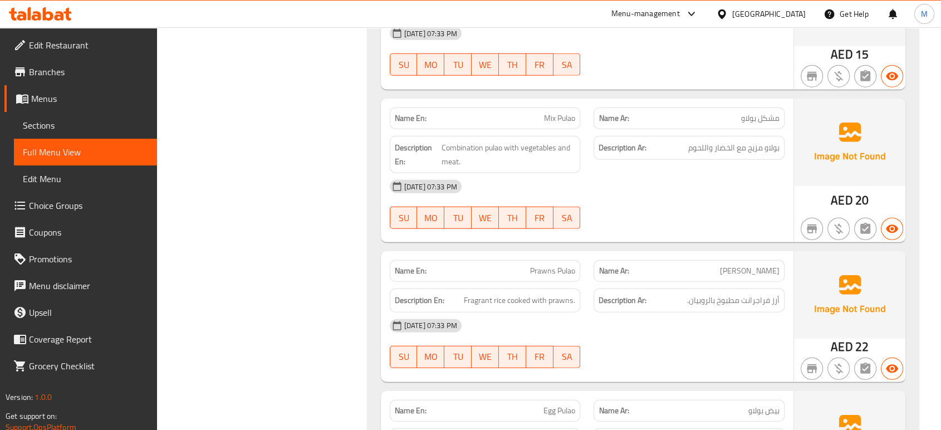
scroll to position [11466, 0]
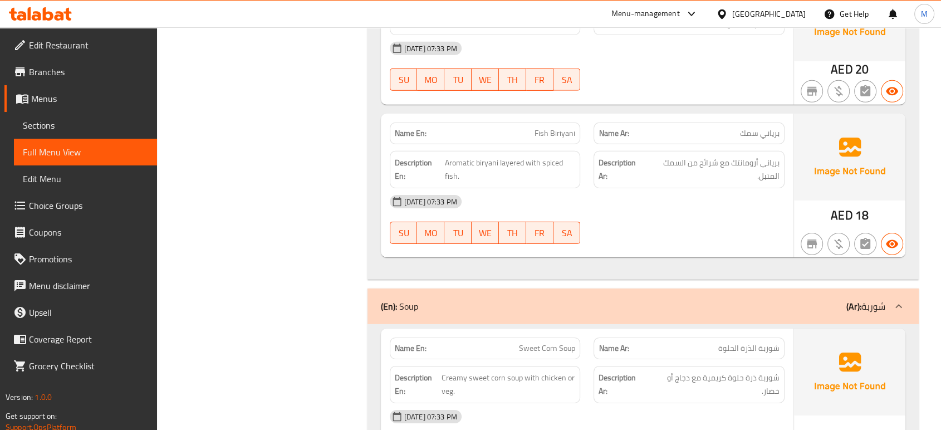
scroll to position [12084, 0]
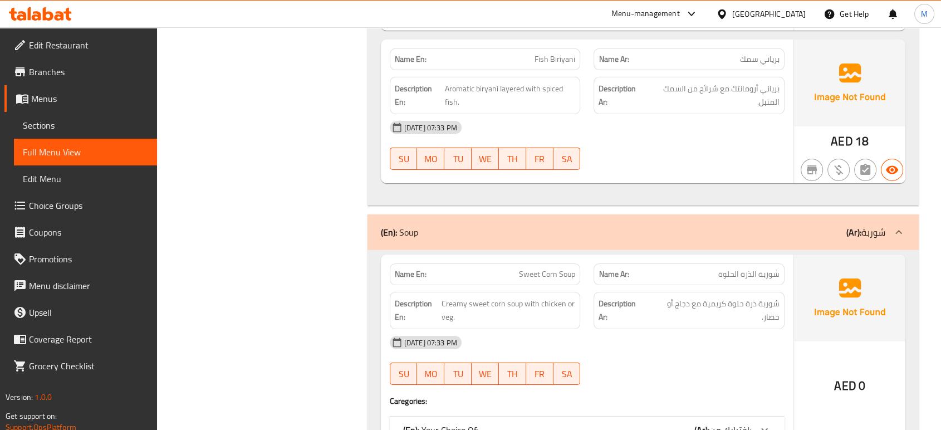
click at [682, 423] on div "(En): Your Choice Of: (Ar): إختيارك من:" at bounding box center [577, 429] width 348 height 13
click at [646, 329] on div "[DATE] 07:33 PM" at bounding box center [587, 342] width 408 height 27
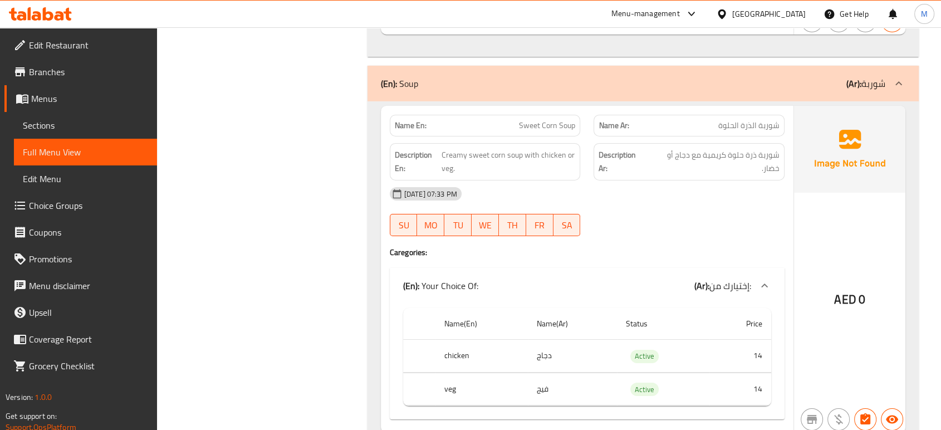
scroll to position [12258, 0]
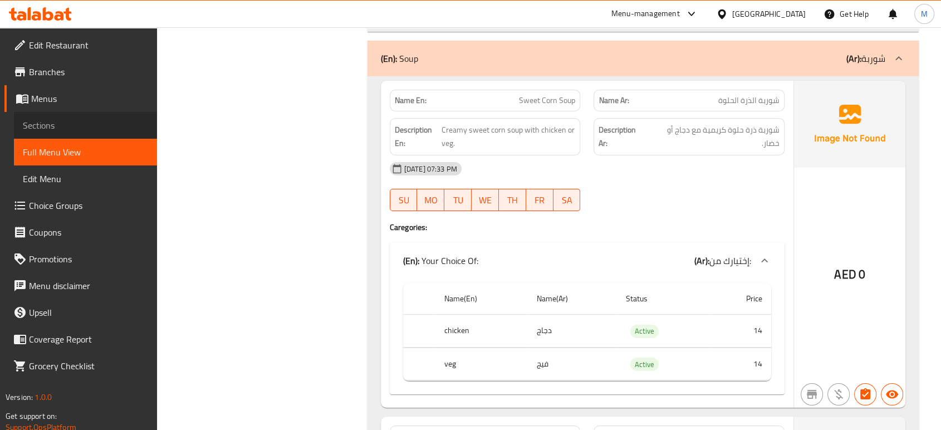
click at [74, 127] on span "Sections" at bounding box center [85, 125] width 125 height 13
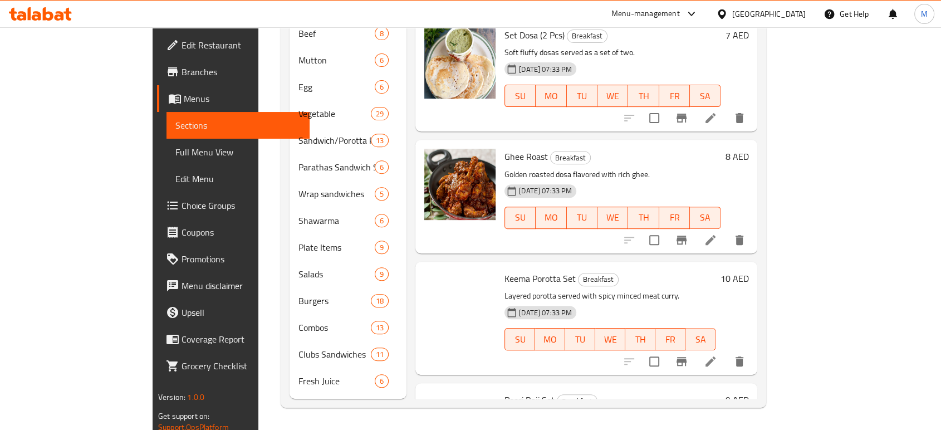
scroll to position [156, 0]
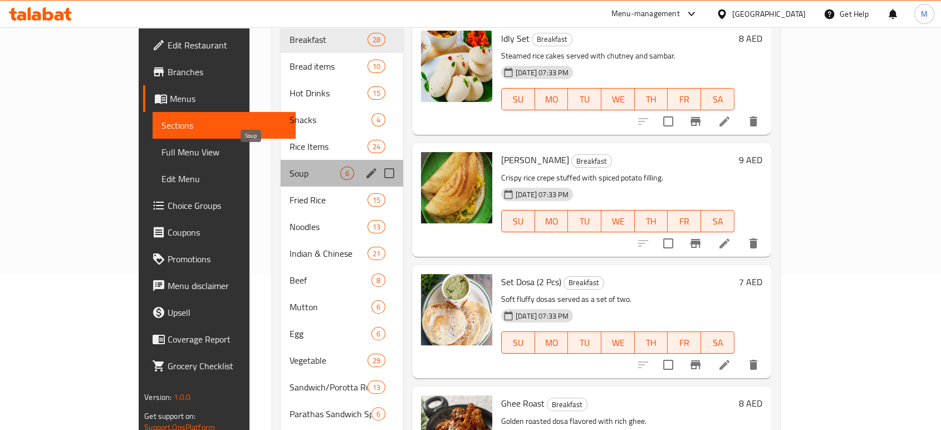
click at [289, 166] on span "Soup" at bounding box center [314, 172] width 51 height 13
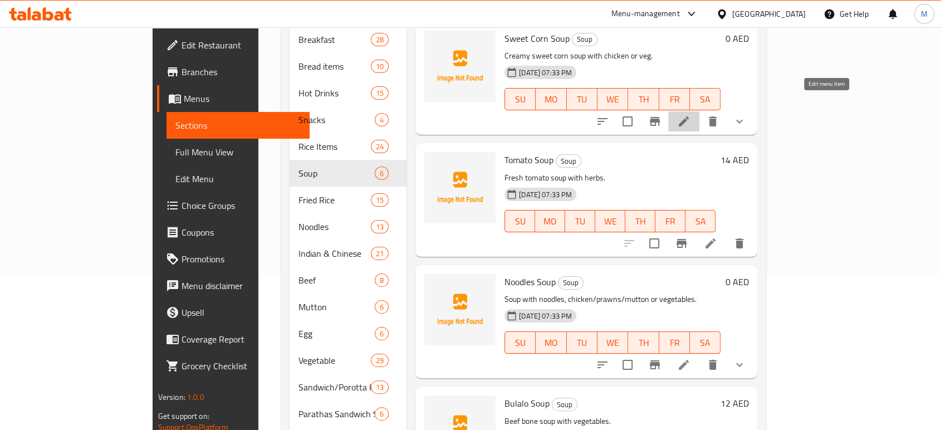
click at [688, 116] on icon at bounding box center [683, 121] width 10 height 10
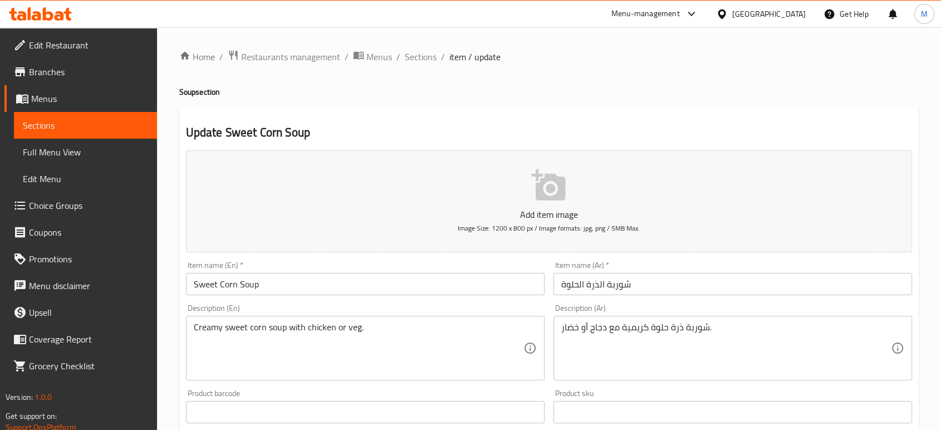
scroll to position [376, 0]
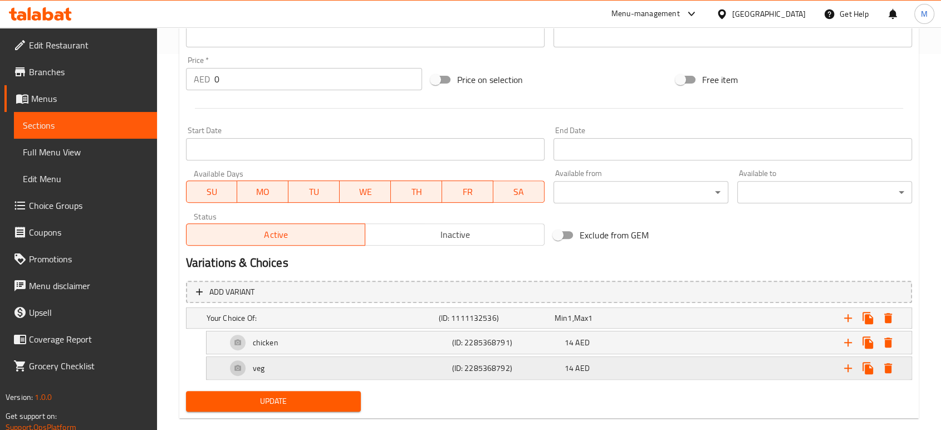
click at [481, 364] on h5 "(ID: 2285368792)" at bounding box center [505, 367] width 108 height 11
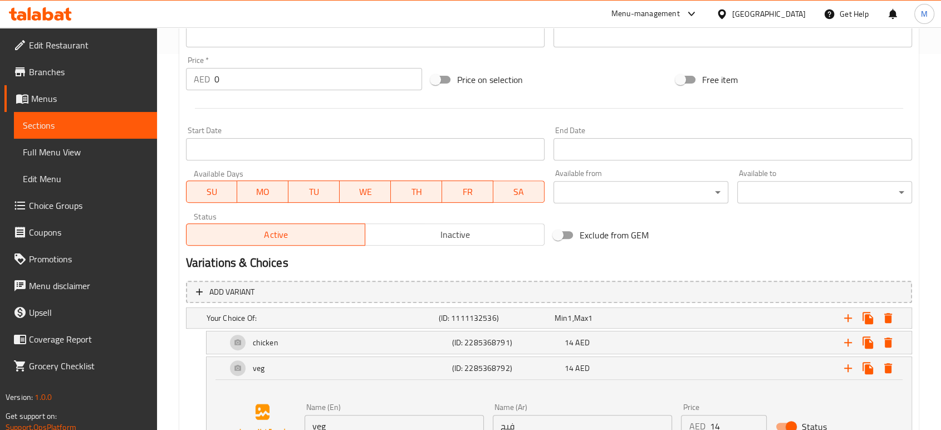
click at [589, 419] on input "فيج" at bounding box center [582, 426] width 179 height 22
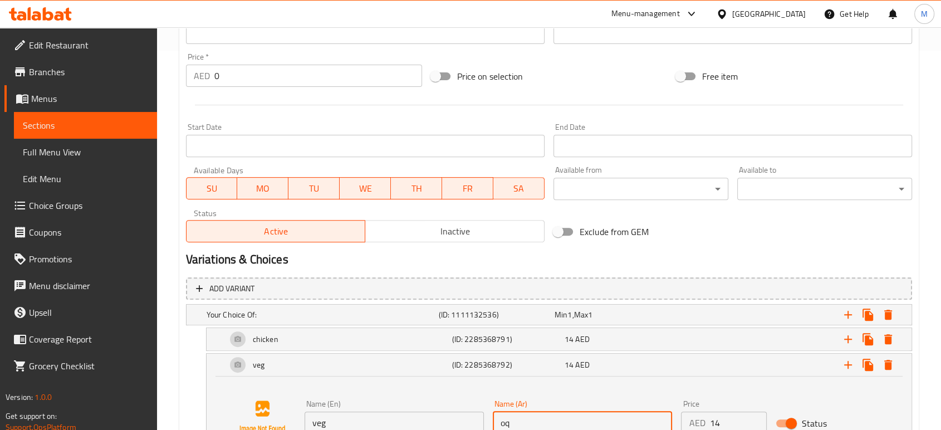
type input "o"
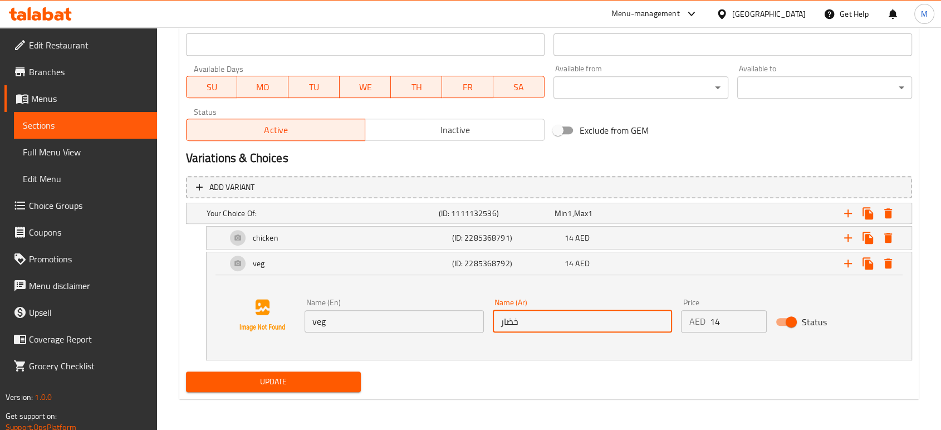
click at [250, 370] on div "Update" at bounding box center [273, 381] width 184 height 29
click at [263, 378] on span "Update" at bounding box center [273, 382] width 157 height 14
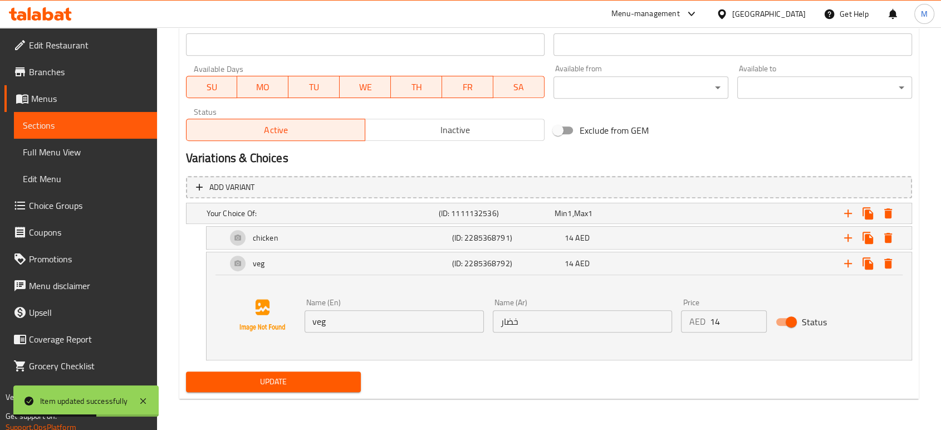
click at [530, 322] on input "خضار" at bounding box center [582, 321] width 179 height 22
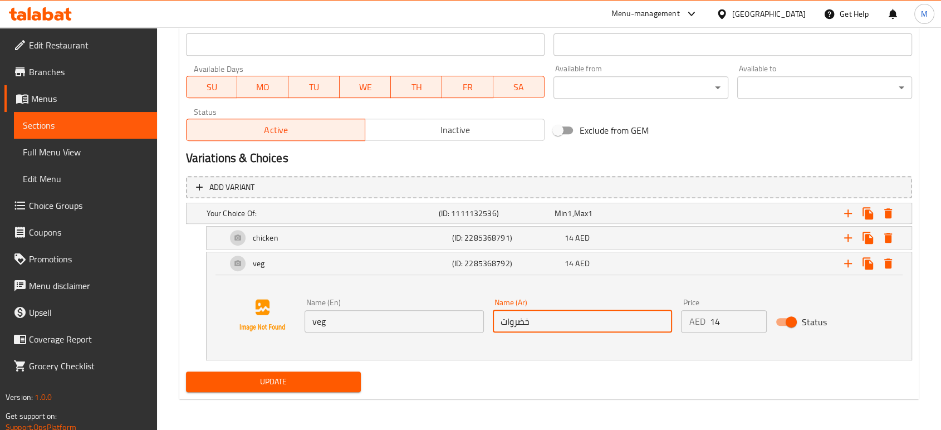
scroll to position [104, 0]
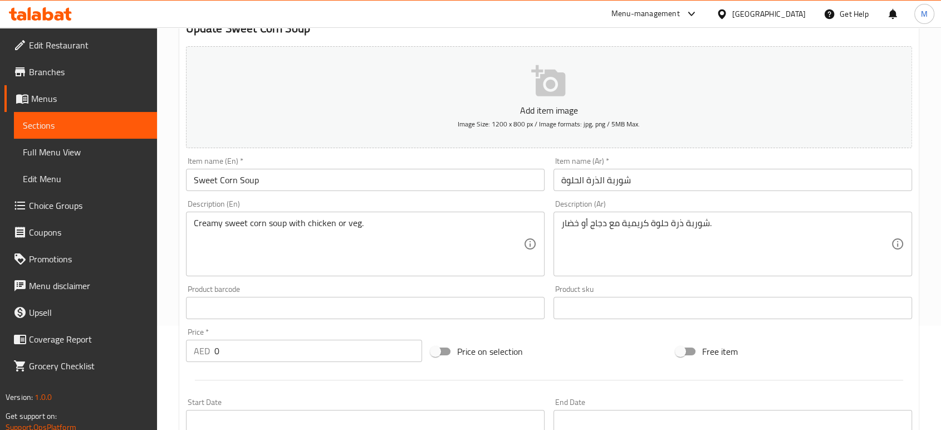
type input "خضروات"
click at [554, 224] on div "شوربة ذرة حلوة كريمية مع دجاج أو خضار. Description (Ar)" at bounding box center [732, 243] width 358 height 65
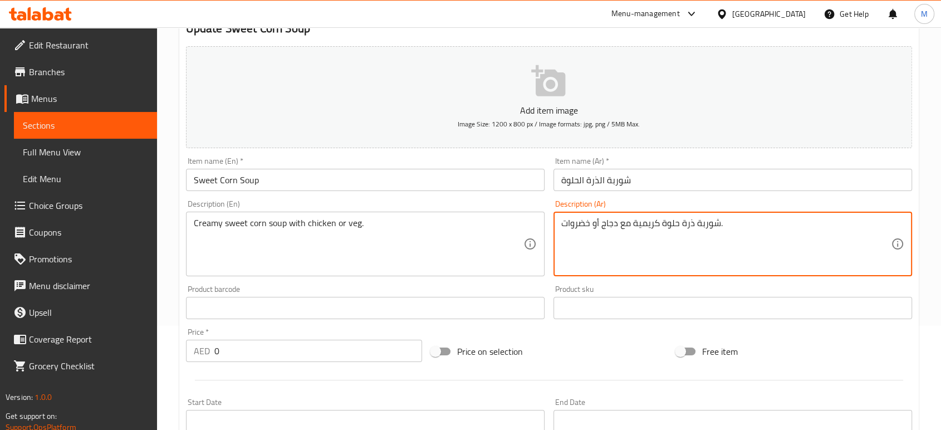
scroll to position [480, 0]
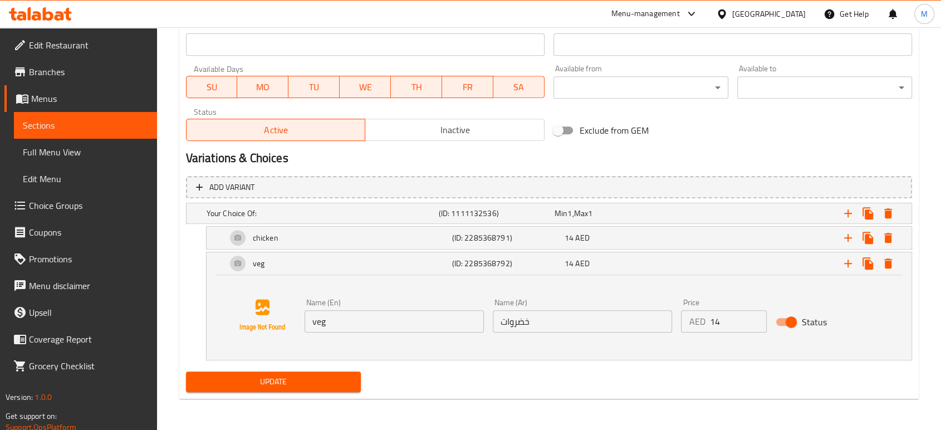
type textarea "شوربة ذرة حلوة كريمية مع دجاج أو خضروات."
click at [294, 380] on span "Update" at bounding box center [273, 382] width 157 height 14
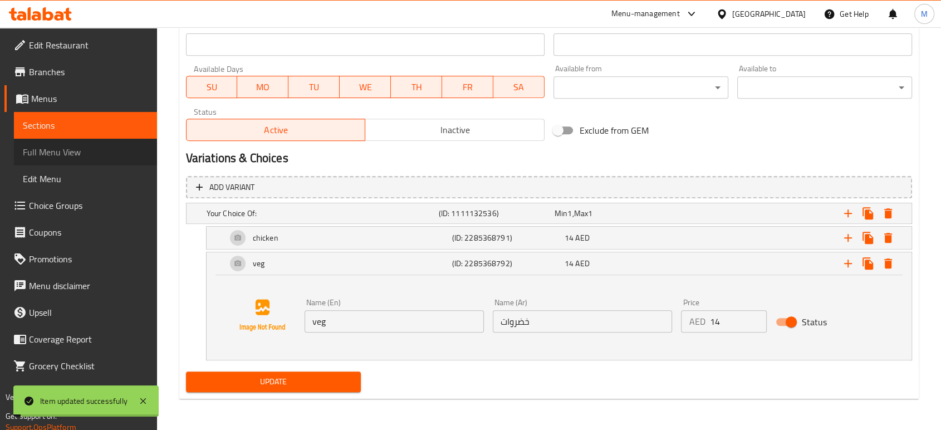
click at [80, 155] on span "Full Menu View" at bounding box center [85, 151] width 125 height 13
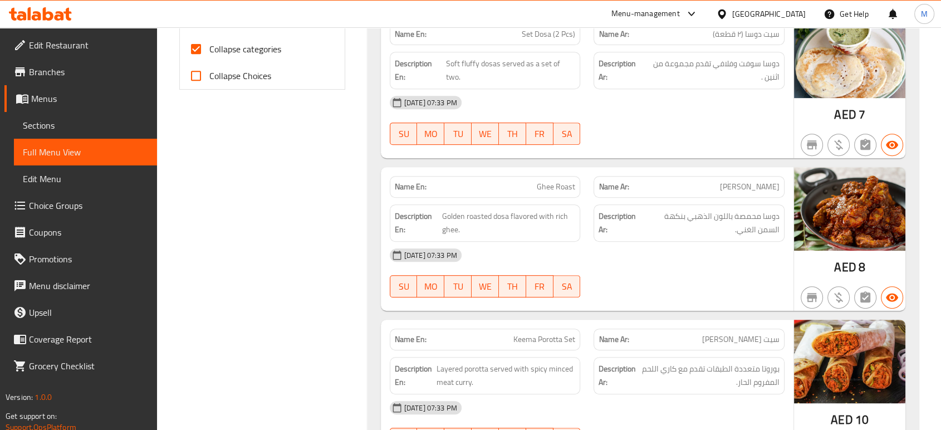
scroll to position [12010, 0]
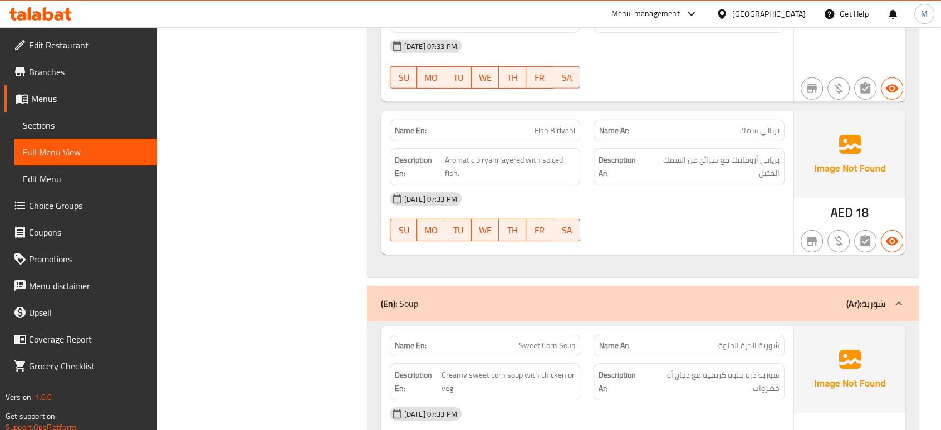
click at [675, 400] on div "[DATE] 07:33 PM SU MO TU WE TH FR SA" at bounding box center [587, 431] width 408 height 62
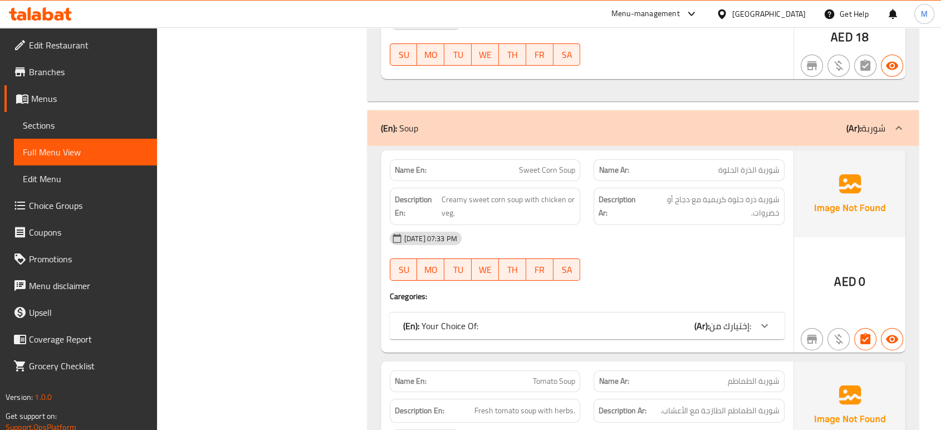
scroll to position [12233, 0]
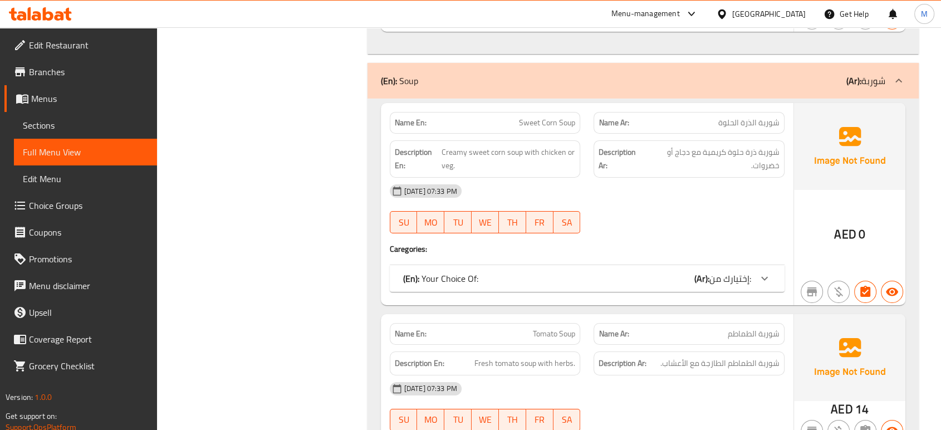
click at [688, 272] on div "(En): Your Choice Of: (Ar): إختيارك من:" at bounding box center [577, 278] width 348 height 13
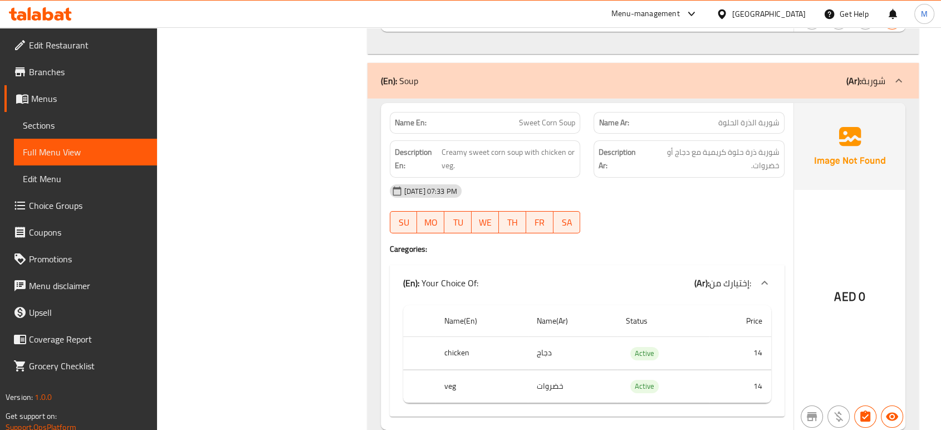
click at [855, 273] on div "AED 0" at bounding box center [849, 266] width 111 height 327
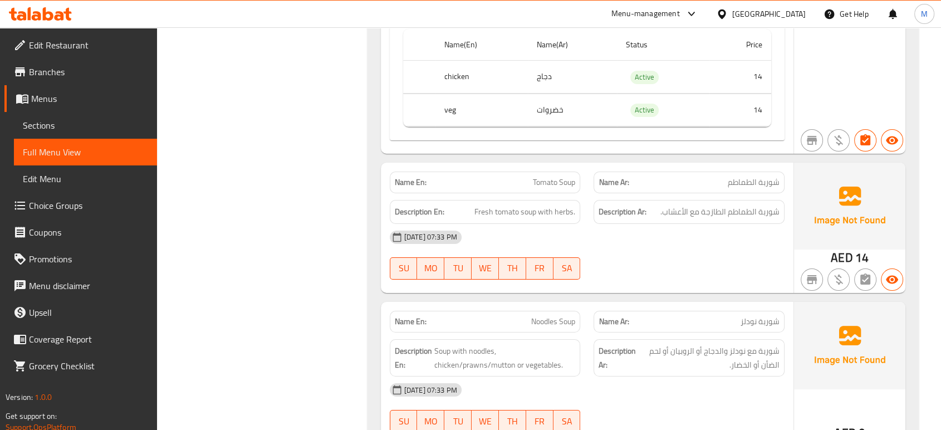
scroll to position [12529, 0]
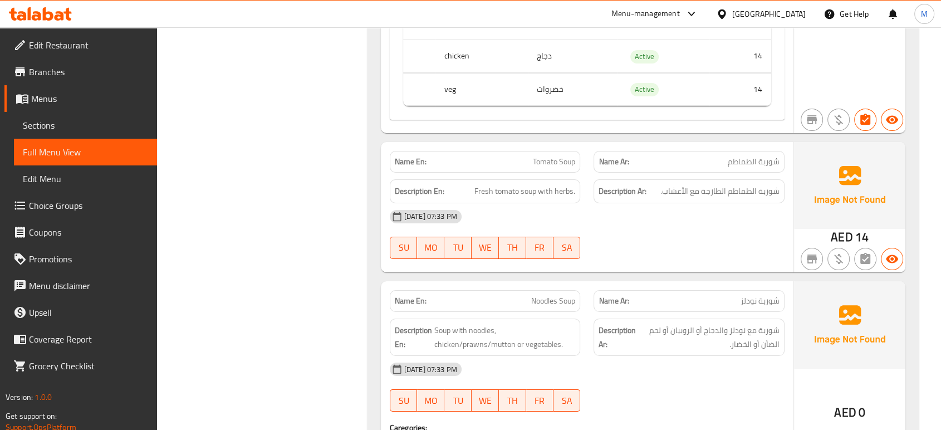
click at [676, 356] on div "[DATE] 07:33 PM SU MO TU WE TH FR SA" at bounding box center [587, 387] width 408 height 62
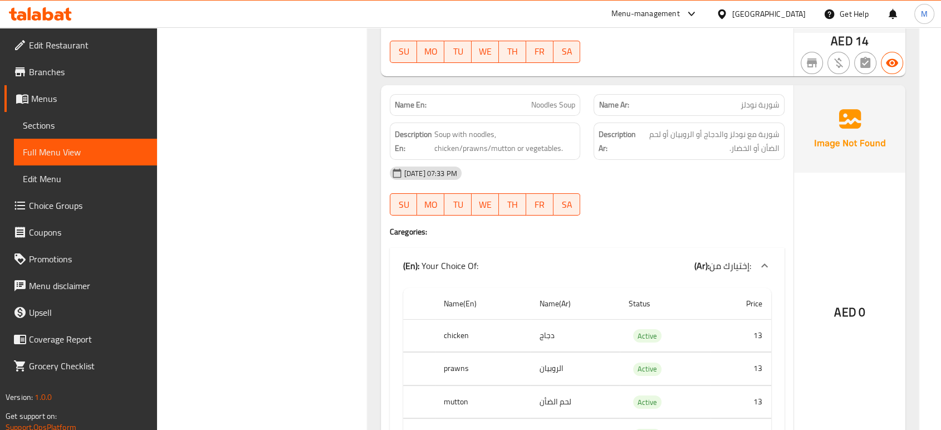
scroll to position [12678, 0]
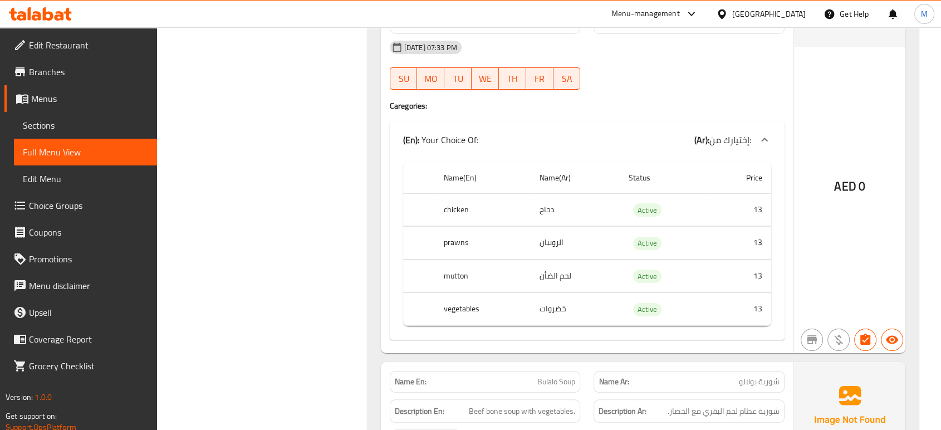
scroll to position [12926, 0]
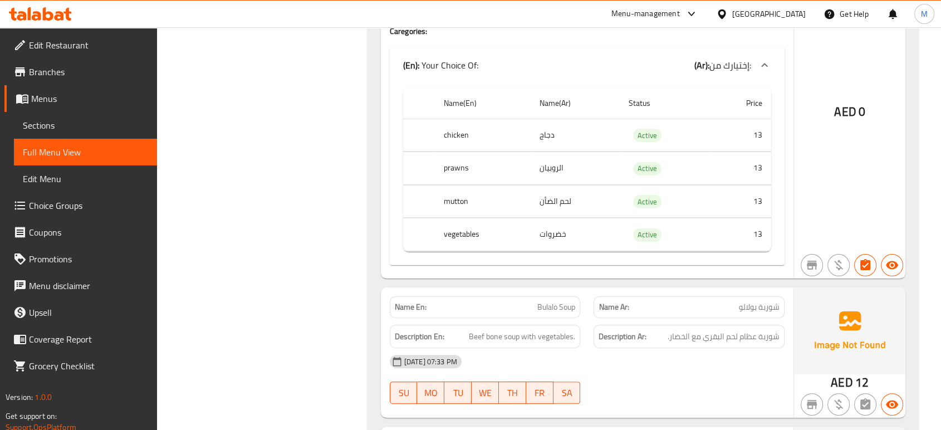
click at [699, 348] on div "[DATE] 07:33 PM SU MO TU WE TH FR SA" at bounding box center [587, 379] width 408 height 62
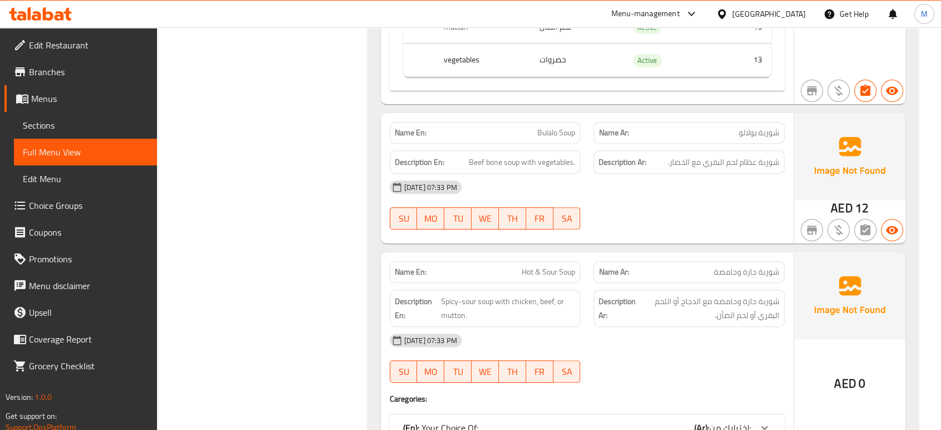
scroll to position [13123, 0]
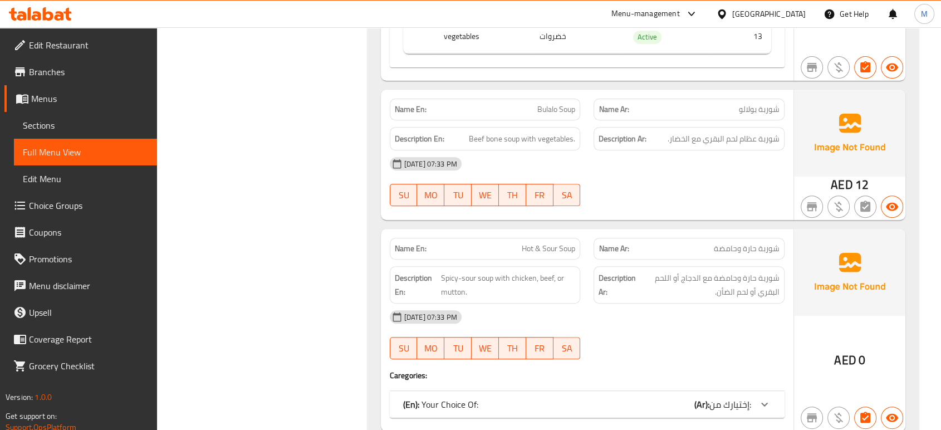
click at [699, 298] on div "Name En: Hot & Sour Soup Name Ar: شوربة حارة وحامضة Description En: Spicy-sour …" at bounding box center [587, 330] width 412 height 202
click at [693, 397] on div "(En): Your Choice Of: (Ar): إختيارك من:" at bounding box center [577, 403] width 348 height 13
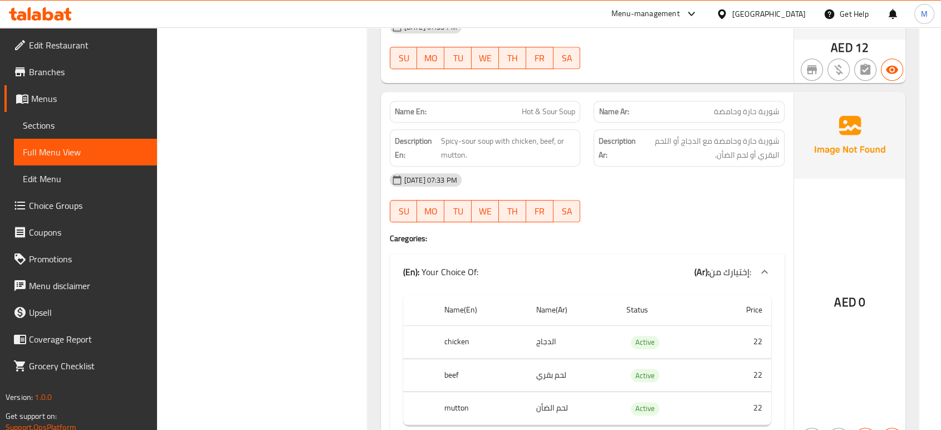
scroll to position [13272, 0]
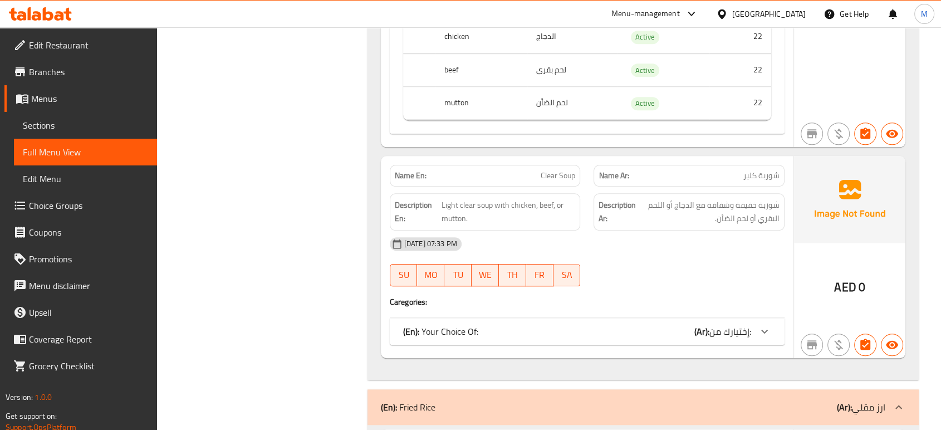
scroll to position [13569, 0]
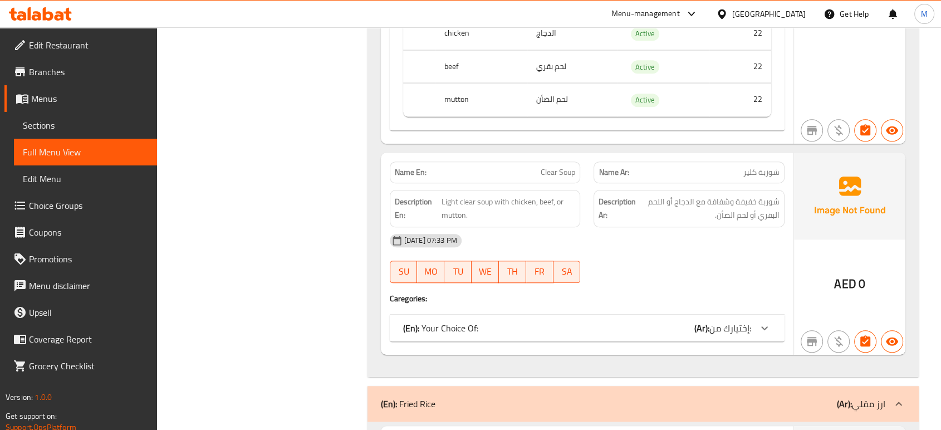
click at [614, 321] on div "(En): Your Choice Of: (Ar): إختيارك من:" at bounding box center [577, 327] width 348 height 13
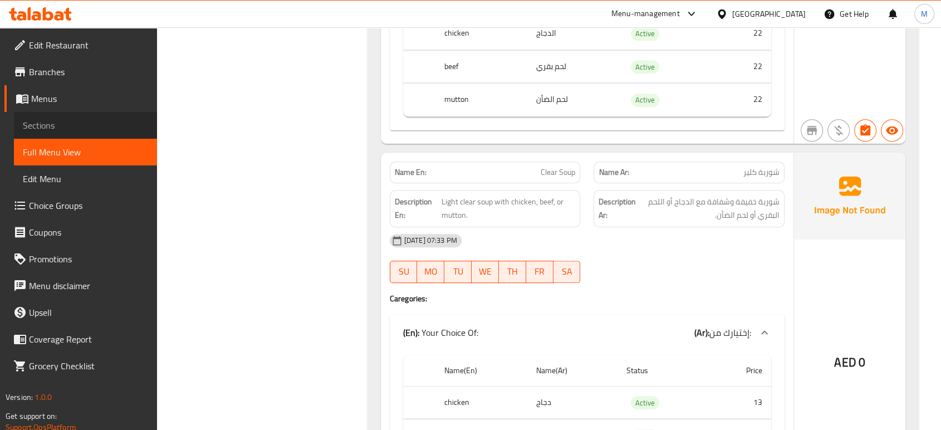
click at [56, 129] on span "Sections" at bounding box center [85, 125] width 125 height 13
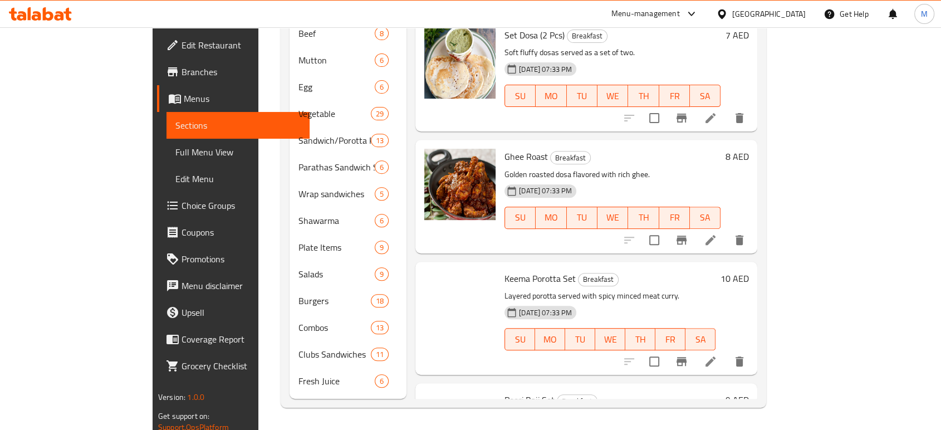
scroll to position [156, 0]
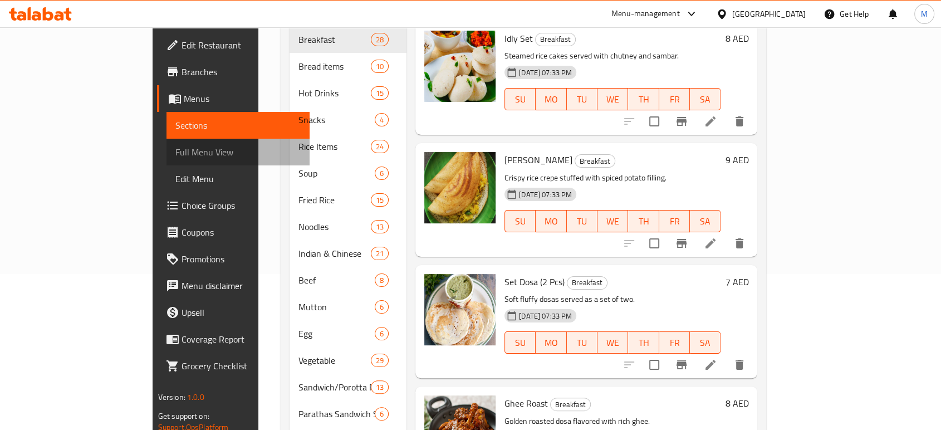
click at [175, 153] on span "Full Menu View" at bounding box center [237, 151] width 125 height 13
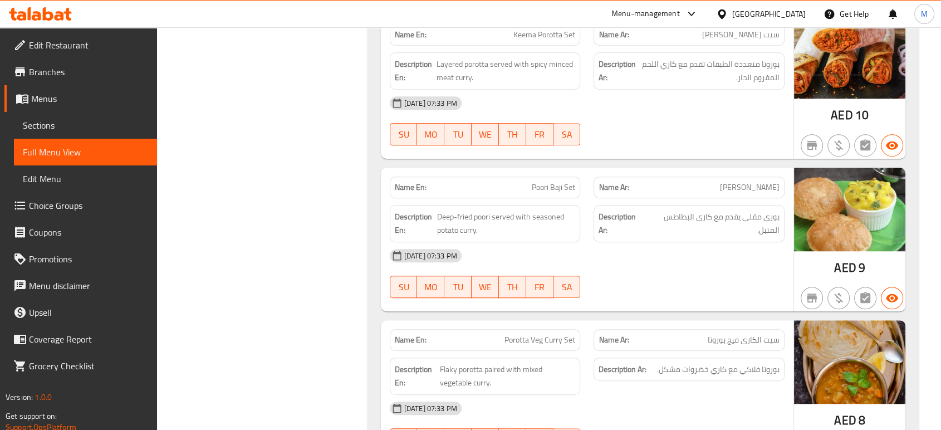
scroll to position [13193, 0]
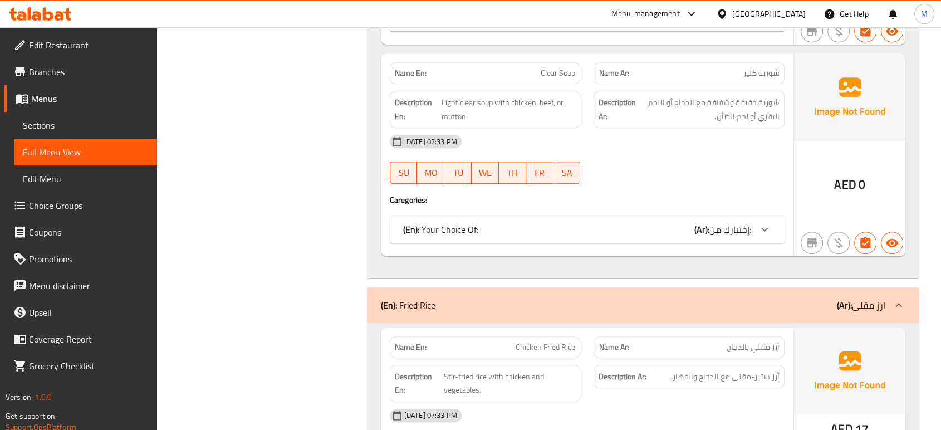
click at [711, 402] on div "[DATE] 07:33 PM" at bounding box center [587, 415] width 408 height 27
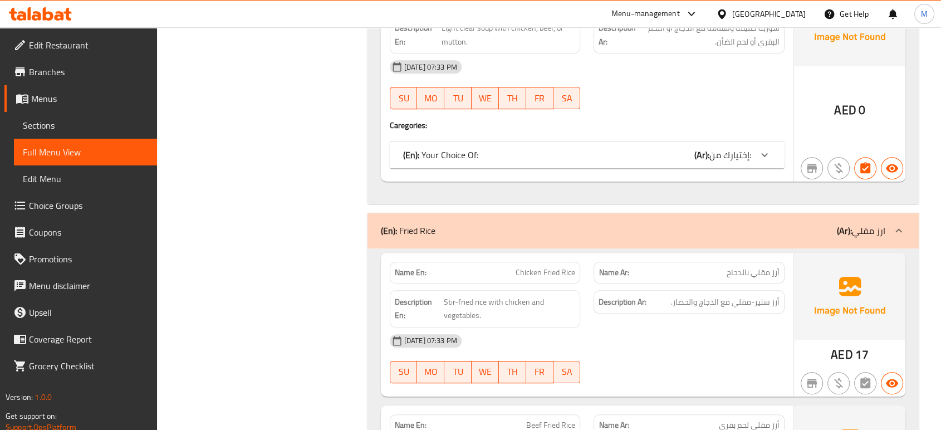
scroll to position [13292, 0]
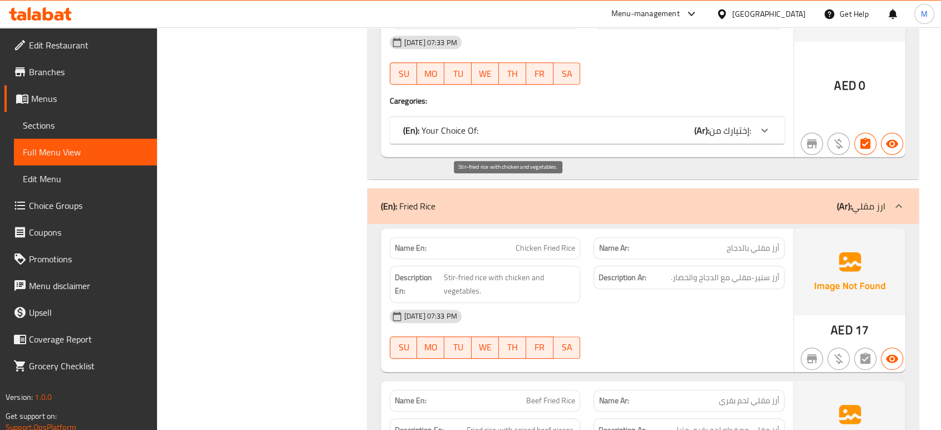
click at [516, 270] on span "Stir-fried rice with chicken and vegetables." at bounding box center [509, 283] width 131 height 27
copy span "Stir-fried rice with chicken and vegetables."
click at [657, 303] on div "[DATE] 07:33 PM" at bounding box center [587, 316] width 408 height 27
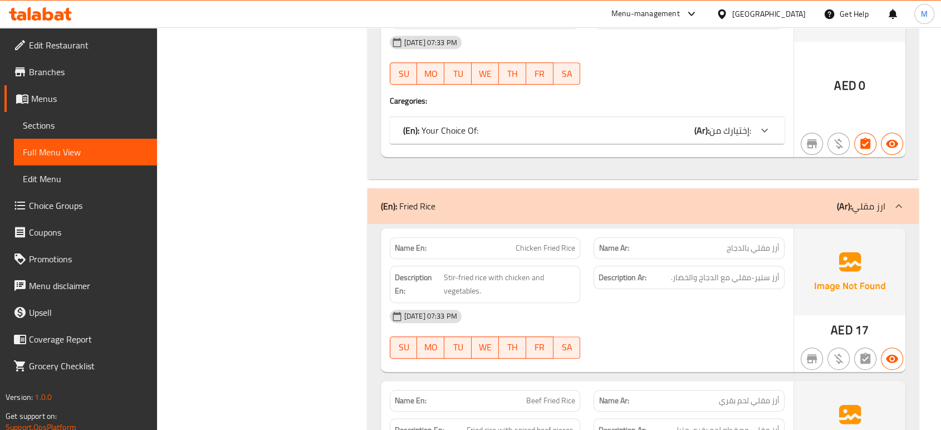
click at [735, 303] on div "[DATE] 07:33 PM SU MO TU WE TH FR SA" at bounding box center [587, 334] width 408 height 62
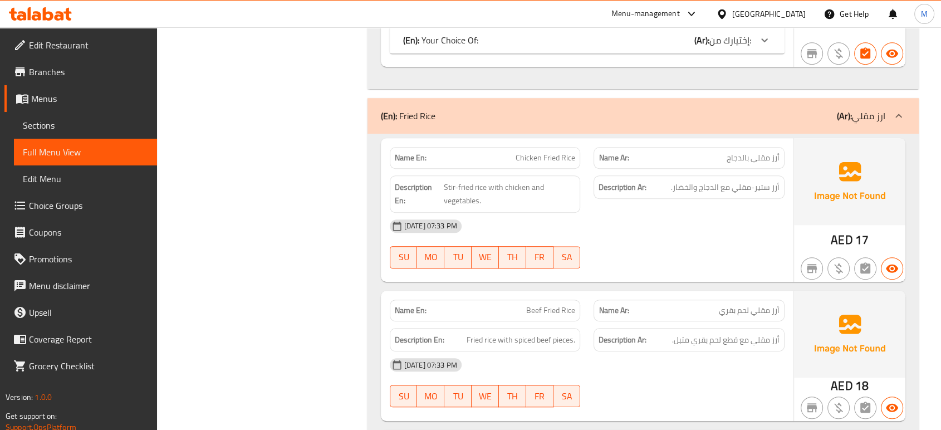
scroll to position [13441, 0]
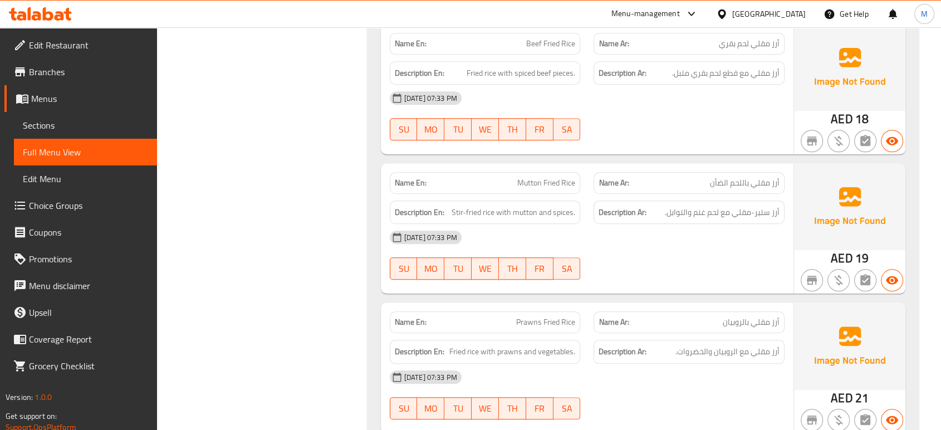
scroll to position [13738, 0]
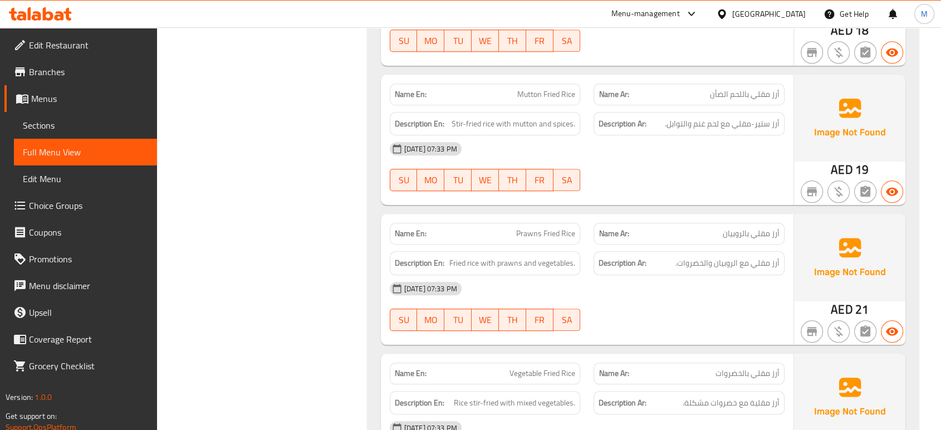
click at [650, 414] on div "[DATE] 07:33 PM" at bounding box center [587, 427] width 408 height 27
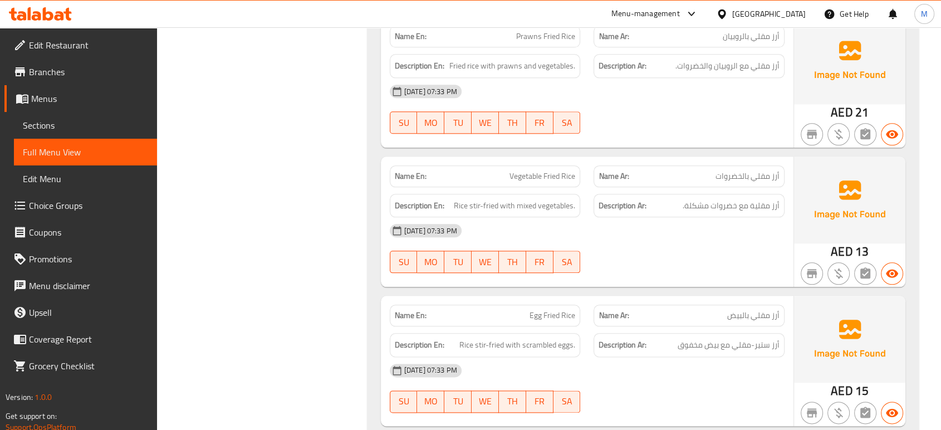
scroll to position [14034, 0]
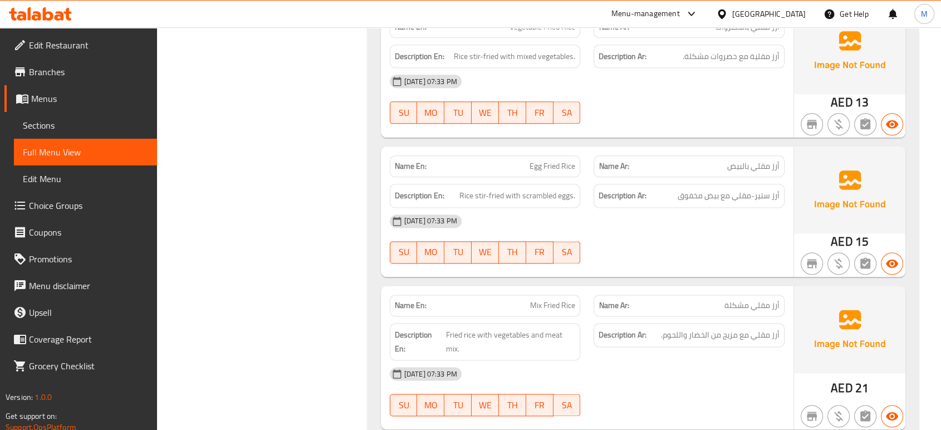
scroll to position [14109, 0]
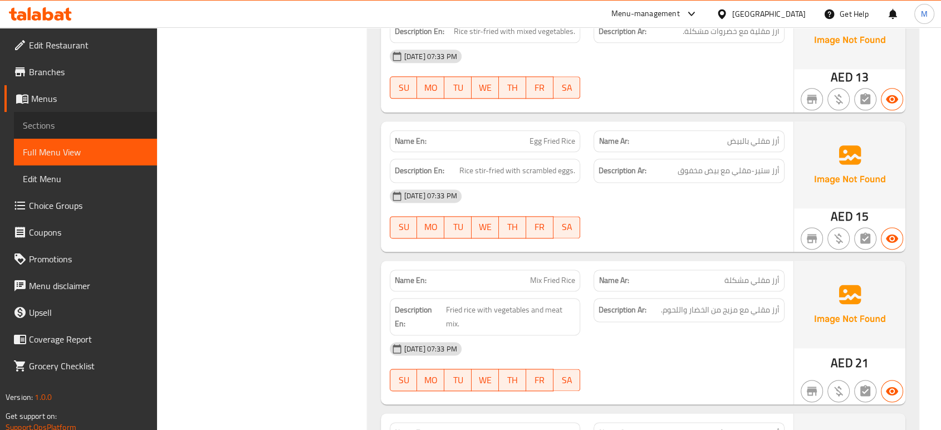
click at [67, 126] on span "Sections" at bounding box center [85, 125] width 125 height 13
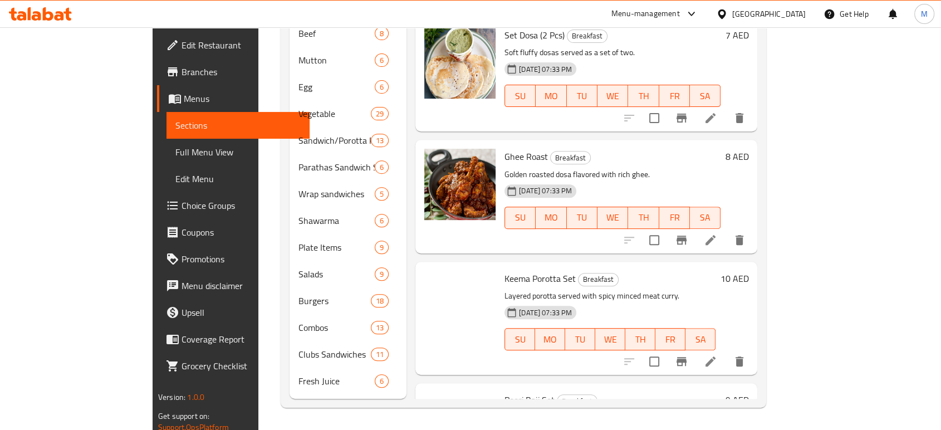
scroll to position [156, 0]
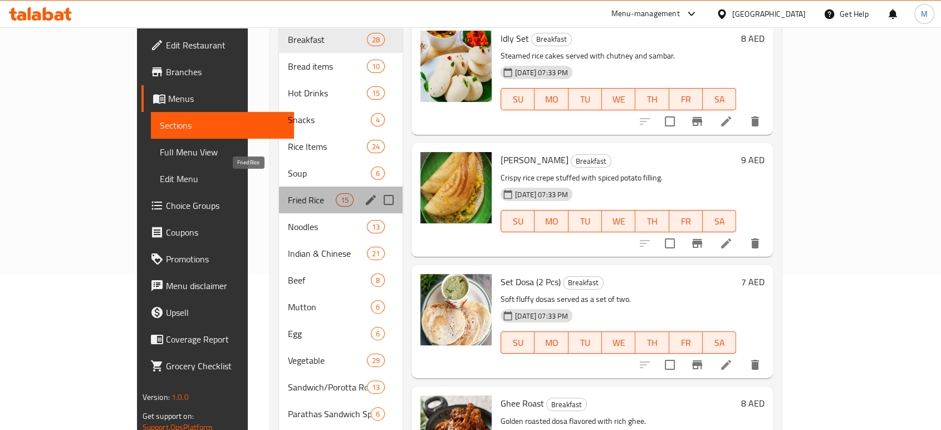
click at [288, 193] on span "Fried Rice" at bounding box center [311, 199] width 47 height 13
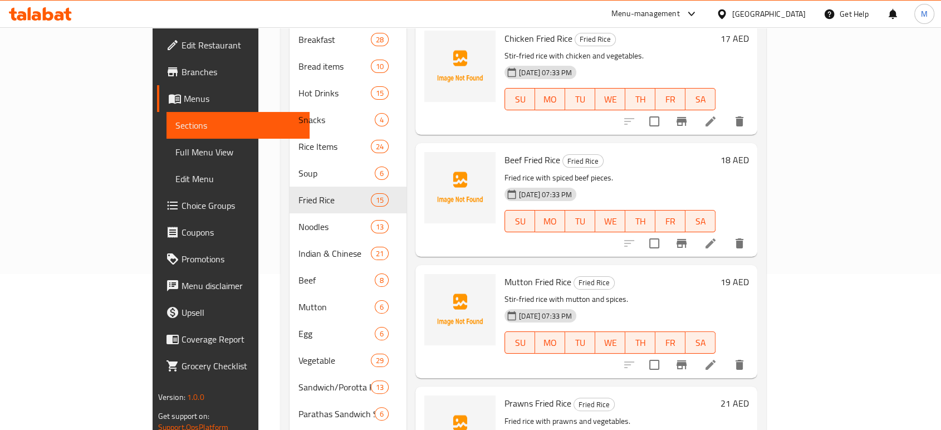
click at [766, 274] on div "Menu sections Breakfast 28 Bread items 10 Hot Drinks 15 Snacks 4 Rice Items 24 …" at bounding box center [523, 307] width 485 height 694
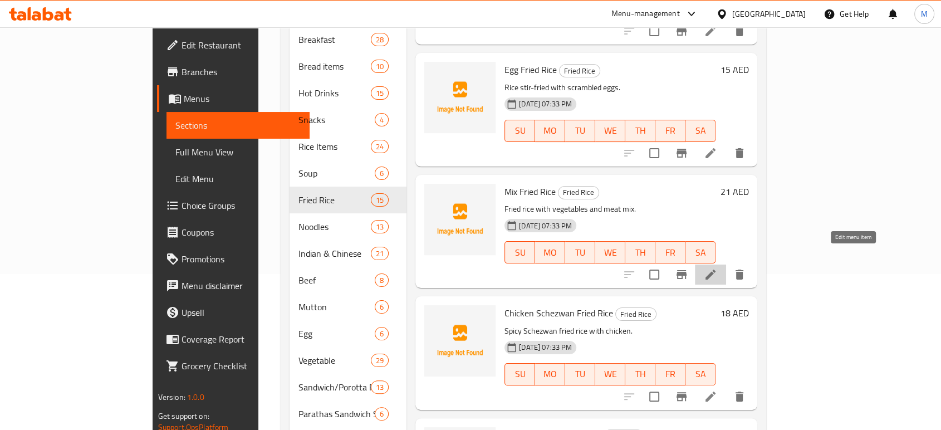
click at [717, 268] on icon at bounding box center [710, 274] width 13 height 13
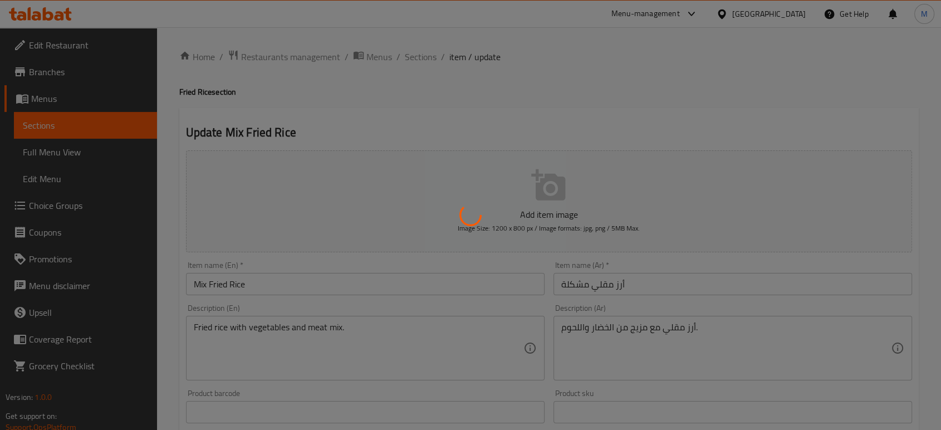
click at [691, 286] on div at bounding box center [470, 215] width 941 height 430
click at [686, 281] on div at bounding box center [470, 215] width 941 height 430
click at [815, 323] on div at bounding box center [470, 215] width 941 height 430
click at [571, 86] on div at bounding box center [470, 215] width 941 height 430
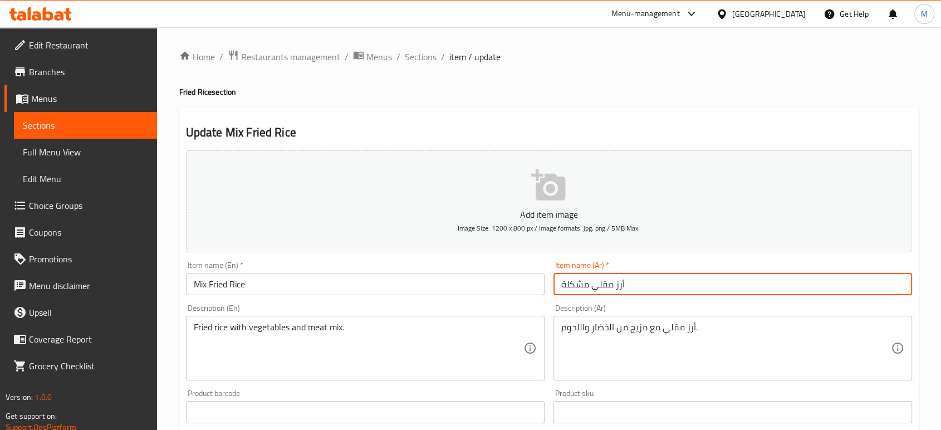
click at [554, 284] on input "أرز مقلي مشكلة" at bounding box center [732, 284] width 358 height 22
click at [729, 292] on input "أرز مقلي مشكلة" at bounding box center [732, 284] width 358 height 22
click at [784, 284] on input "أرز مقلي مشكلة" at bounding box center [732, 284] width 358 height 22
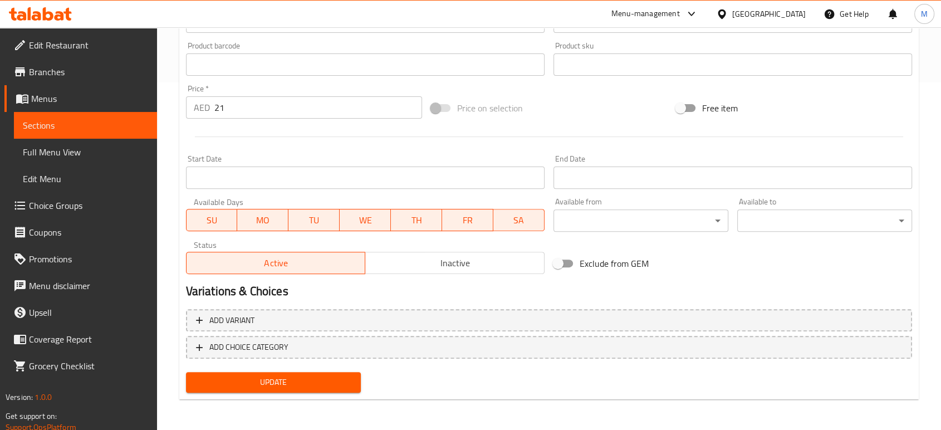
type input "أرز مقلي مشكل"
click at [258, 380] on span "Update" at bounding box center [273, 382] width 157 height 14
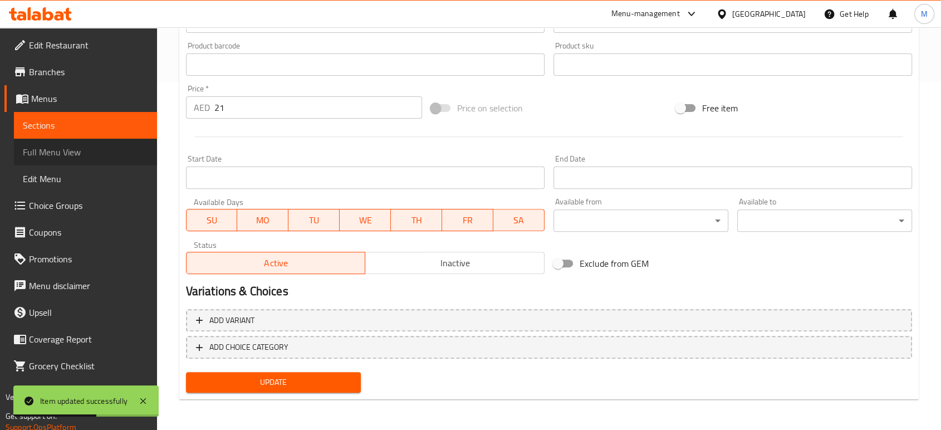
click at [102, 158] on span "Full Menu View" at bounding box center [85, 151] width 125 height 13
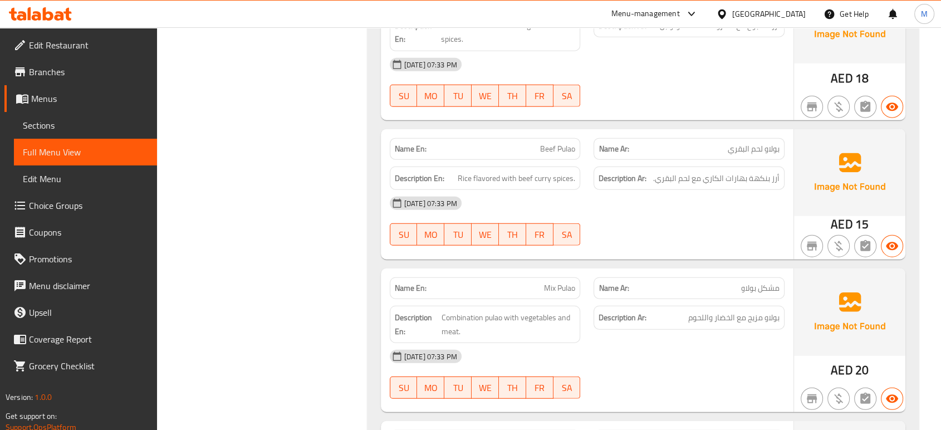
scroll to position [14083, 0]
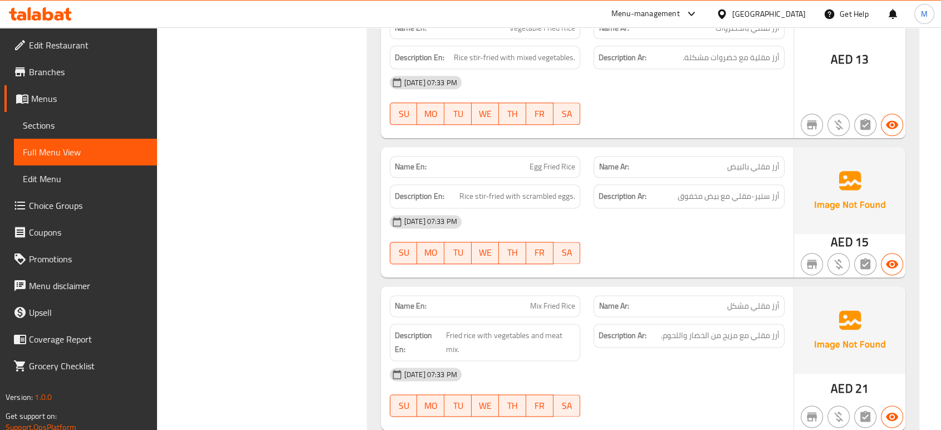
click at [661, 361] on div "[DATE] 07:33 PM SU MO TU WE TH FR SA" at bounding box center [587, 392] width 408 height 62
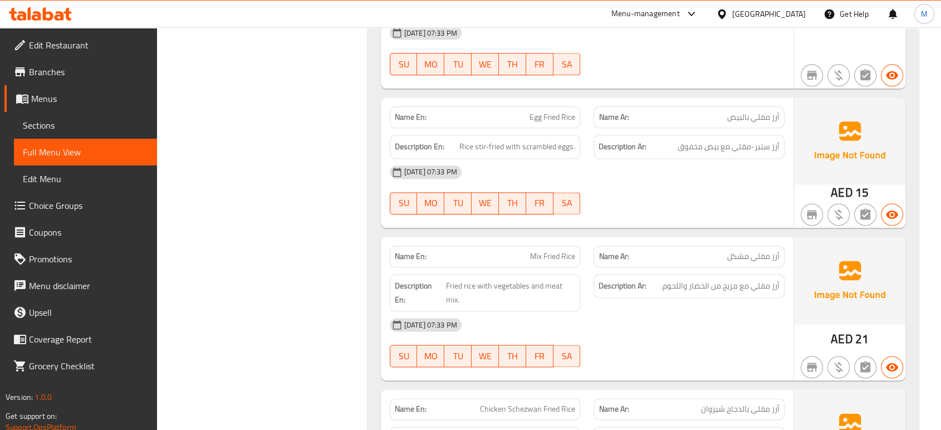
scroll to position [14158, 0]
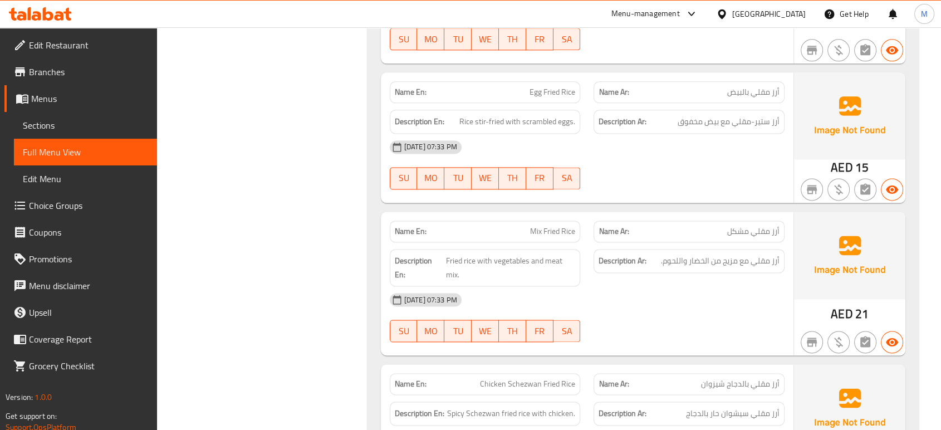
click at [680, 286] on div "[DATE] 07:33 PM SU MO TU WE TH FR SA" at bounding box center [587, 317] width 408 height 62
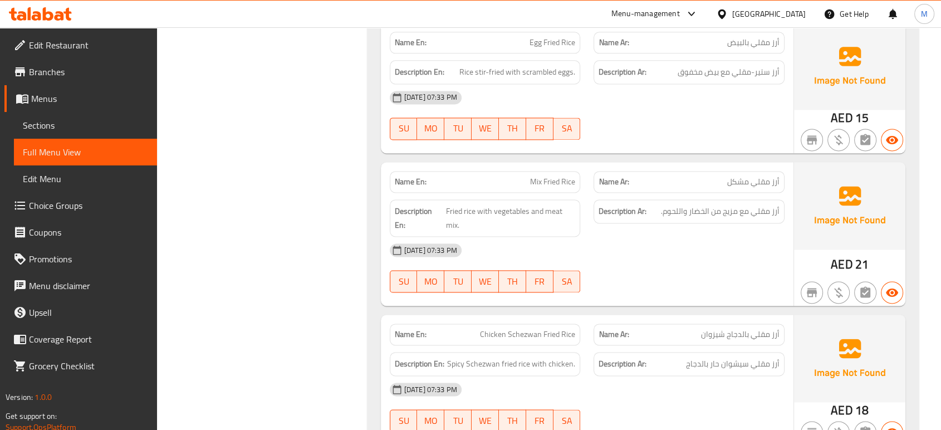
scroll to position [14232, 0]
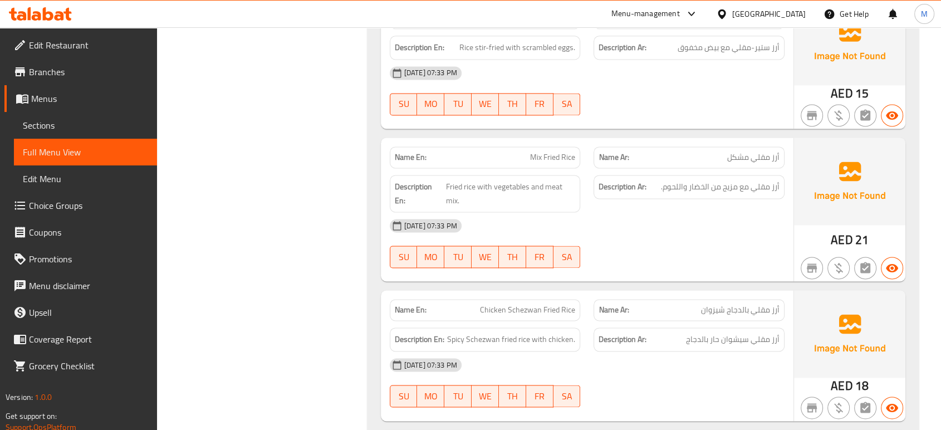
click at [643, 351] on div "[DATE] 07:33 PM" at bounding box center [587, 364] width 408 height 27
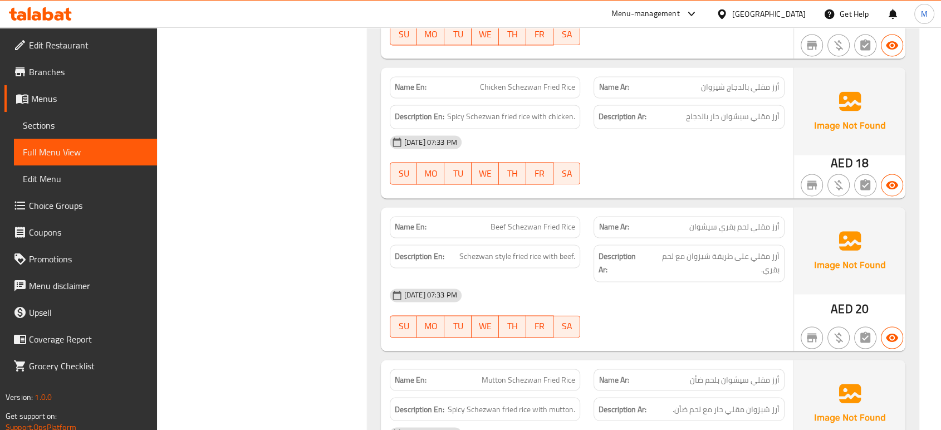
scroll to position [14480, 0]
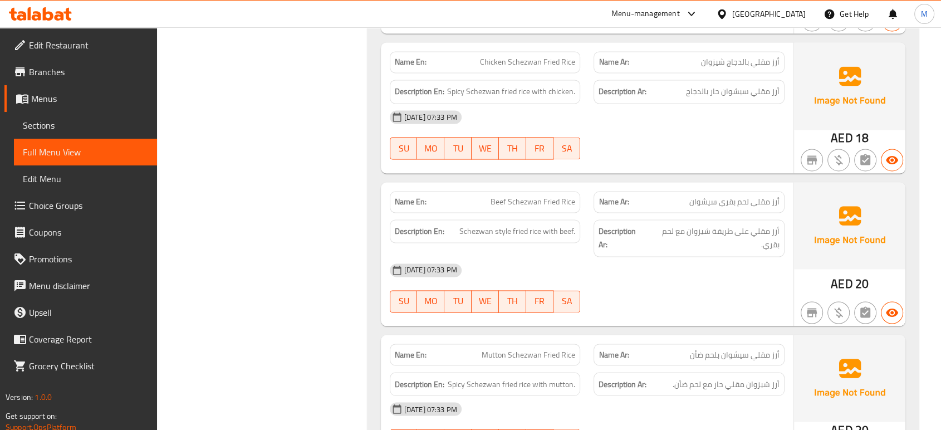
click at [661, 395] on div "[DATE] 07:33 PM" at bounding box center [587, 408] width 408 height 27
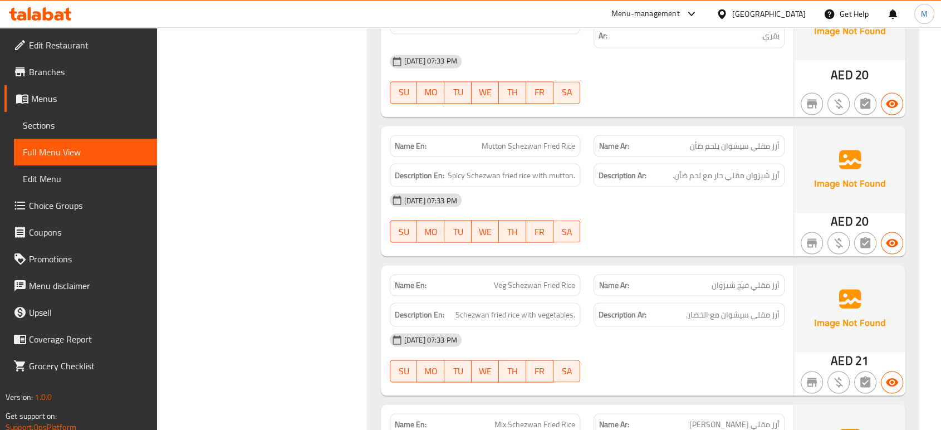
scroll to position [14677, 0]
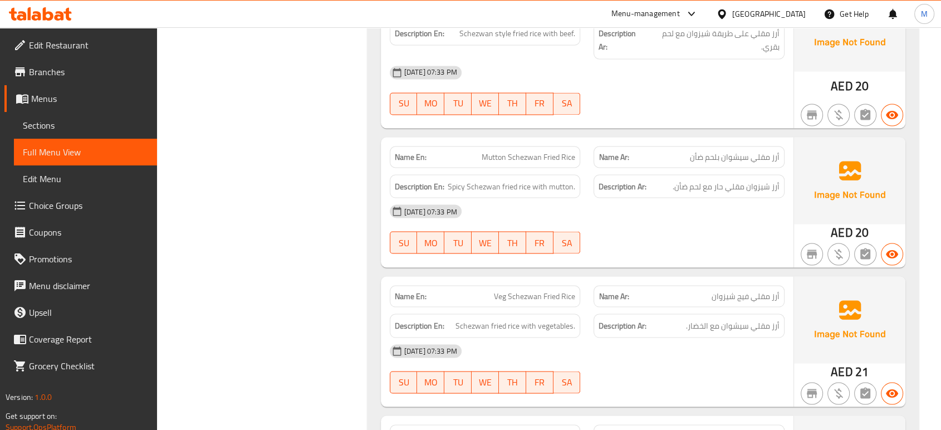
click at [699, 337] on div "[DATE] 07:33 PM SU MO TU WE TH FR SA" at bounding box center [587, 368] width 408 height 62
click at [681, 337] on div "[DATE] 07:33 PM SU MO TU WE TH FR SA" at bounding box center [587, 368] width 408 height 62
click at [36, 124] on span "Sections" at bounding box center [85, 125] width 125 height 13
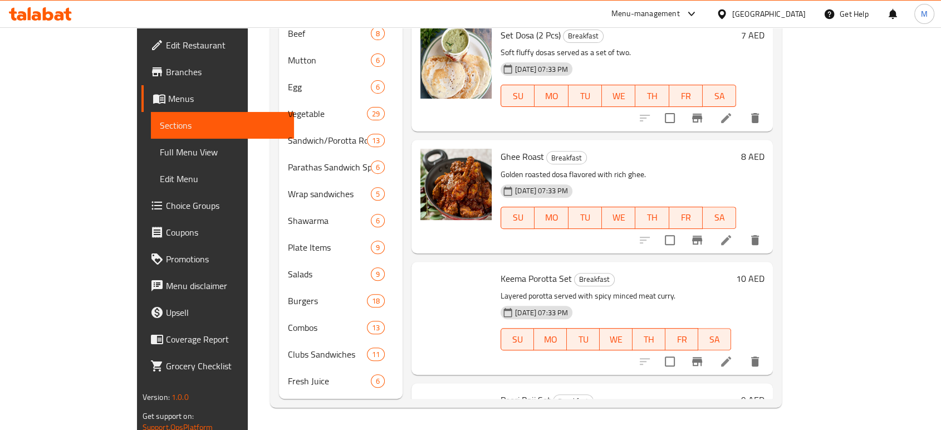
scroll to position [156, 0]
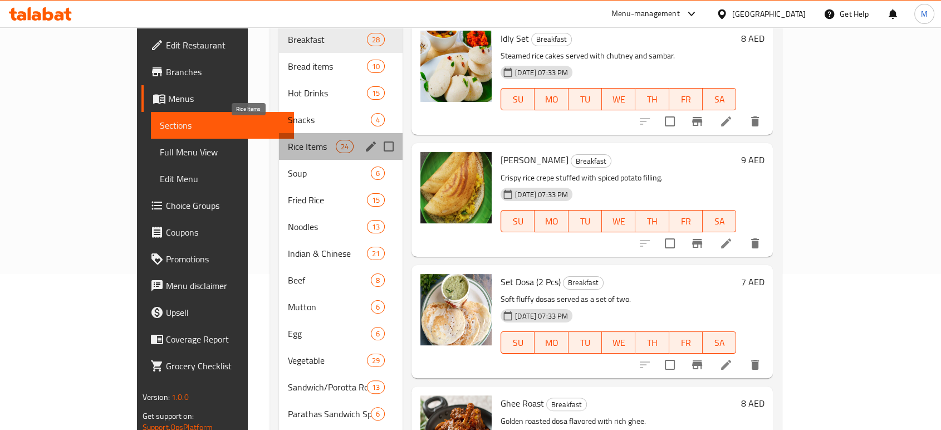
click at [288, 140] on span "Rice Items" at bounding box center [311, 146] width 47 height 13
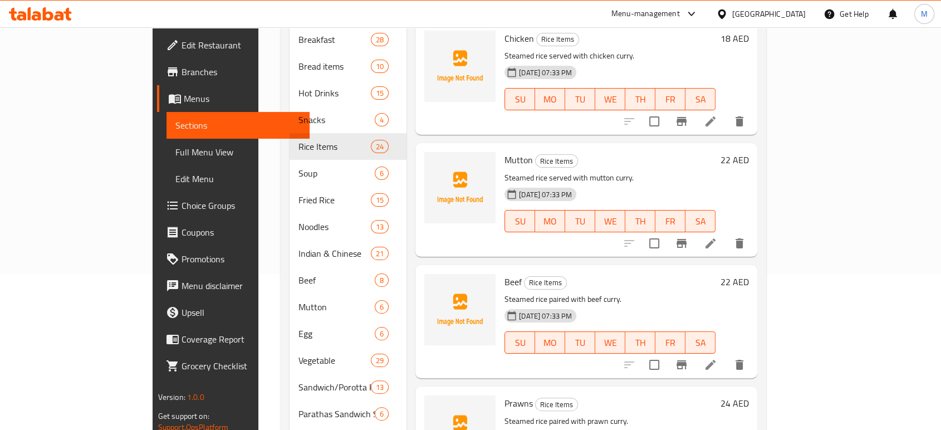
scroll to position [577, 0]
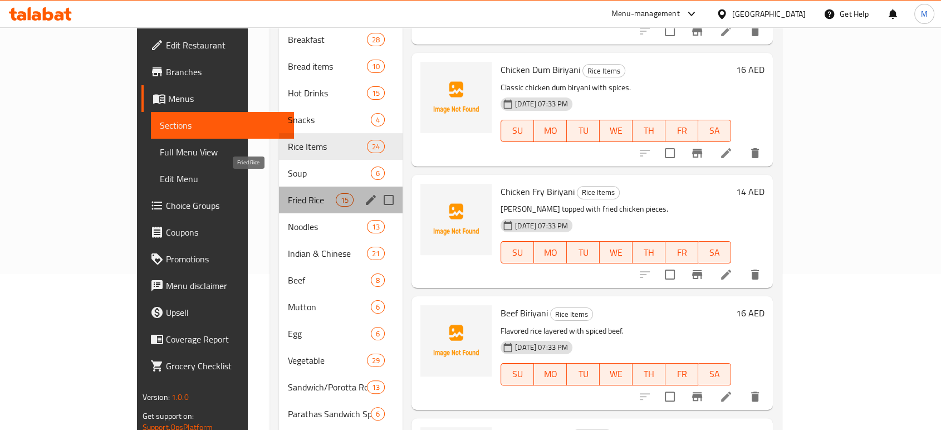
click at [288, 193] on span "Fried Rice" at bounding box center [311, 199] width 47 height 13
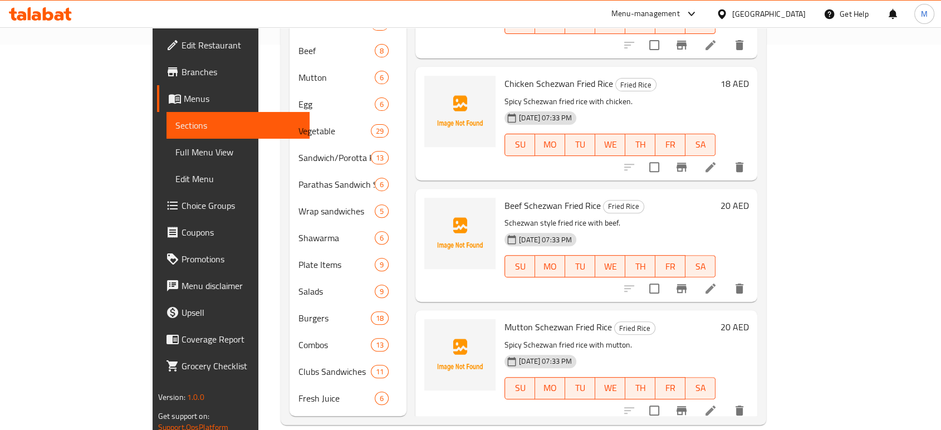
scroll to position [9, 0]
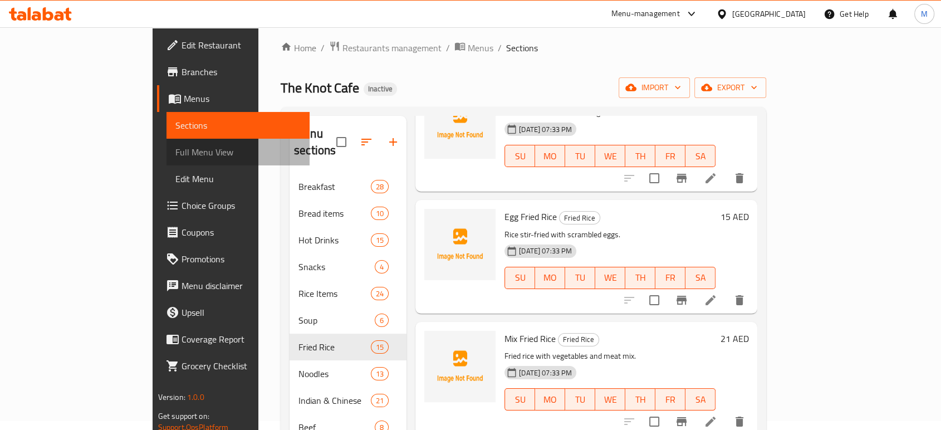
click at [175, 154] on span "Full Menu View" at bounding box center [237, 151] width 125 height 13
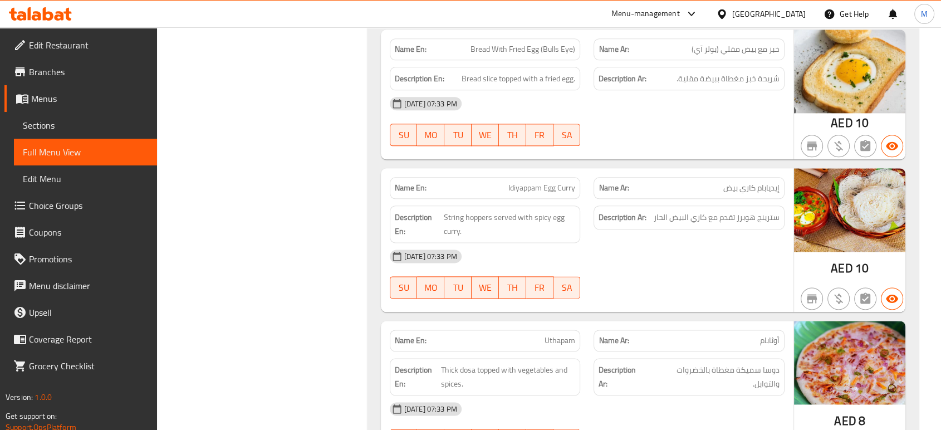
scroll to position [15257, 0]
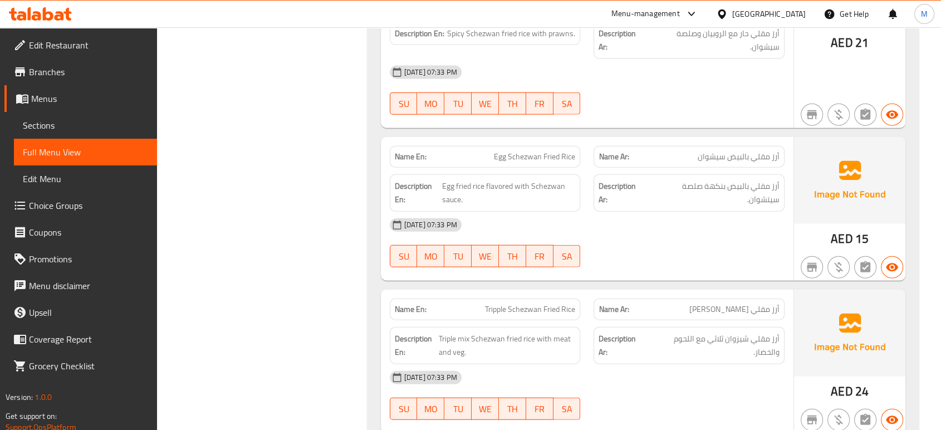
click at [652, 211] on div "[DATE] 07:33 PM SU MO TU WE TH FR SA" at bounding box center [587, 242] width 408 height 62
click at [681, 211] on div "[DATE] 07:33 PM SU MO TU WE TH FR SA" at bounding box center [587, 242] width 408 height 62
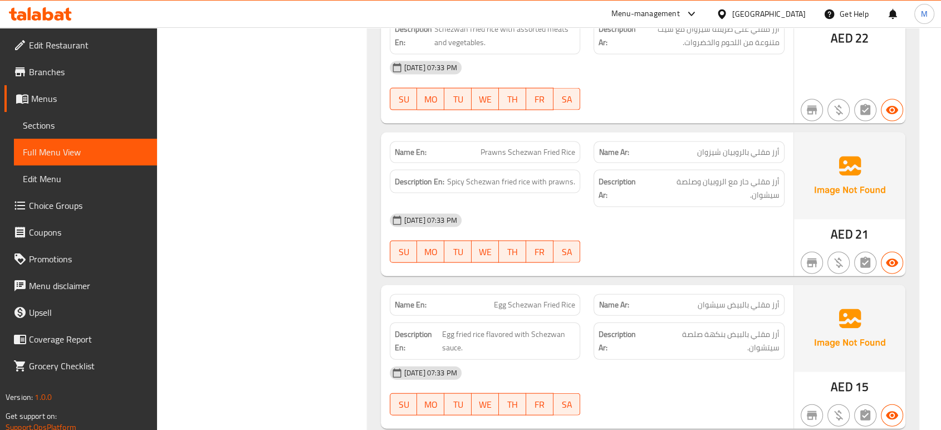
scroll to position [15084, 0]
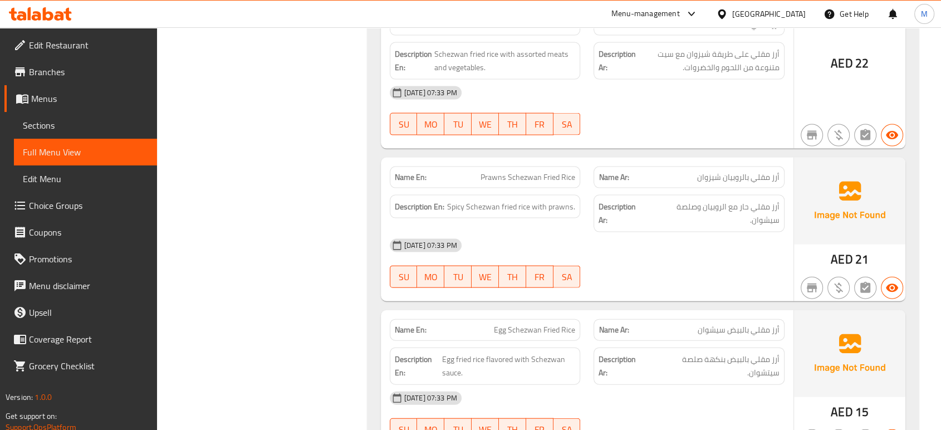
click at [651, 232] on div "[DATE] 07:33 PM SU MO TU WE TH FR SA" at bounding box center [587, 263] width 408 height 62
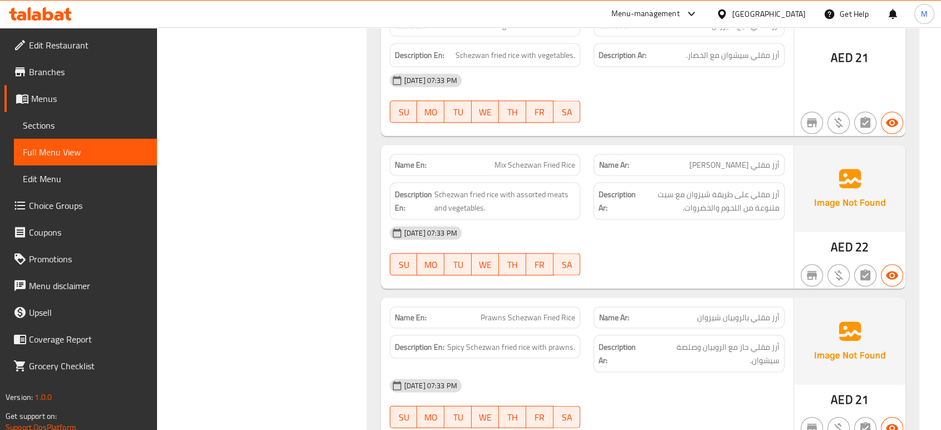
scroll to position [14935, 0]
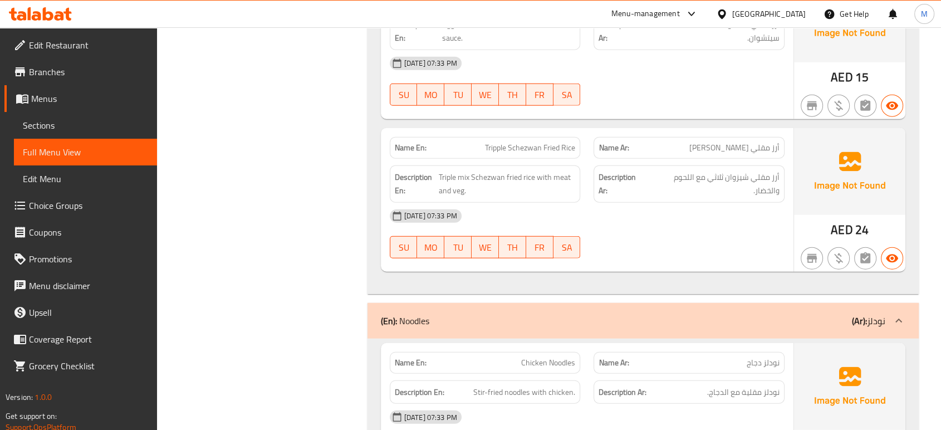
scroll to position [15504, 0]
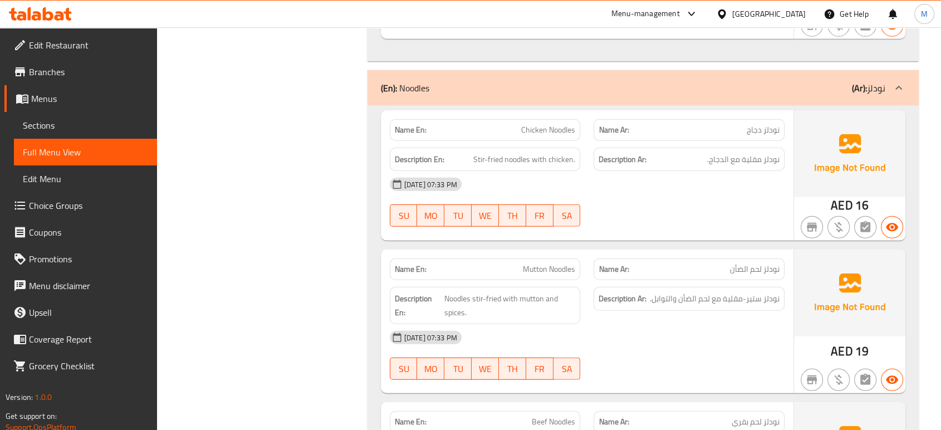
scroll to position [15652, 0]
click at [632, 322] on div "[DATE] 07:33 PM" at bounding box center [587, 335] width 408 height 27
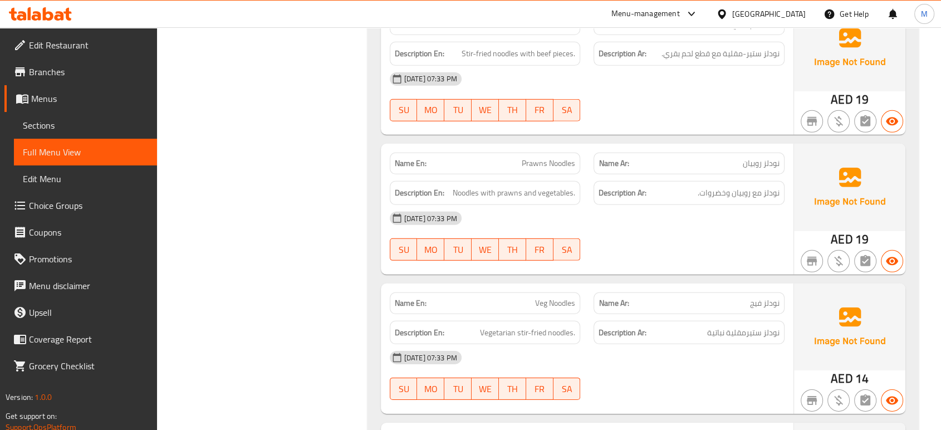
scroll to position [16073, 0]
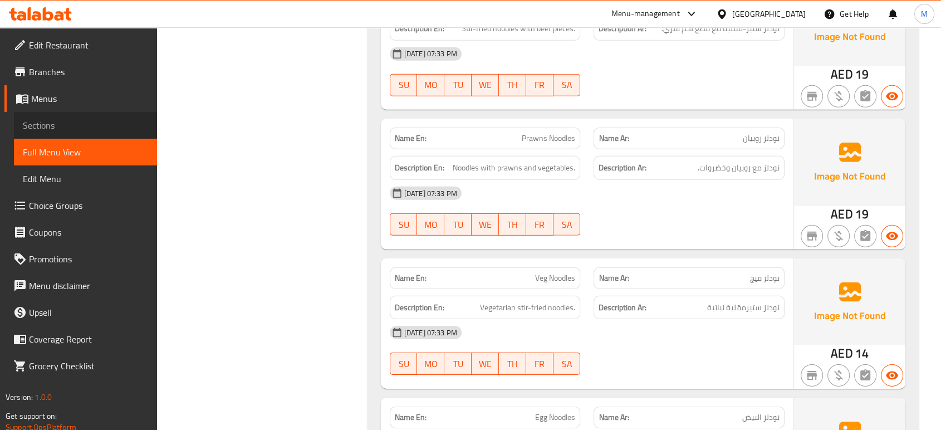
click at [81, 126] on span "Sections" at bounding box center [85, 125] width 125 height 13
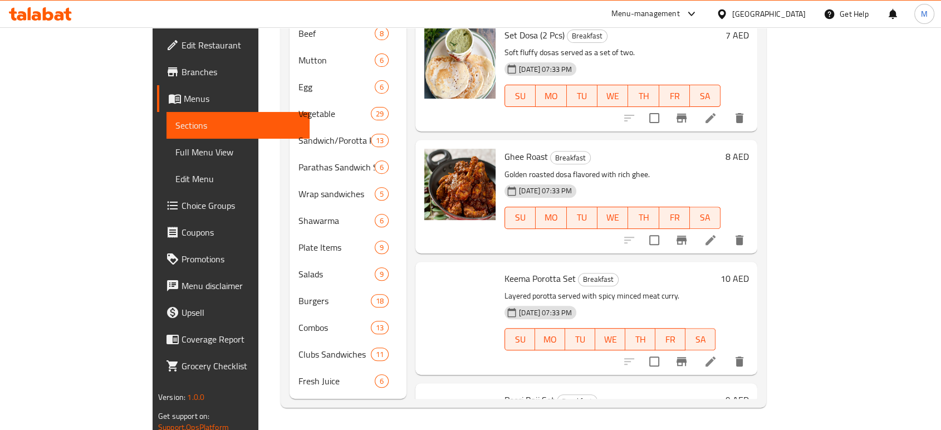
scroll to position [156, 0]
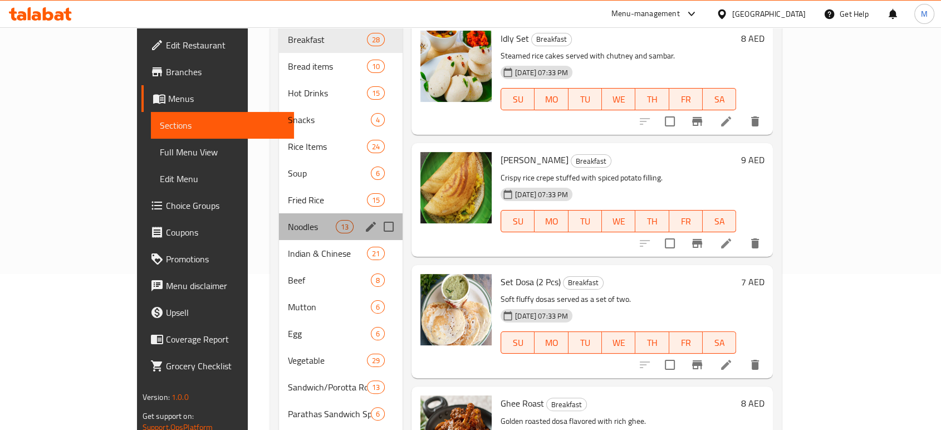
click at [279, 217] on div "Noodles 13" at bounding box center [341, 226] width 124 height 27
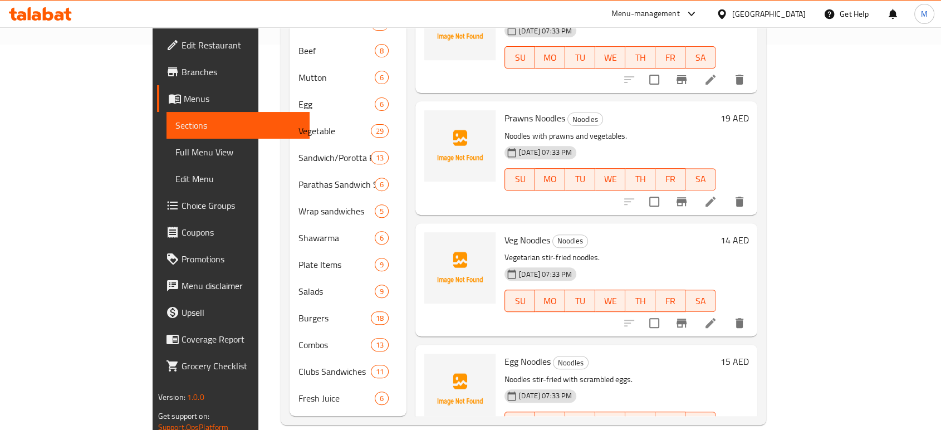
scroll to position [74, 0]
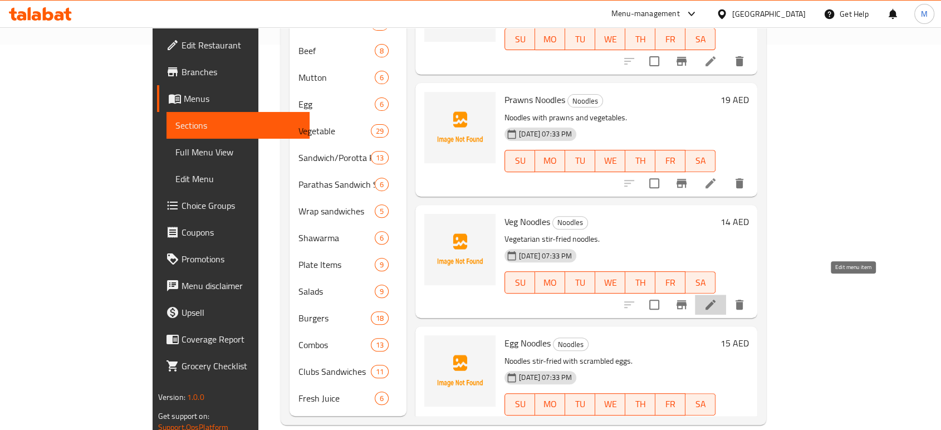
click at [715, 299] on icon at bounding box center [710, 304] width 10 height 10
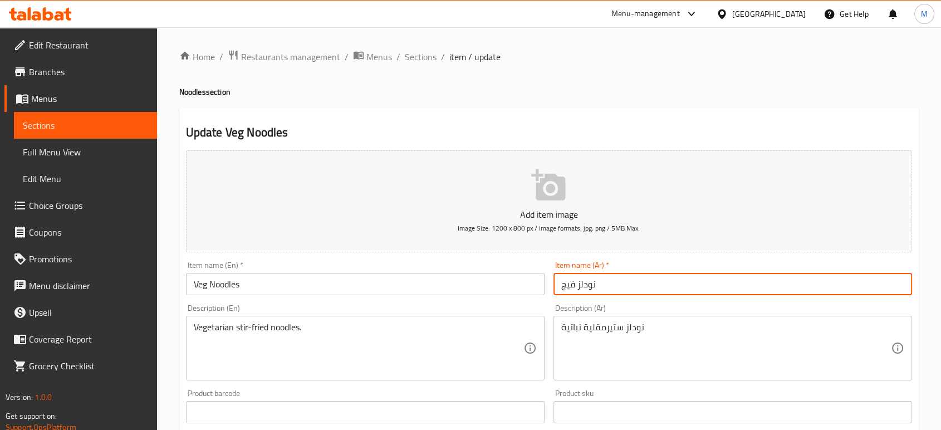
click at [661, 287] on input "نودلز فيج" at bounding box center [732, 284] width 358 height 22
type input "نودلز خضروات"
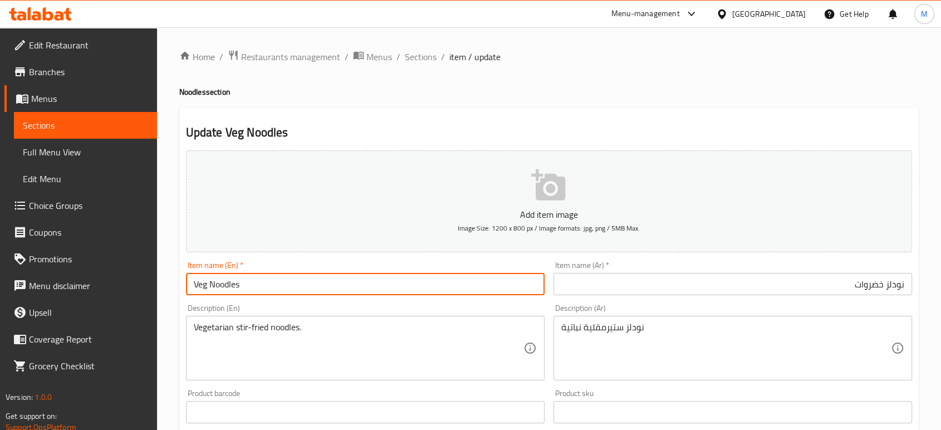
click at [307, 286] on input "Veg Noodles" at bounding box center [365, 284] width 358 height 22
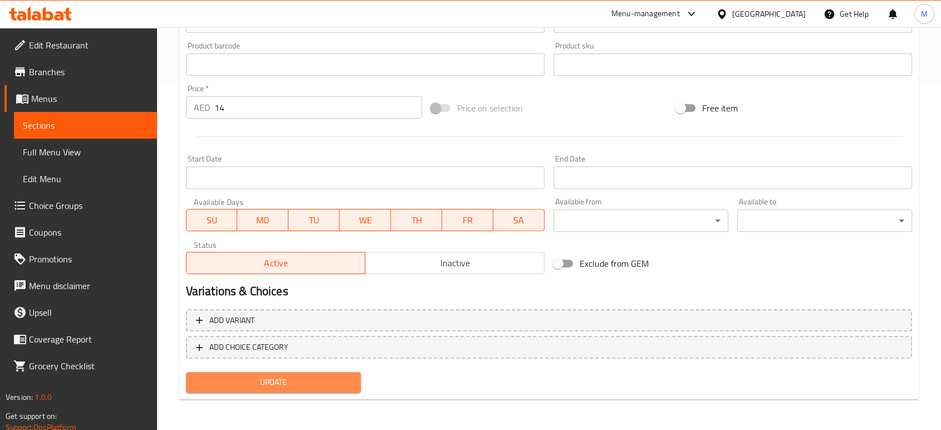
click at [323, 382] on span "Update" at bounding box center [273, 382] width 157 height 14
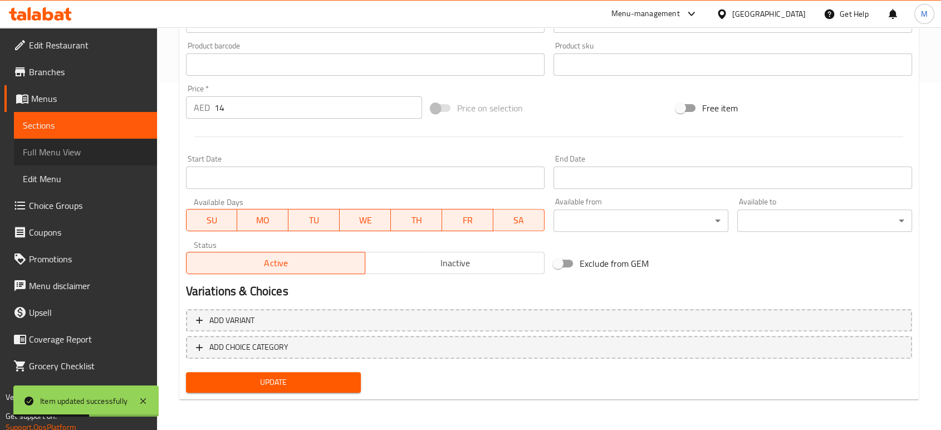
click at [72, 152] on span "Full Menu View" at bounding box center [85, 151] width 125 height 13
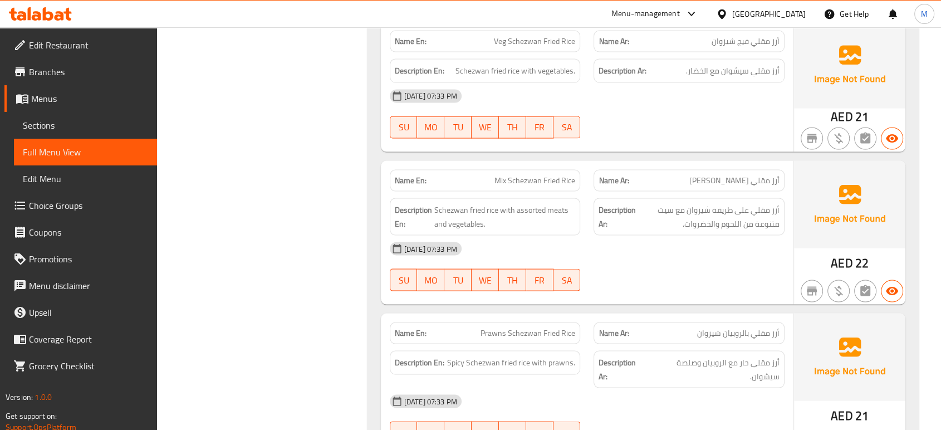
scroll to position [14953, 0]
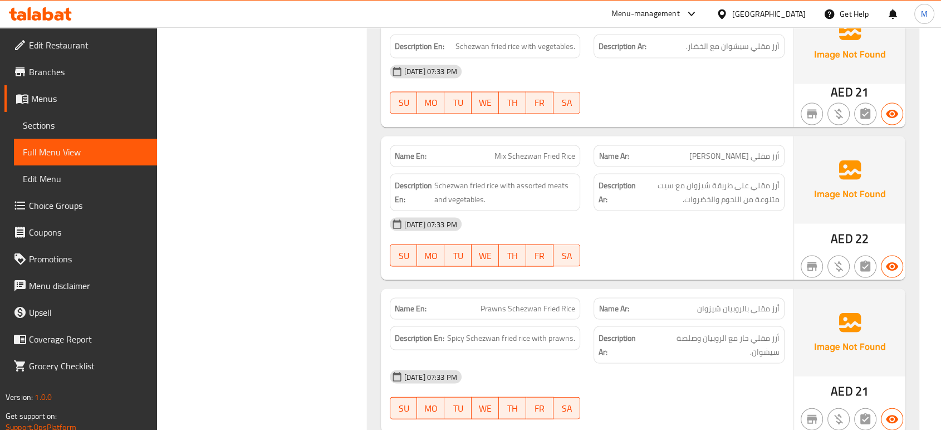
click at [683, 363] on div "[DATE] 07:33 PM" at bounding box center [587, 376] width 408 height 27
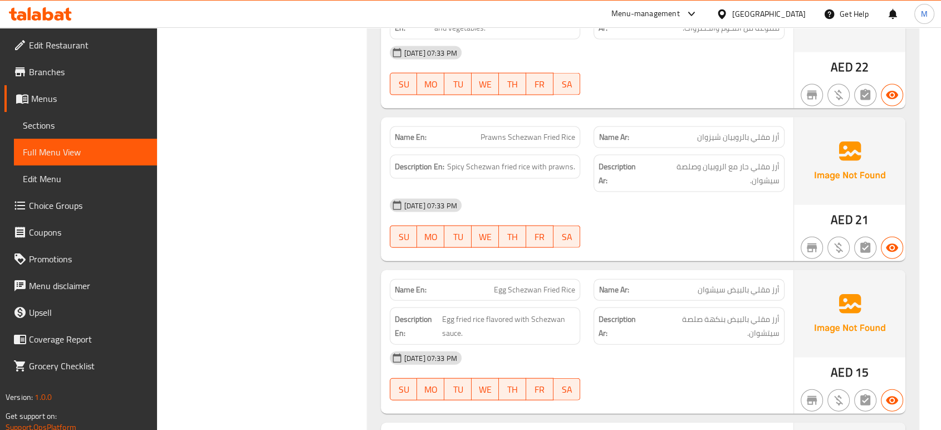
scroll to position [15126, 0]
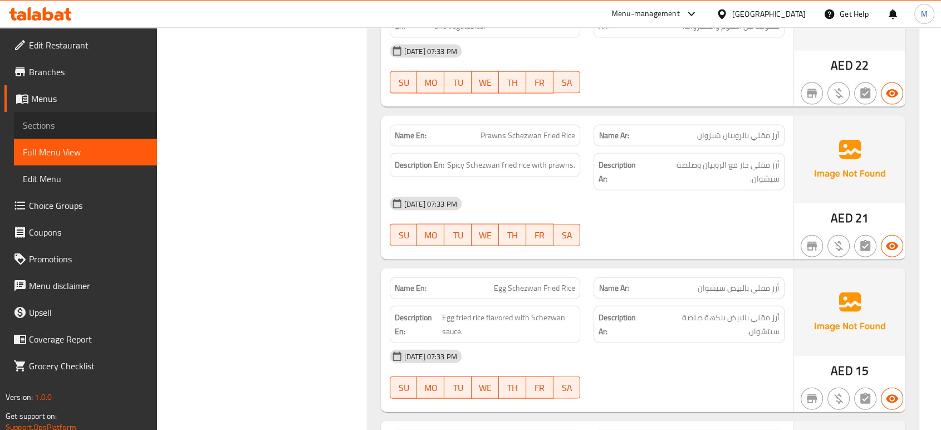
click at [38, 136] on link "Sections" at bounding box center [85, 125] width 143 height 27
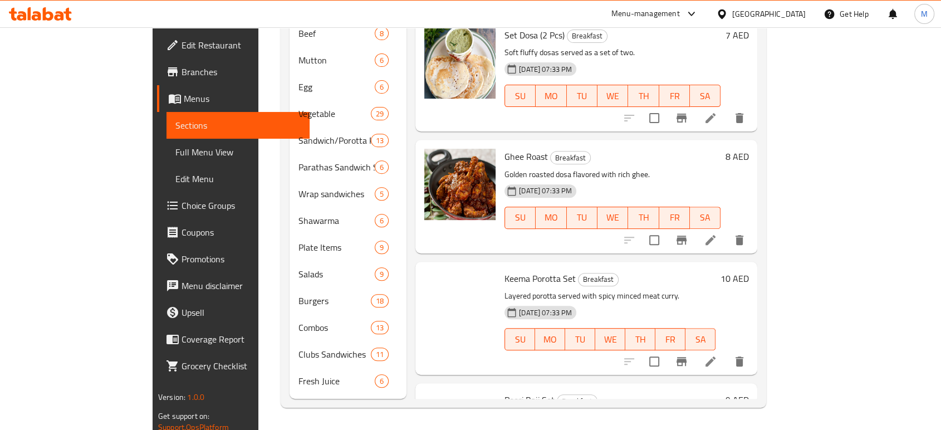
scroll to position [156, 0]
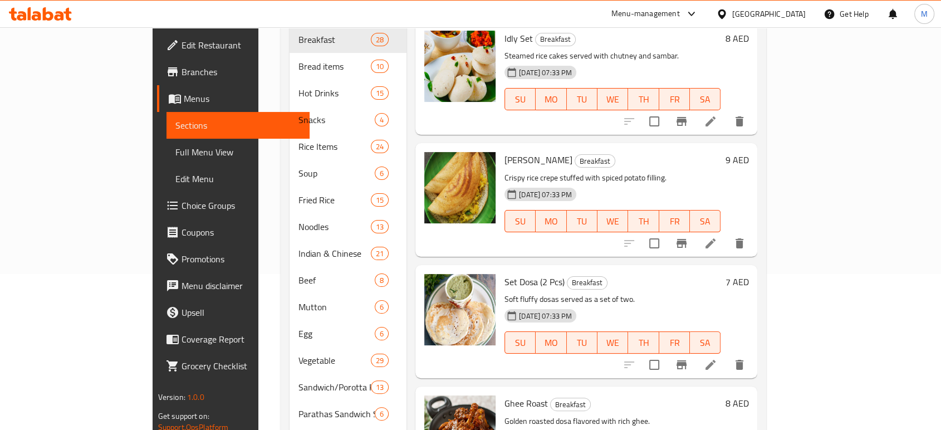
click at [766, 272] on div "Menu sections Breakfast 28 Bread items 10 Hot Drinks 15 Snacks 4 Rice Items 24 …" at bounding box center [523, 307] width 485 height 694
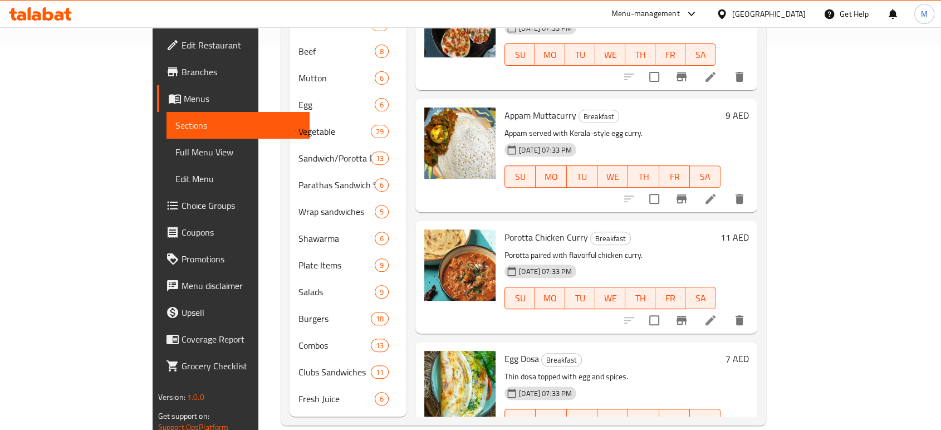
scroll to position [385, 0]
click at [175, 146] on span "Full Menu View" at bounding box center [237, 151] width 125 height 13
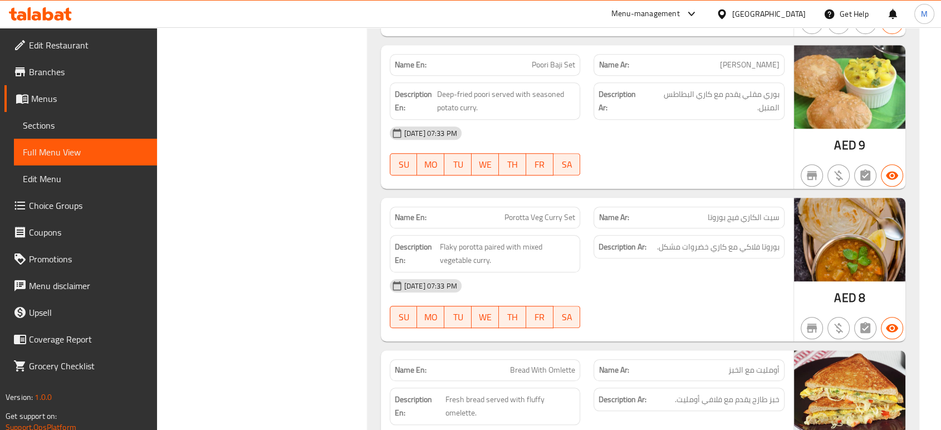
scroll to position [13193, 0]
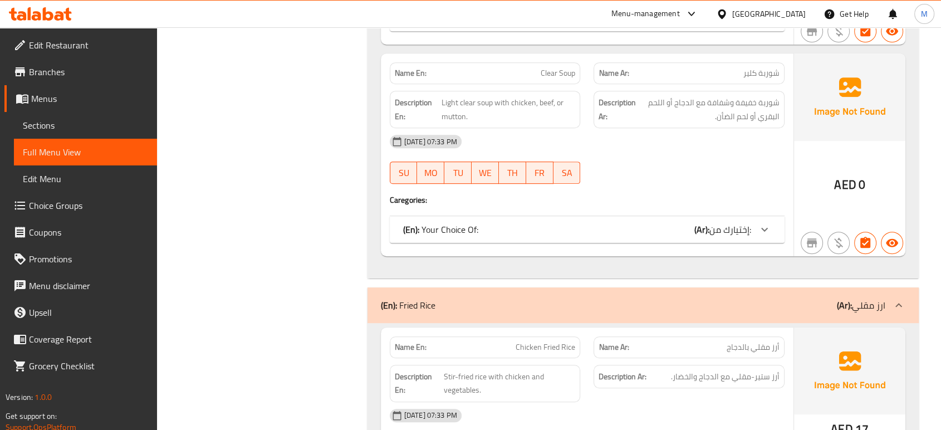
click at [677, 358] on div "Description Ar: أرز ستير-مقلي مع الدجاج والخضار." at bounding box center [689, 383] width 204 height 51
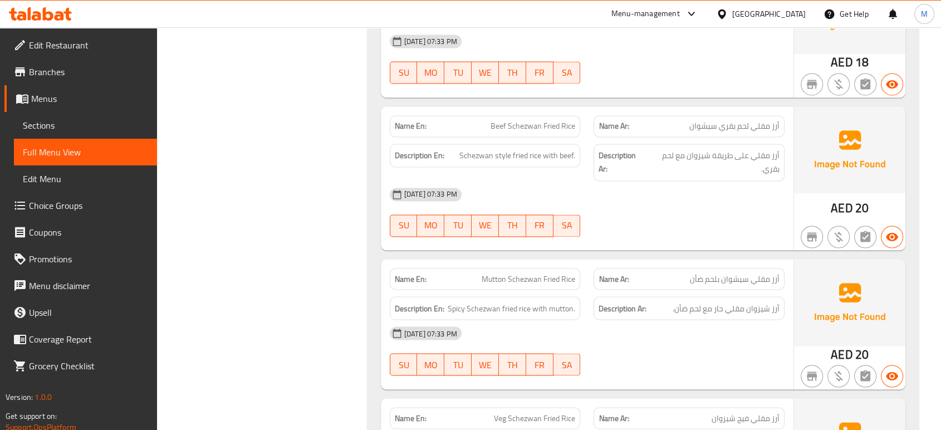
scroll to position [14702, 0]
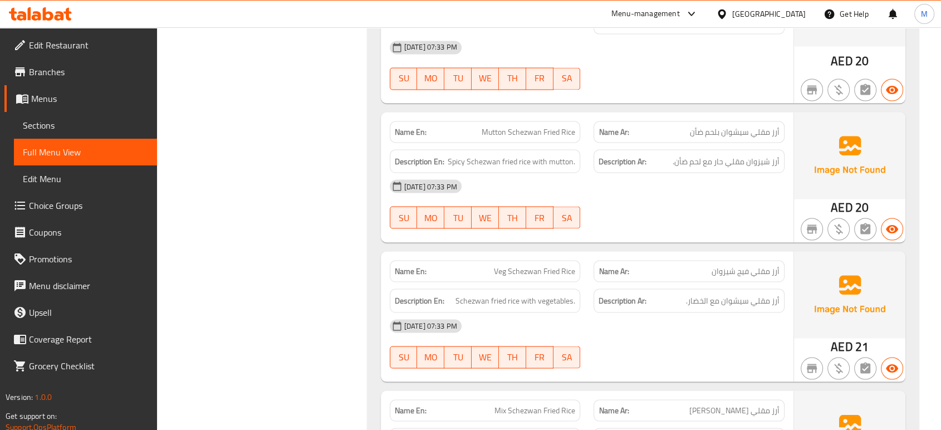
click at [657, 361] on div at bounding box center [689, 367] width 204 height 13
click at [655, 312] on div "[DATE] 07:33 PM SU MO TU WE TH FR SA" at bounding box center [587, 343] width 408 height 62
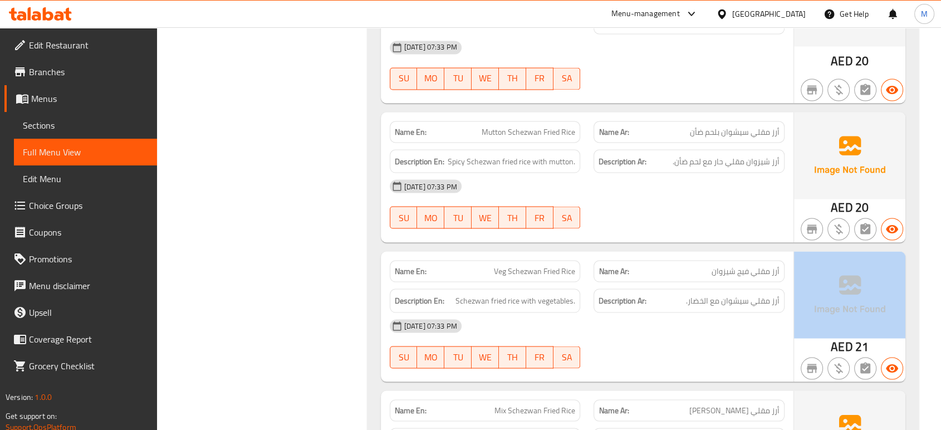
click at [655, 312] on div "[DATE] 07:33 PM SU MO TU WE TH FR SA" at bounding box center [587, 343] width 408 height 62
drag, startPoint x: 479, startPoint y: 175, endPoint x: 739, endPoint y: 230, distance: 265.1
click at [739, 251] on div "Name En: Veg Schezwan Fried Rice Name Ar: أرز مقلي فيج شيزوان Description En: S…" at bounding box center [587, 316] width 412 height 130
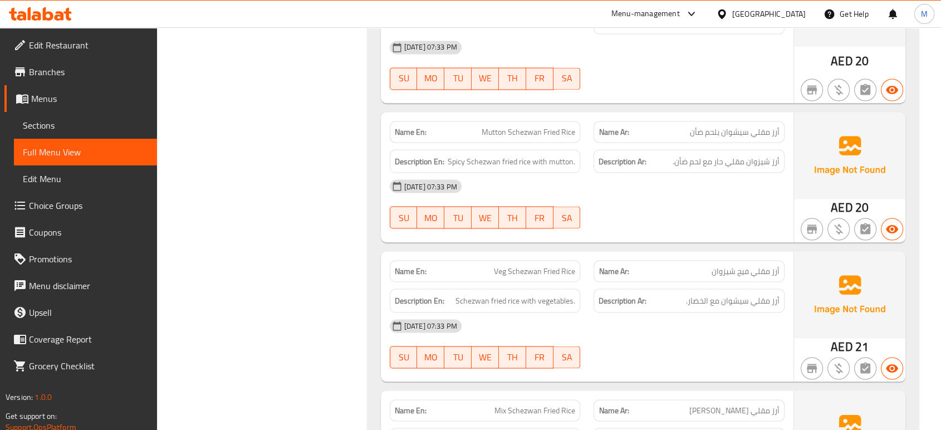
click at [623, 312] on div "[DATE] 07:33 PM SU MO TU WE TH FR SA" at bounding box center [587, 343] width 408 height 62
drag, startPoint x: 511, startPoint y: 179, endPoint x: 581, endPoint y: 186, distance: 69.9
click at [581, 253] on div "Name En: Veg Schezwan Fried Rice" at bounding box center [485, 270] width 204 height 35
copy span "chezwan Fried Rice"
click at [58, 126] on span "Sections" at bounding box center [85, 125] width 125 height 13
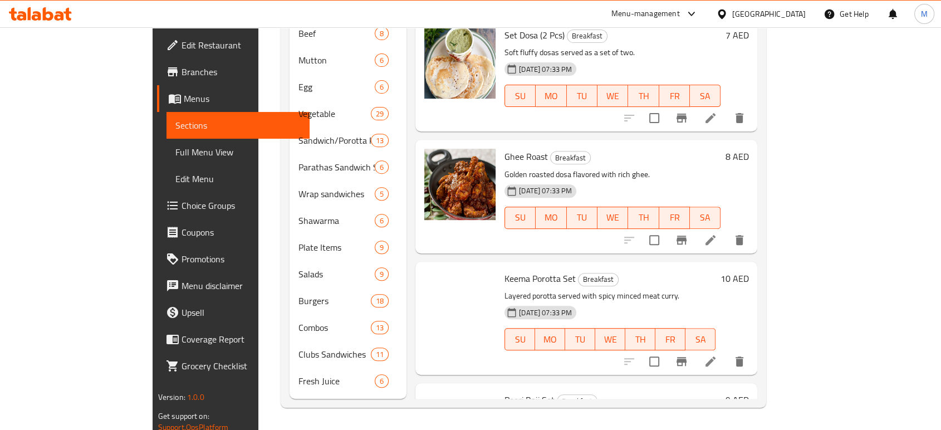
scroll to position [156, 0]
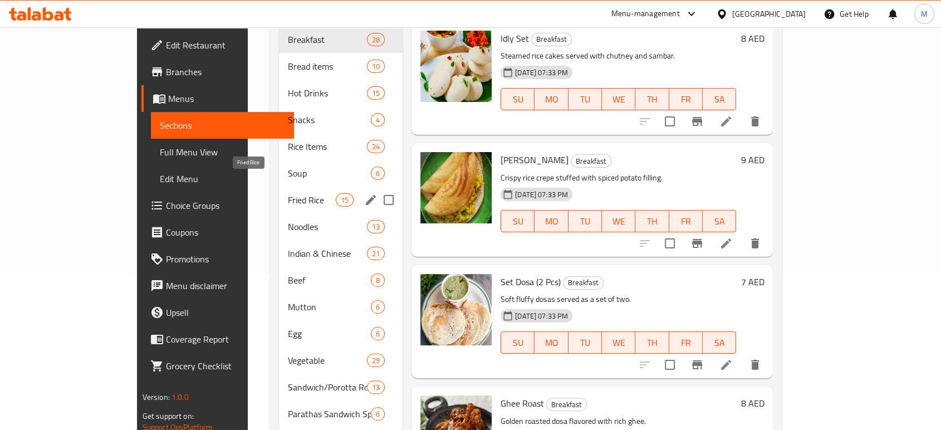
click at [288, 193] on span "Fried Rice" at bounding box center [311, 199] width 47 height 13
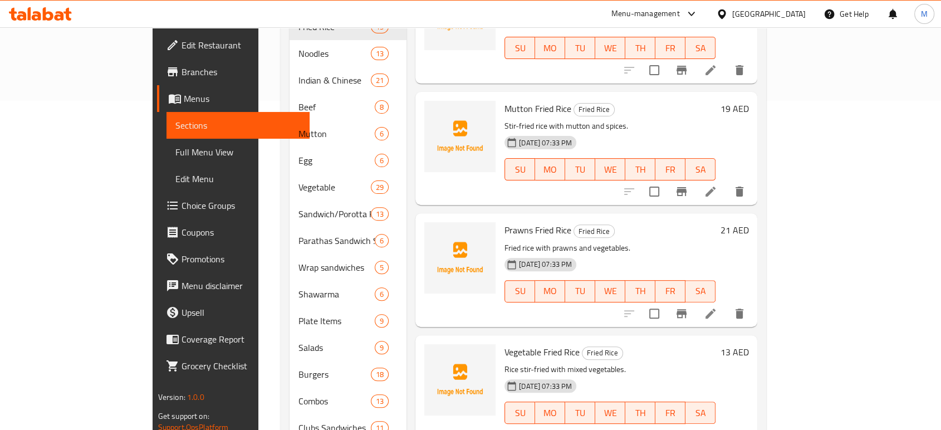
scroll to position [353, 0]
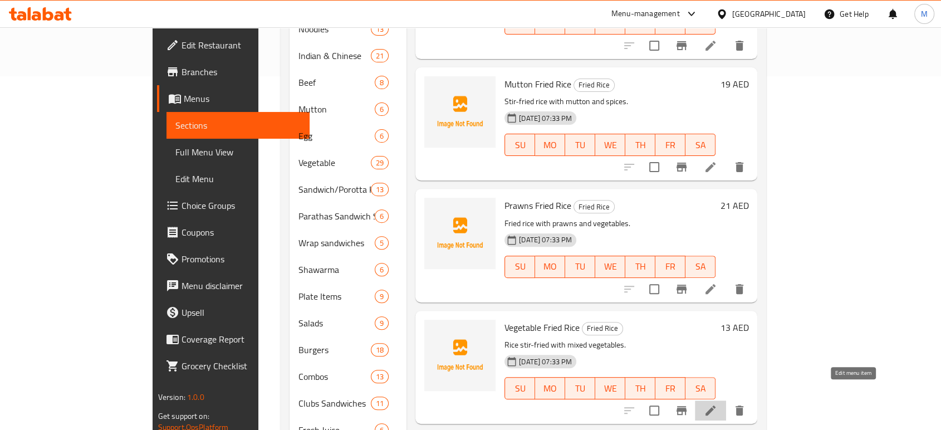
click at [717, 404] on icon at bounding box center [710, 410] width 13 height 13
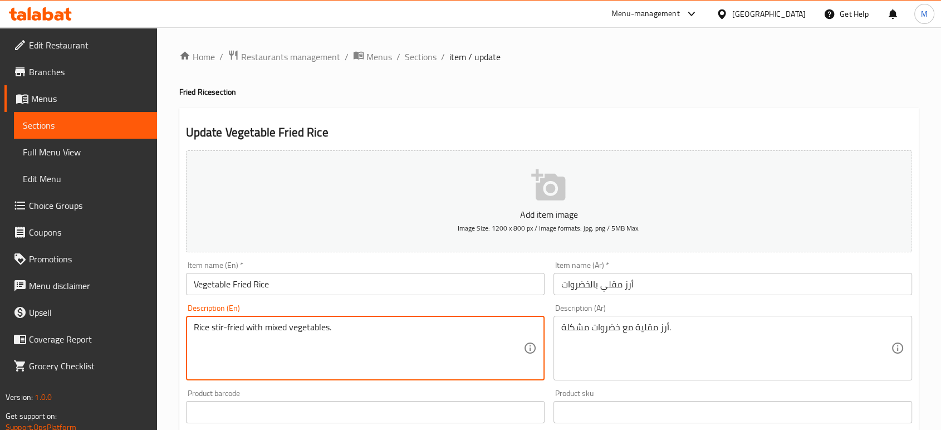
click at [377, 336] on textarea "Rice stir-fried with mixed vegetables." at bounding box center [358, 348] width 329 height 53
paste textarea "Fluffy rice infused with a spicy schezwan sauce and stir-fried with fresh veggi…"
type textarea "Fluffy rice infused with a spicy schezwan sauce and stir-fried with fresh veggi…"
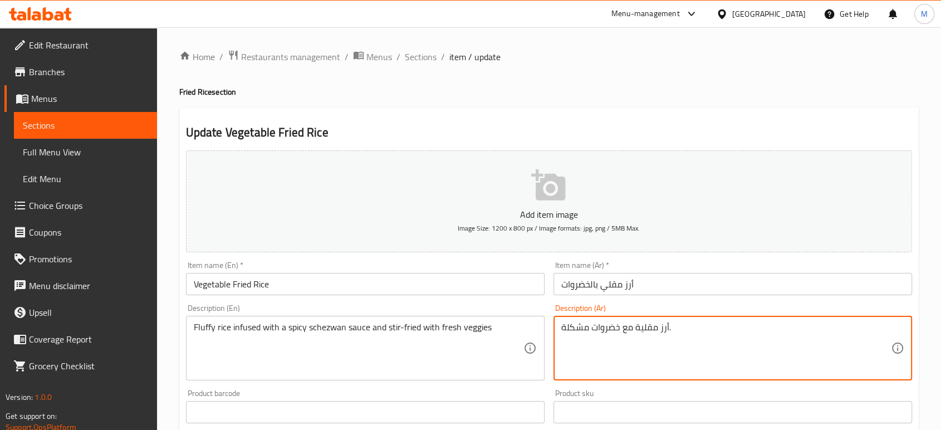
click at [672, 340] on textarea "أرز مقلية مع خضروات مشكلة." at bounding box center [725, 348] width 329 height 53
paste textarea "رقيق ممزوج بصلصة شيزوان حارة ومقلية مع الخضار الطازجة"
click at [663, 324] on textarea "أرز رقيق ممزوج بصلصة شيزوان حارة ومقلية مع الخضار الطازجة" at bounding box center [725, 348] width 329 height 53
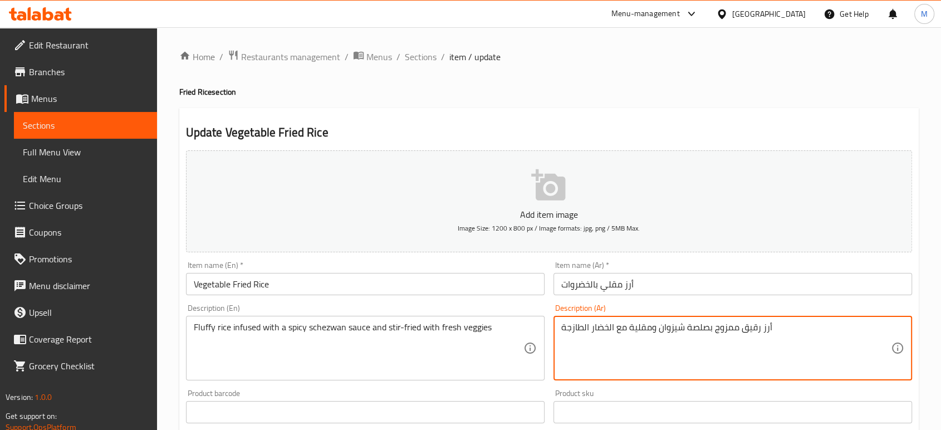
type textarea "أرز رقيق ممزوج بصلصة شيزوان ومقلية مع الخضار الطازجة"
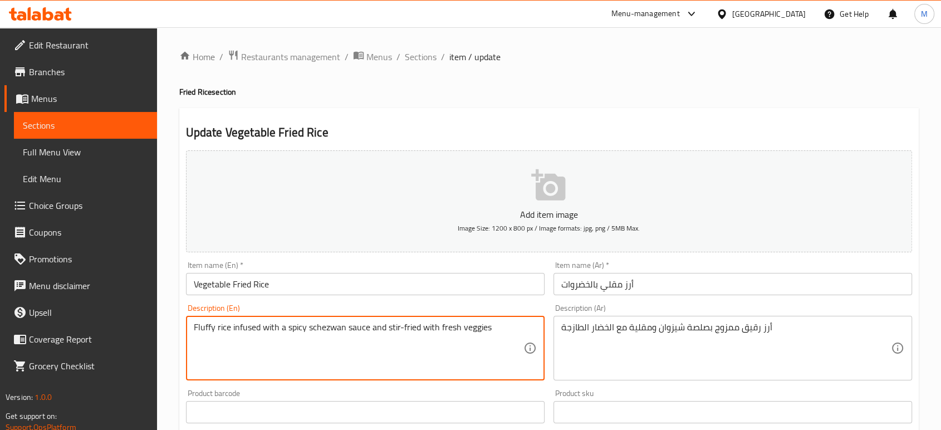
click at [300, 328] on textarea "Fluffy rice infused with a spicy schezwan sauce and stir-fried with fresh veggi…" at bounding box center [358, 348] width 329 height 53
type textarea "Fluffy rice infused with schezwan sauce and stir-fried with fresh veggies"
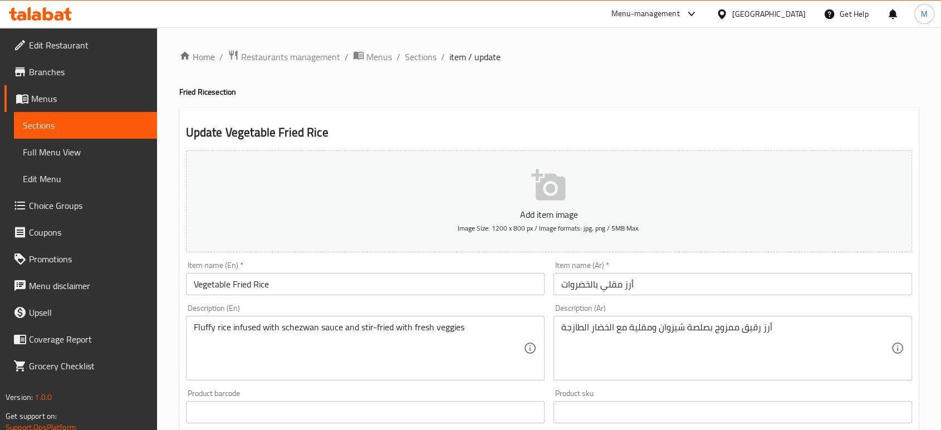
click at [935, 306] on div "Home / Restaurants management / Menus / Sections / item / update Fried Rice sec…" at bounding box center [549, 402] width 784 height 750
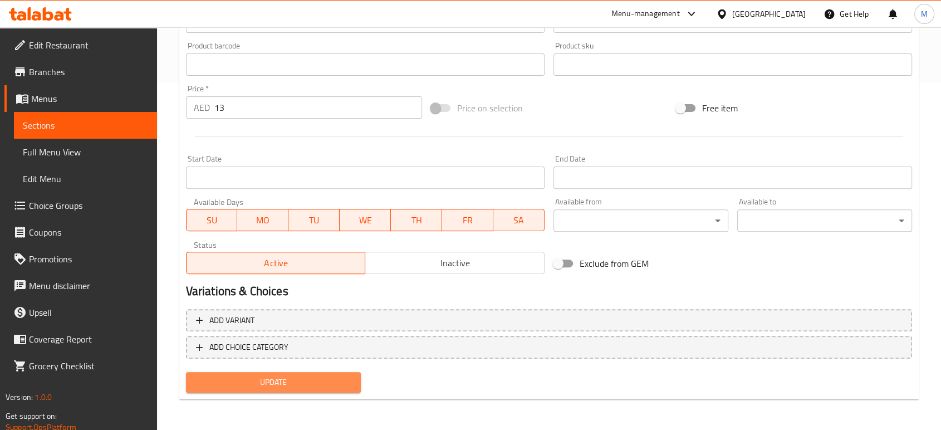
click at [270, 391] on button "Update" at bounding box center [273, 382] width 175 height 21
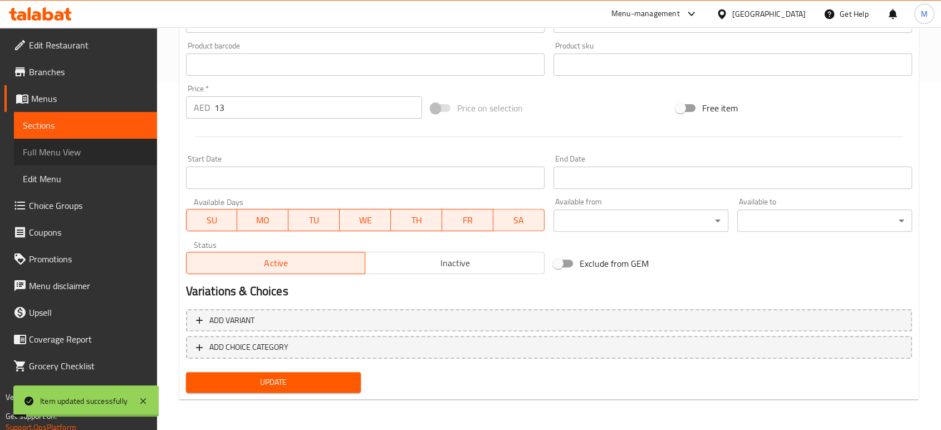
click at [66, 152] on span "Full Menu View" at bounding box center [85, 151] width 125 height 13
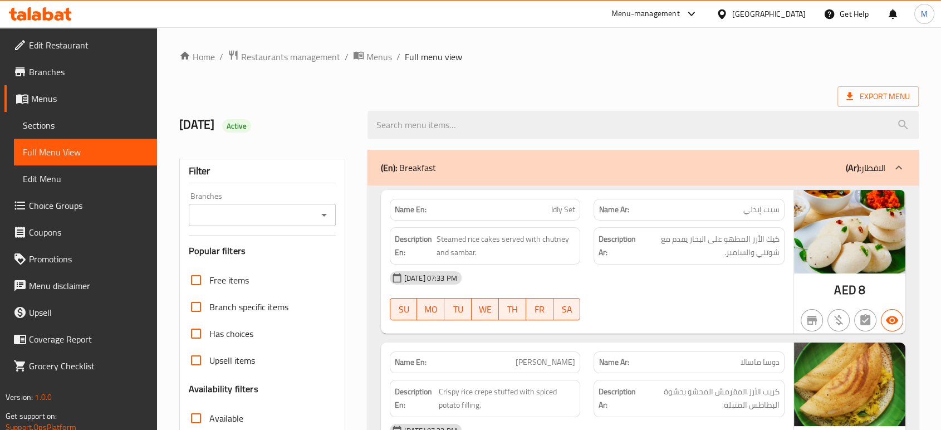
drag, startPoint x: 710, startPoint y: 246, endPoint x: 658, endPoint y: 95, distance: 159.6
click at [658, 95] on div "Export Menu" at bounding box center [548, 96] width 739 height 21
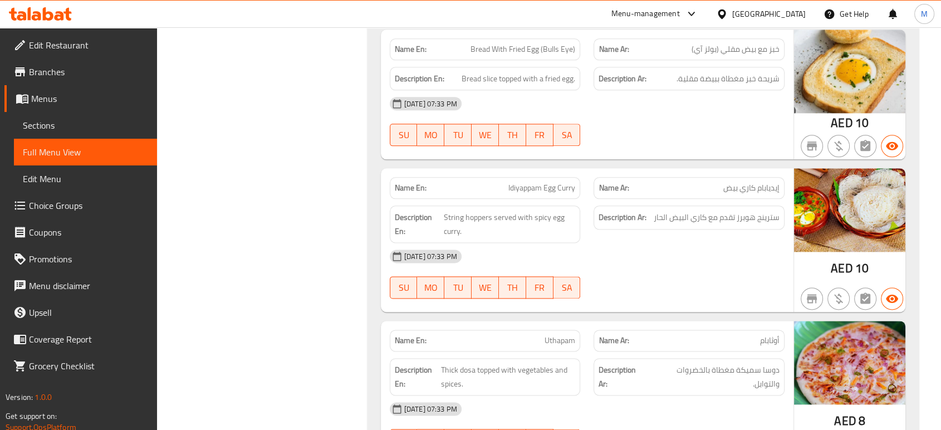
scroll to position [15271, 0]
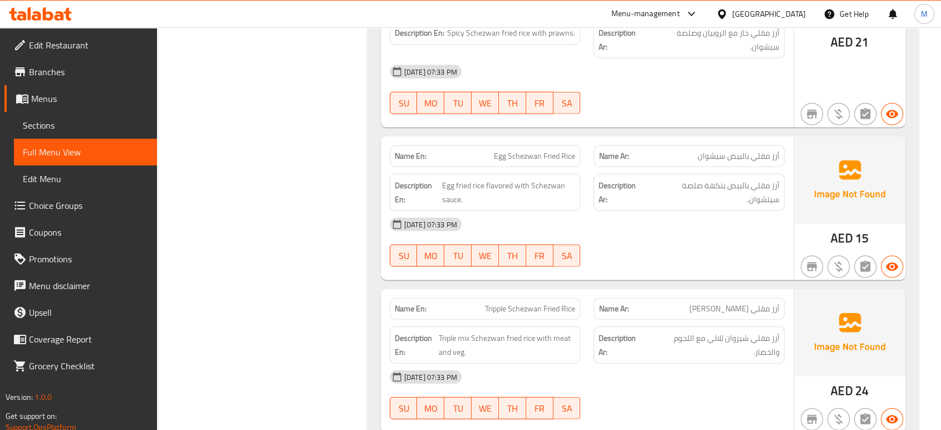
click at [677, 211] on div "[DATE] 07:33 PM SU MO TU WE TH FR SA" at bounding box center [587, 242] width 408 height 62
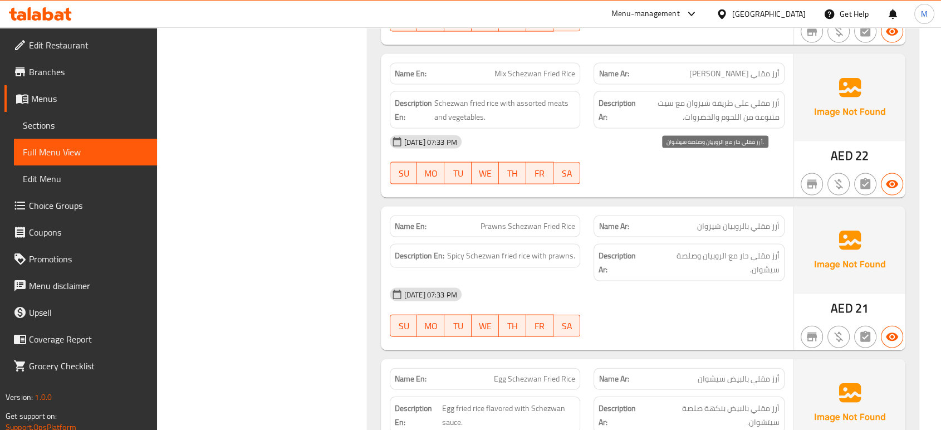
scroll to position [15072, 0]
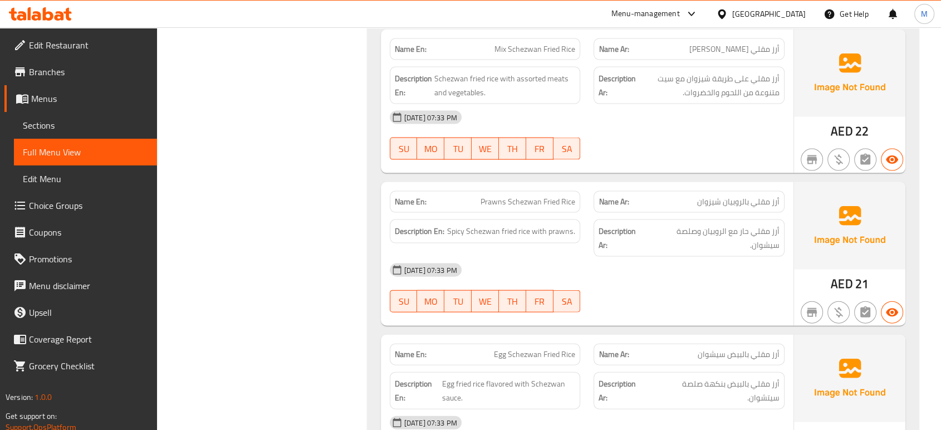
click at [651, 257] on div "[DATE] 07:33 PM" at bounding box center [587, 270] width 408 height 27
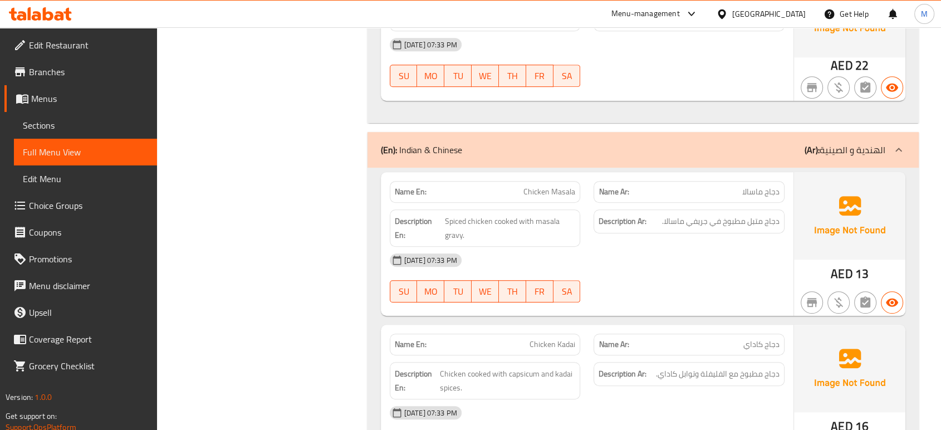
scroll to position [17578, 0]
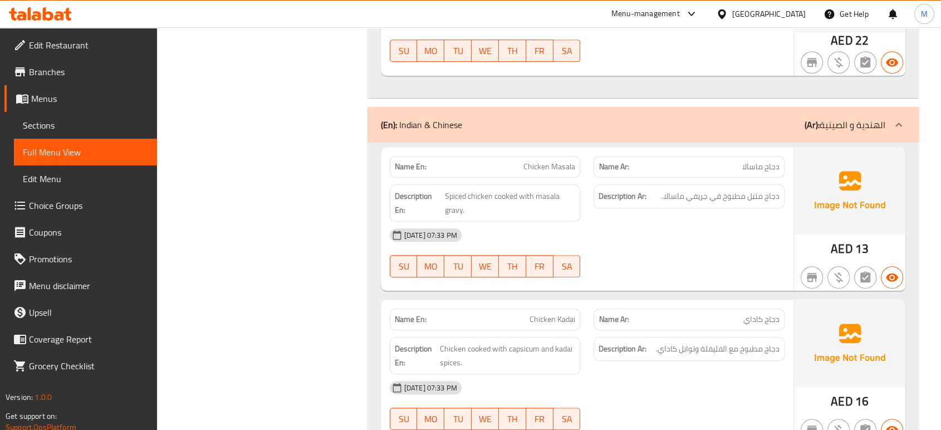
click at [658, 374] on div "[DATE] 07:33 PM" at bounding box center [587, 387] width 408 height 27
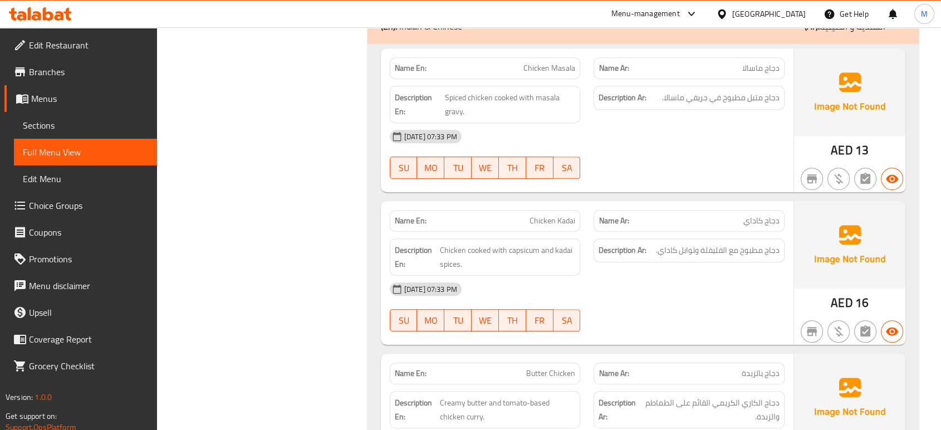
scroll to position [17702, 0]
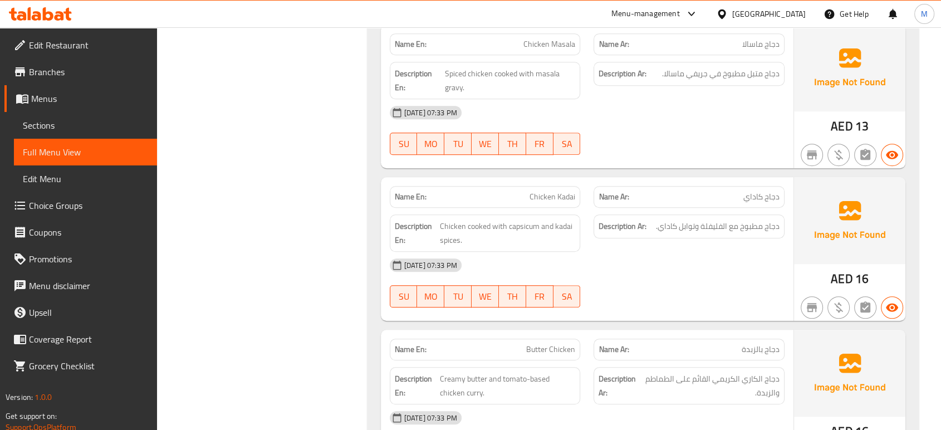
click at [704, 252] on div "[DATE] 07:33 PM" at bounding box center [587, 265] width 408 height 27
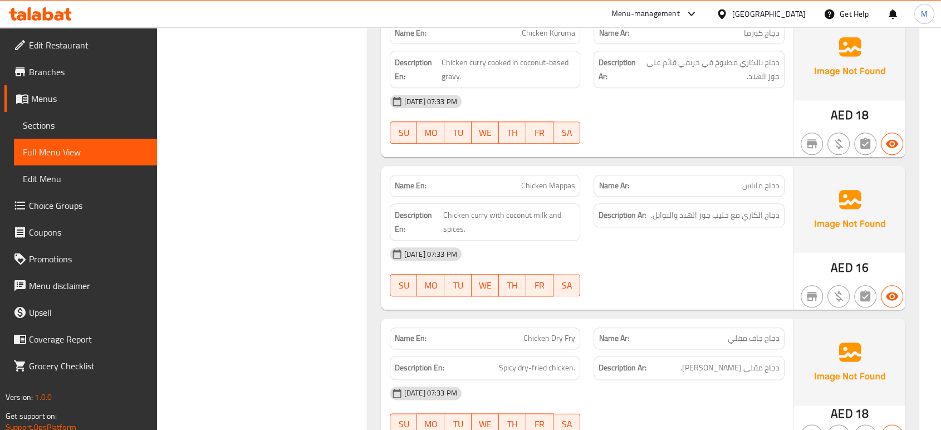
scroll to position [18171, 0]
click at [724, 378] on div "[DATE] 07:33 PM" at bounding box center [587, 391] width 408 height 27
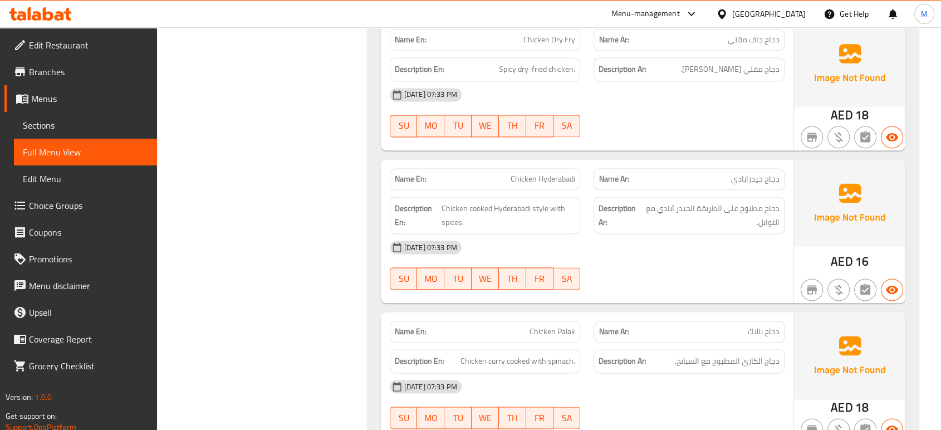
scroll to position [18493, 0]
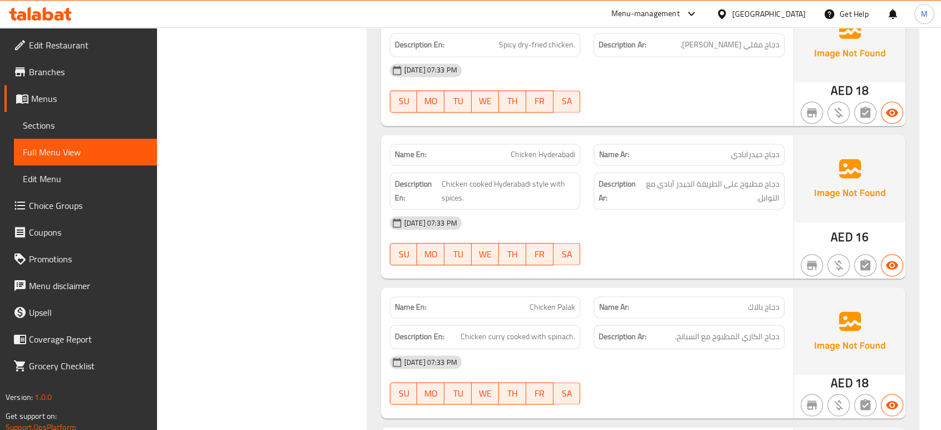
click at [682, 348] on div "[DATE] 07:33 PM SU MO TU WE TH FR SA" at bounding box center [587, 379] width 408 height 62
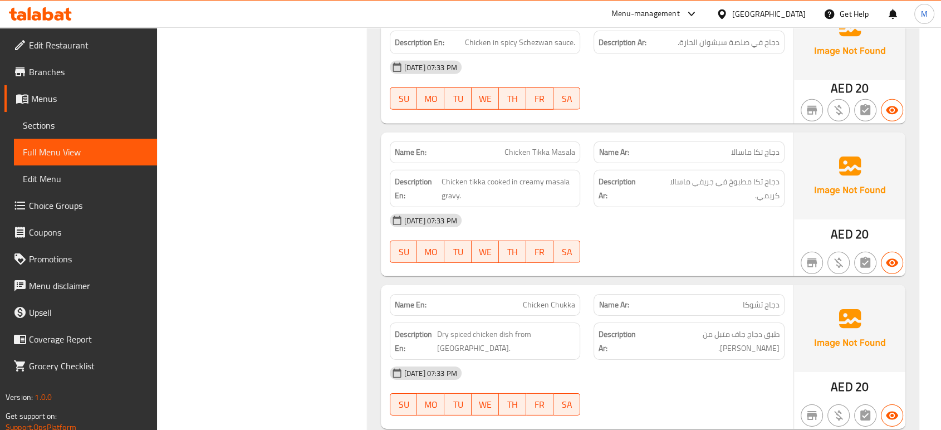
scroll to position [20591, 0]
